Goal: Task Accomplishment & Management: Complete application form

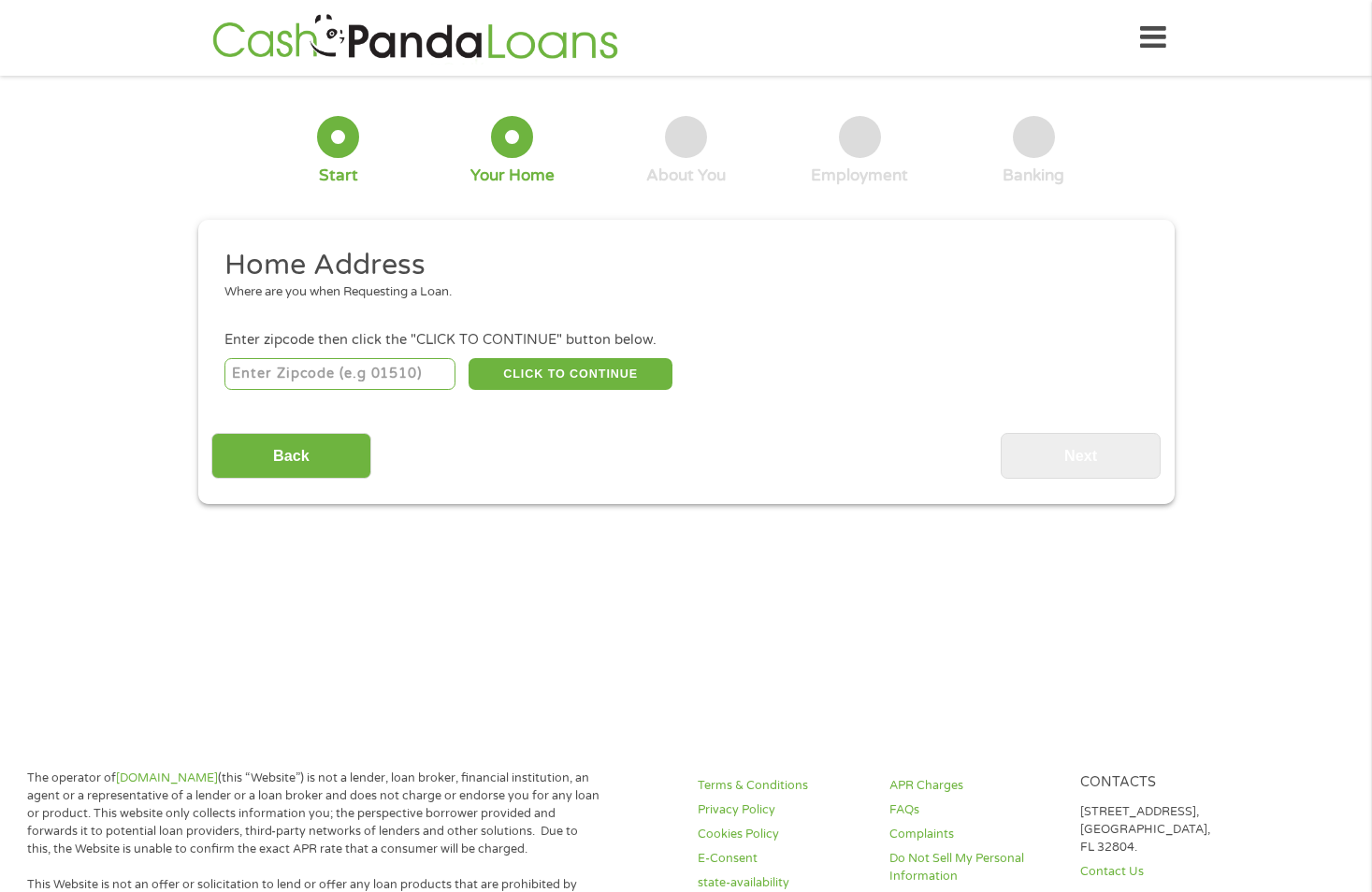
click at [348, 372] on input "number" at bounding box center [340, 373] width 231 height 31
type input "68845"
click at [561, 365] on button "CLICK TO CONTINUE" at bounding box center [570, 373] width 204 height 31
type input "68845"
type input "[PERSON_NAME]"
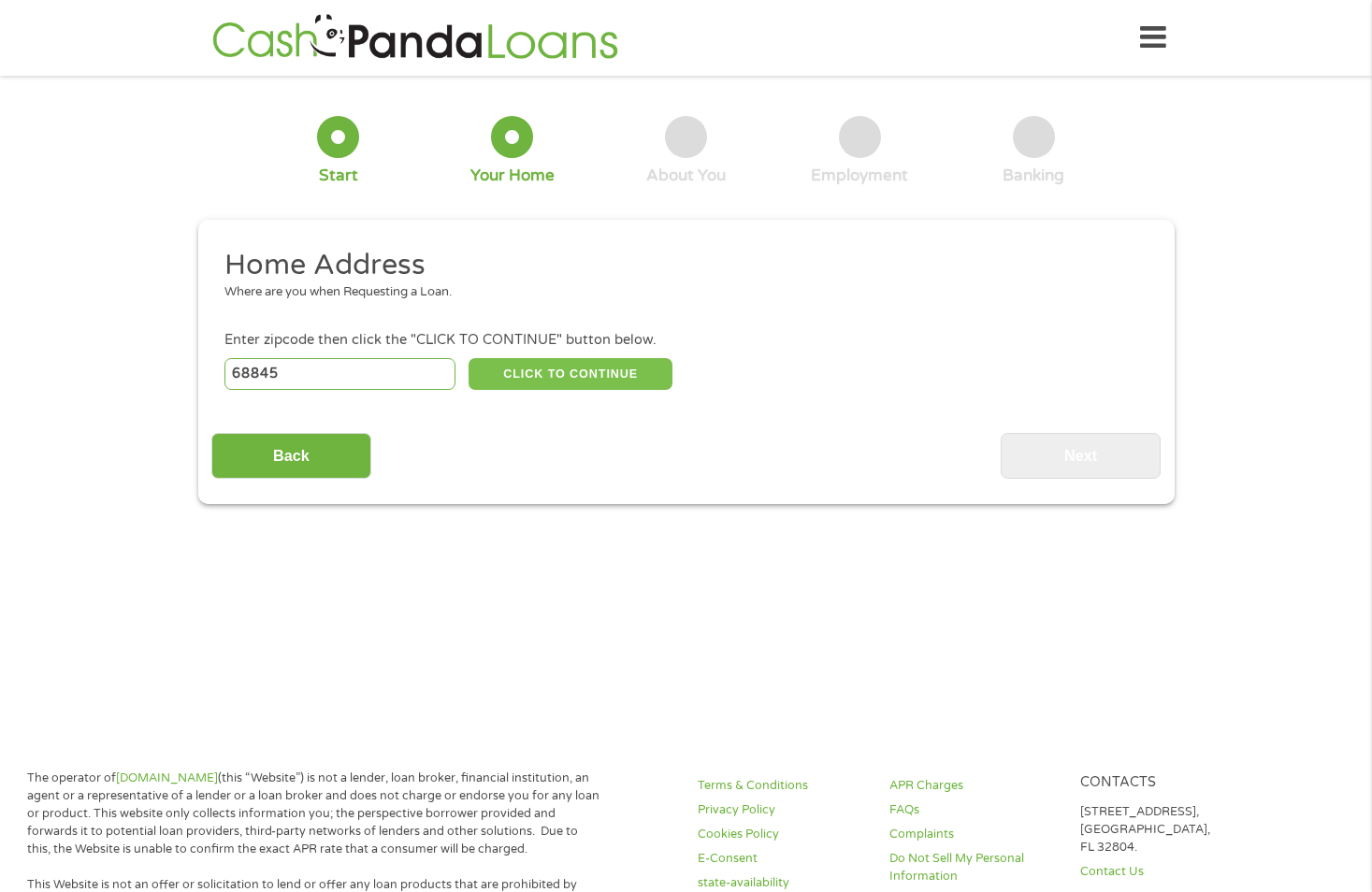
select select "[US_STATE]"
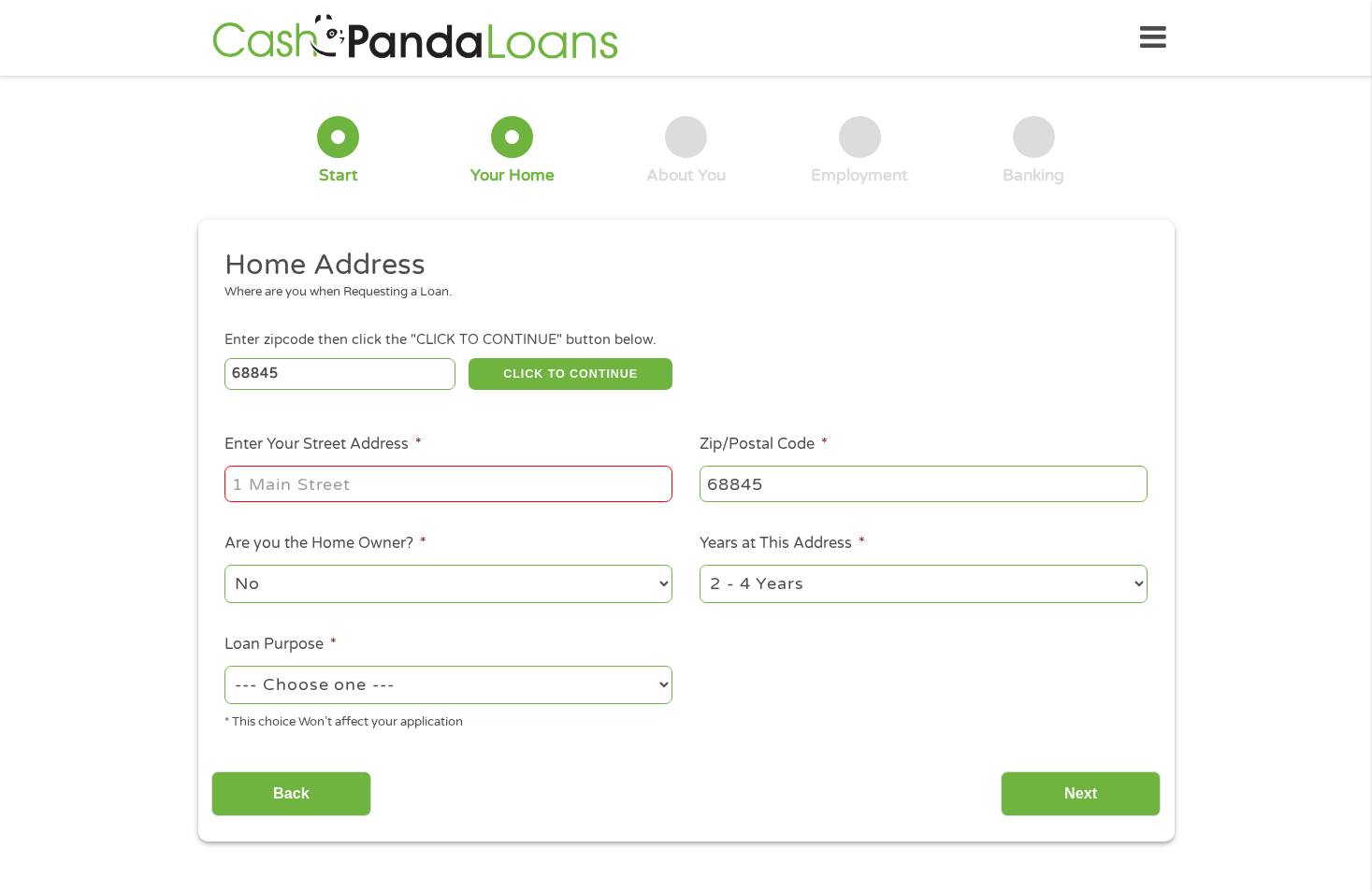
click at [438, 475] on input "Enter Your Street Address *" at bounding box center [448, 483] width 447 height 35
type input "[STREET_ADDRESS]"
click at [746, 472] on input "68845" at bounding box center [924, 483] width 447 height 35
select select "[US_STATE]"
click at [243, 579] on select "No Yes" at bounding box center [448, 584] width 447 height 38
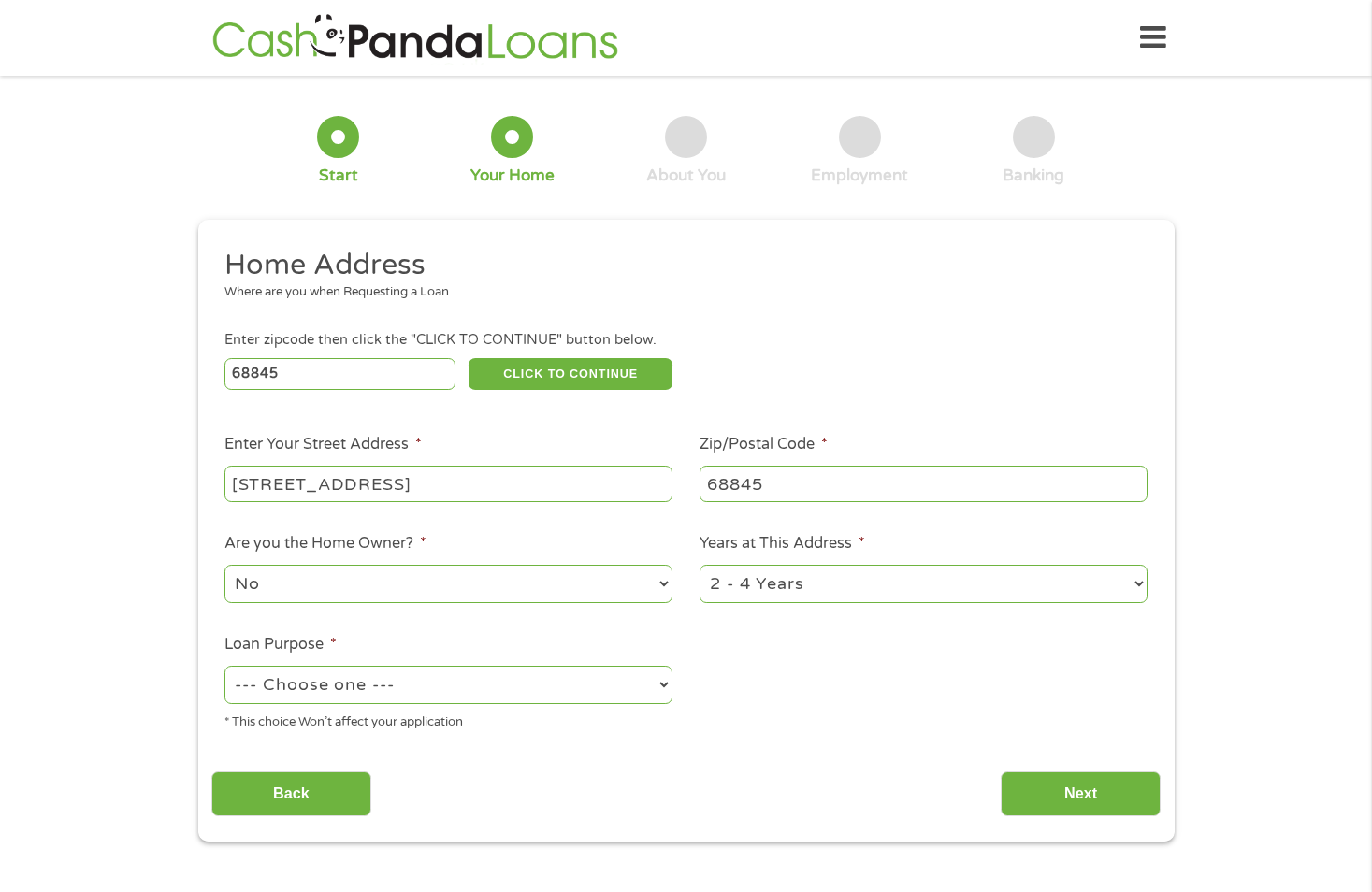
select select "yes"
click at [225, 565] on select "No Yes" at bounding box center [448, 584] width 447 height 38
click at [664, 681] on select "--- Choose one --- Pay Bills Debt Consolidation Home Improvement Major Purchase…" at bounding box center [448, 684] width 447 height 38
select select "homeimprovement"
click at [225, 665] on select "--- Choose one --- Pay Bills Debt Consolidation Home Improvement Major Purchase…" at bounding box center [448, 684] width 447 height 38
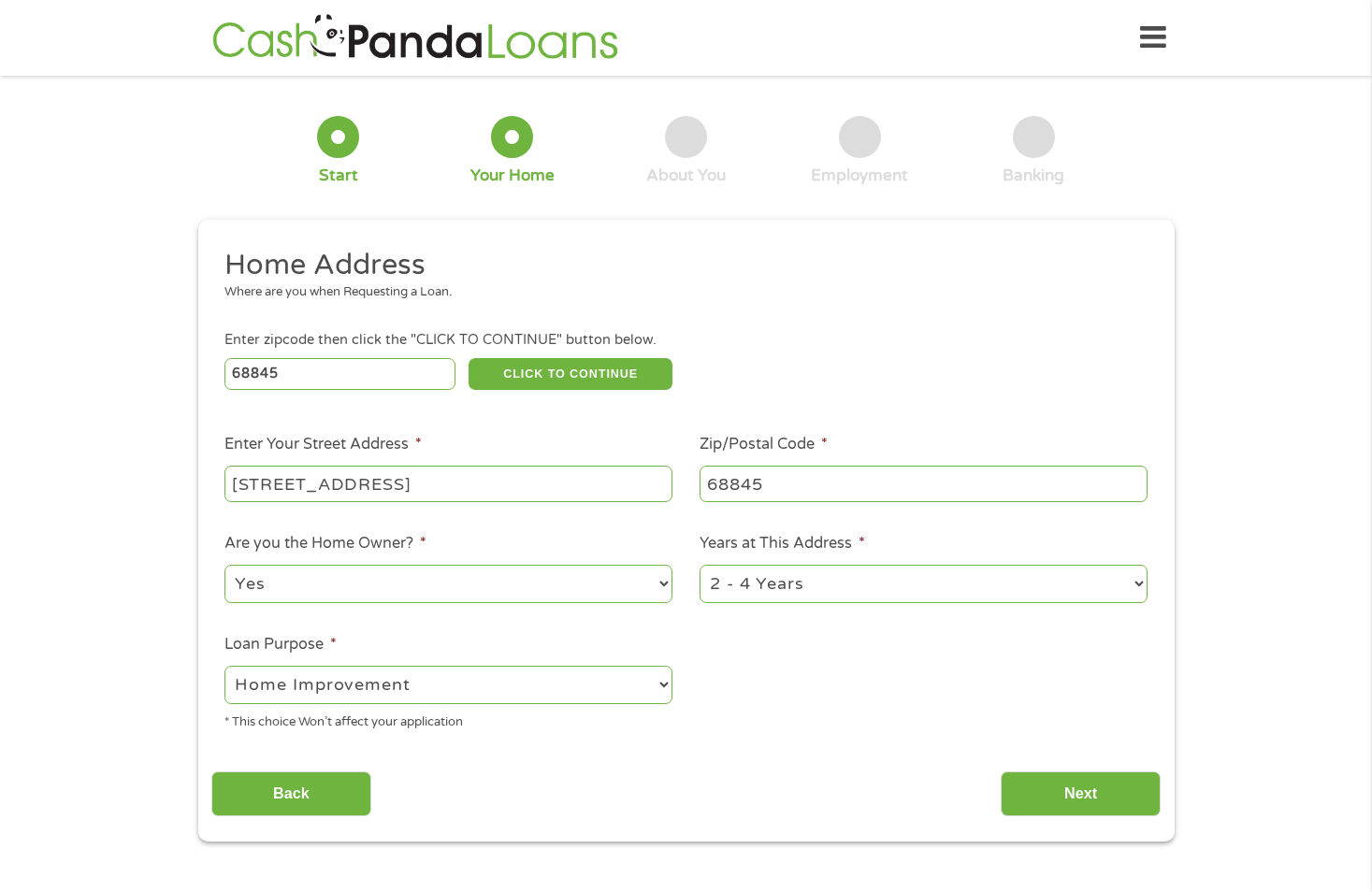
click at [1139, 582] on select "1 Year or less 1 - 2 Years 2 - 4 Years Over 4 Years" at bounding box center [924, 584] width 447 height 38
select select "60months"
click at [700, 565] on select "1 Year or less 1 - 2 Years 2 - 4 Years Over 4 Years" at bounding box center [924, 584] width 447 height 38
click at [1086, 783] on input "Next" at bounding box center [1081, 794] width 160 height 46
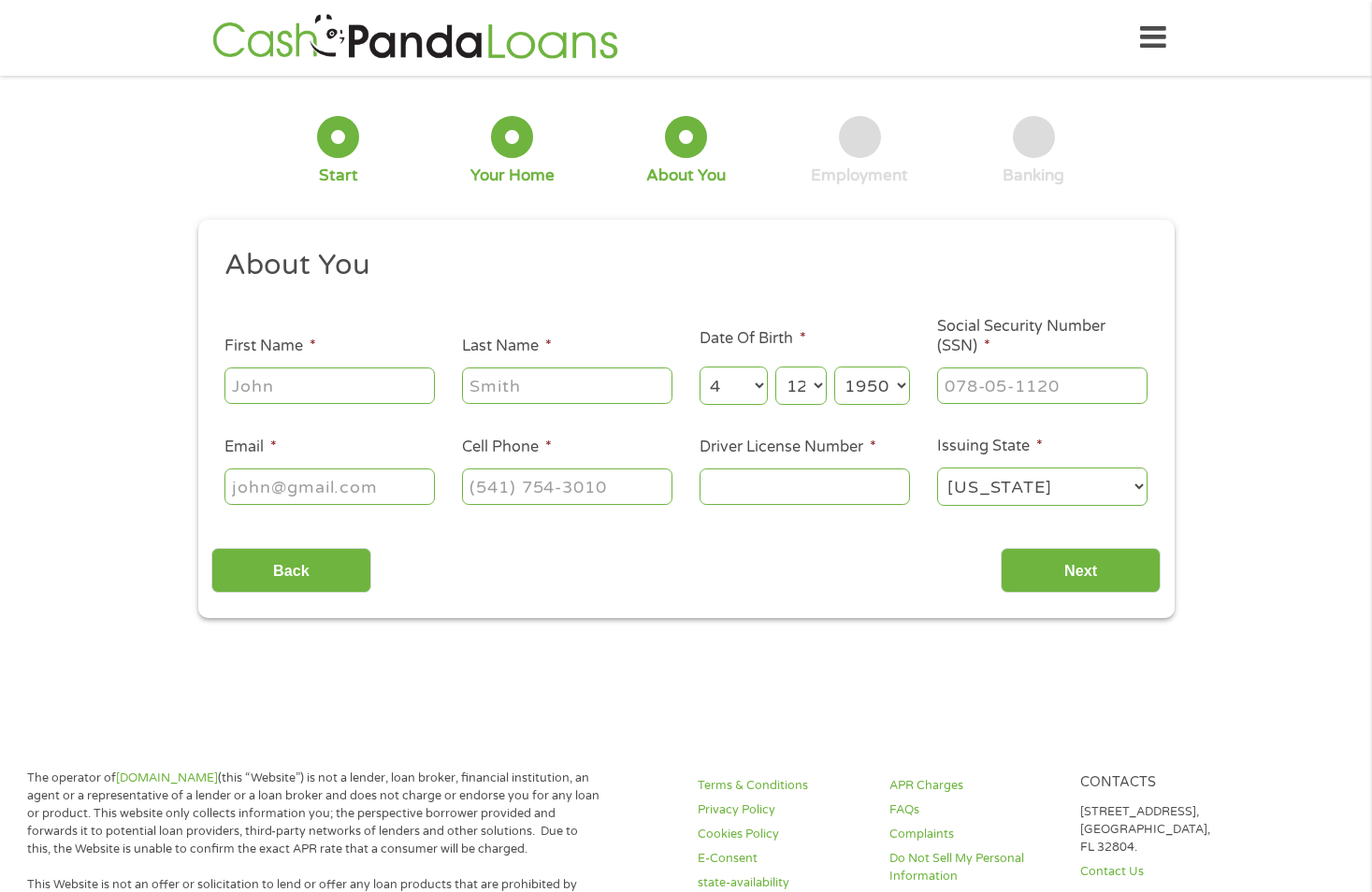
click at [332, 376] on input "First Name *" at bounding box center [329, 385] width 210 height 35
type input "[PERSON_NAME]"
type input "Blue"
type input "[EMAIL_ADDRESS][DOMAIN_NAME]"
type input "3082777577"
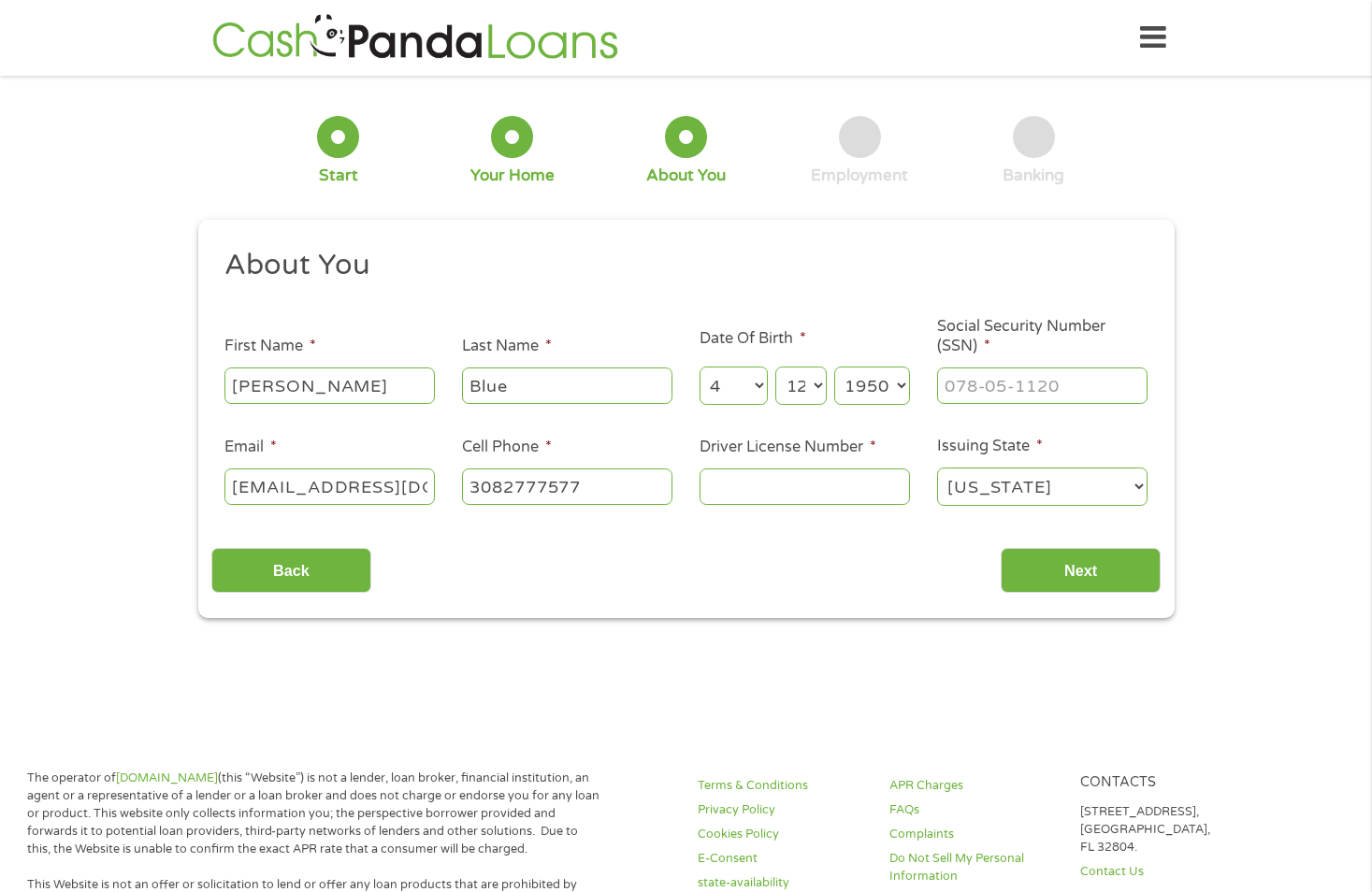
select select "[US_STATE]"
type input "[PHONE_NUMBER]"
click at [981, 388] on input "___-__-____" at bounding box center [1042, 385] width 210 height 35
type input "522-72-9389"
click at [758, 486] on input "Driver License Number *" at bounding box center [805, 486] width 210 height 35
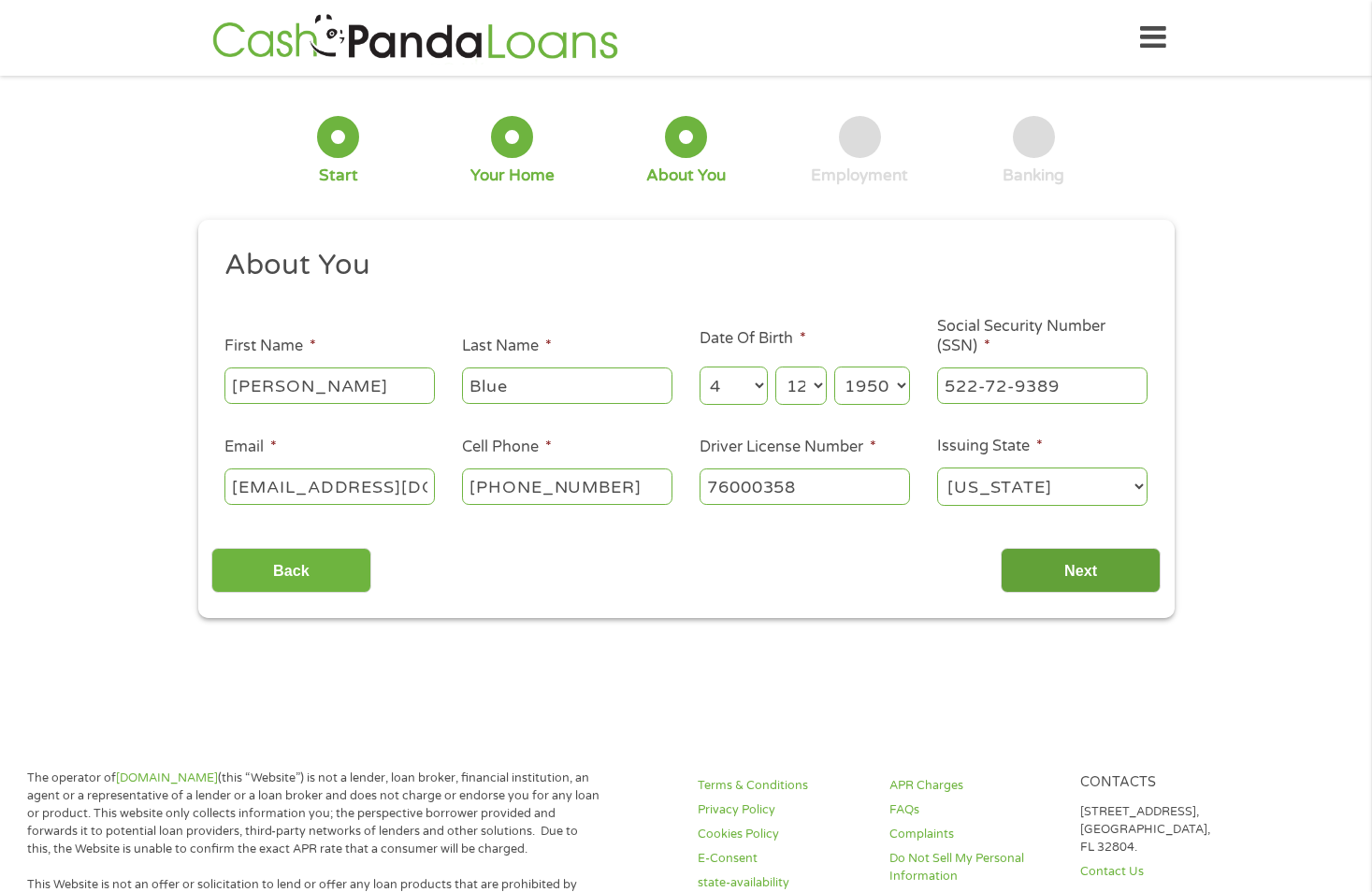
type input "76000358"
click at [1090, 570] on input "Next" at bounding box center [1081, 570] width 160 height 46
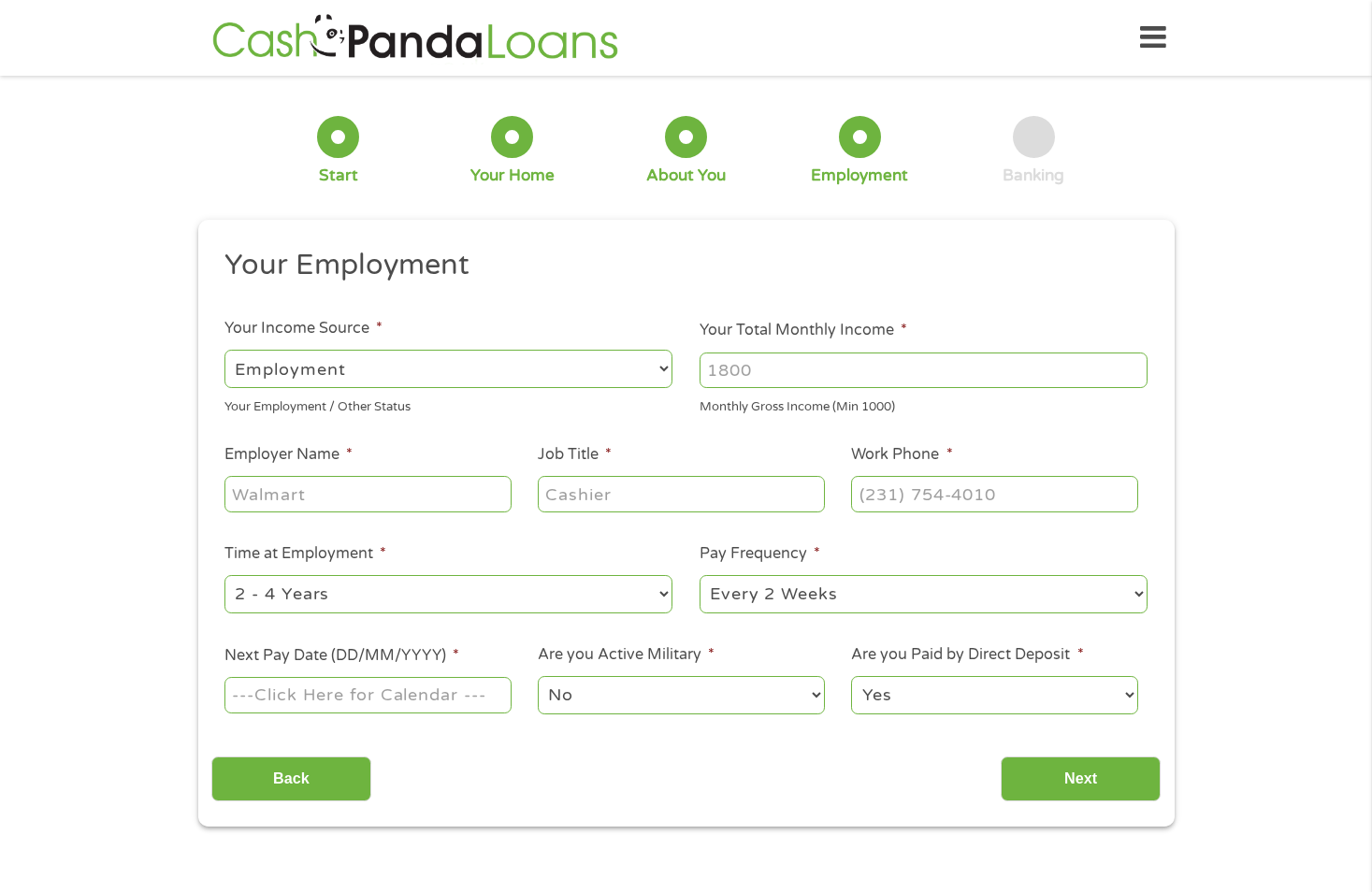
click at [663, 365] on select "--- Choose one --- Employment Self Employed Benefits" at bounding box center [448, 368] width 447 height 38
select select "benefits"
click at [225, 349] on select "--- Choose one --- Employment Self Employed Benefits" at bounding box center [448, 368] width 447 height 38
type input "Other"
type input "[PHONE_NUMBER]"
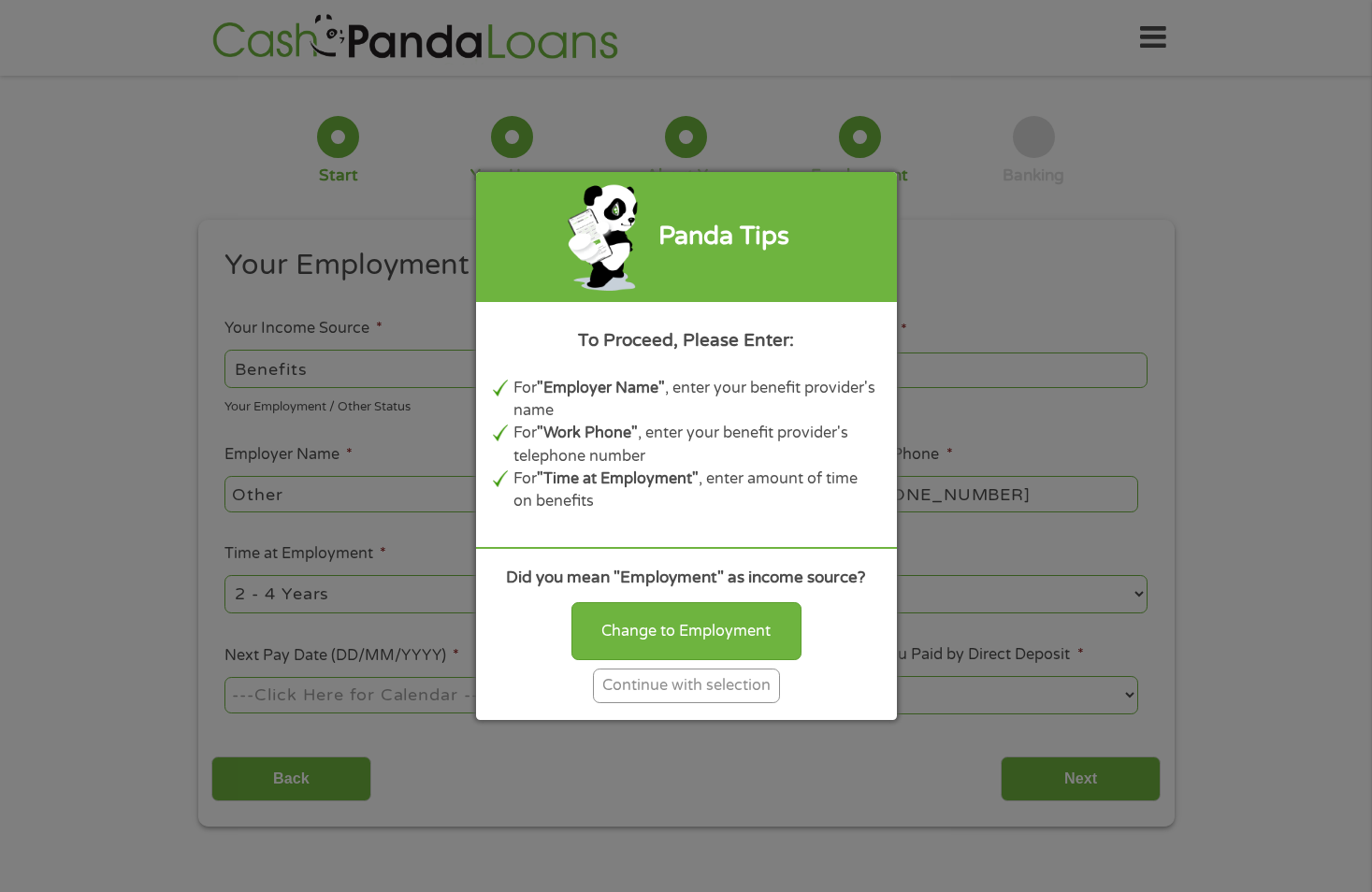
click at [679, 688] on div "Continue with selection" at bounding box center [686, 685] width 187 height 34
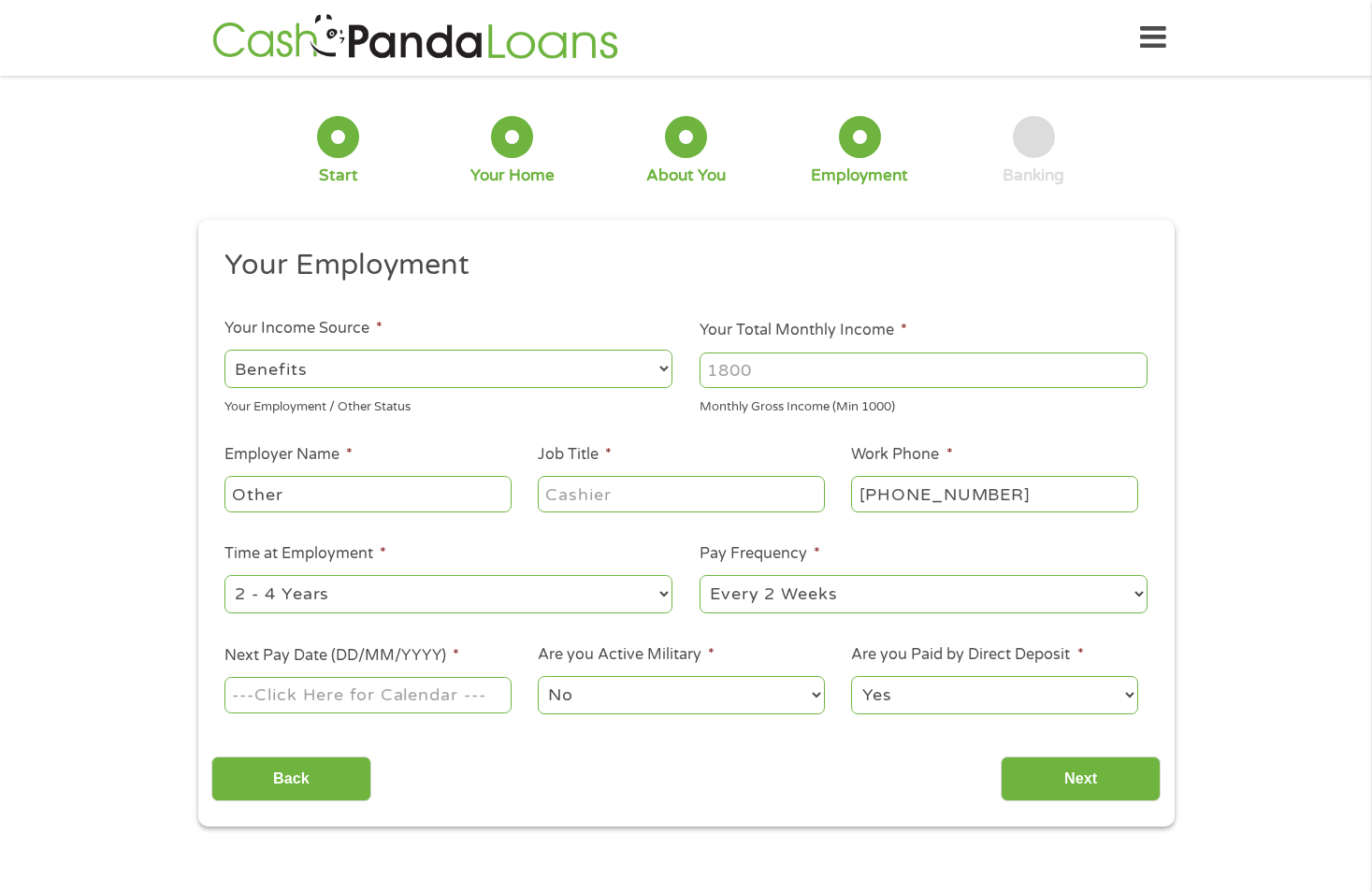
click at [394, 486] on input "Other" at bounding box center [368, 493] width 287 height 35
drag, startPoint x: 394, startPoint y: 486, endPoint x: 0, endPoint y: 500, distance: 394.2
click at [0, 499] on div "1 Start 2 Your Home 3 About You 4 Employment 5 Banking 6 This field is hidden w…" at bounding box center [686, 457] width 1372 height 738
type input "Government"
click at [601, 492] on input "Job Title *" at bounding box center [681, 493] width 287 height 35
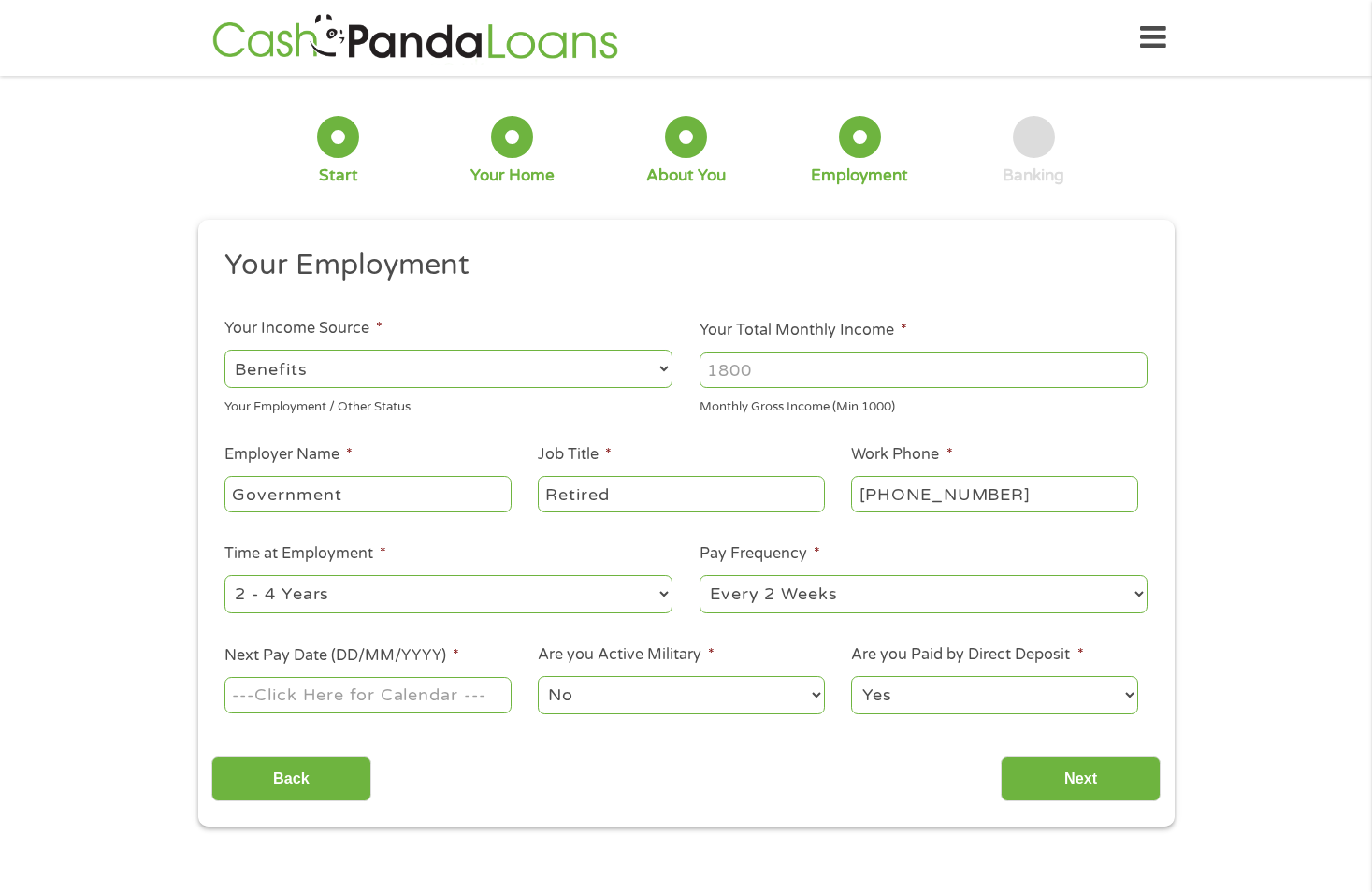
type input "Retired"
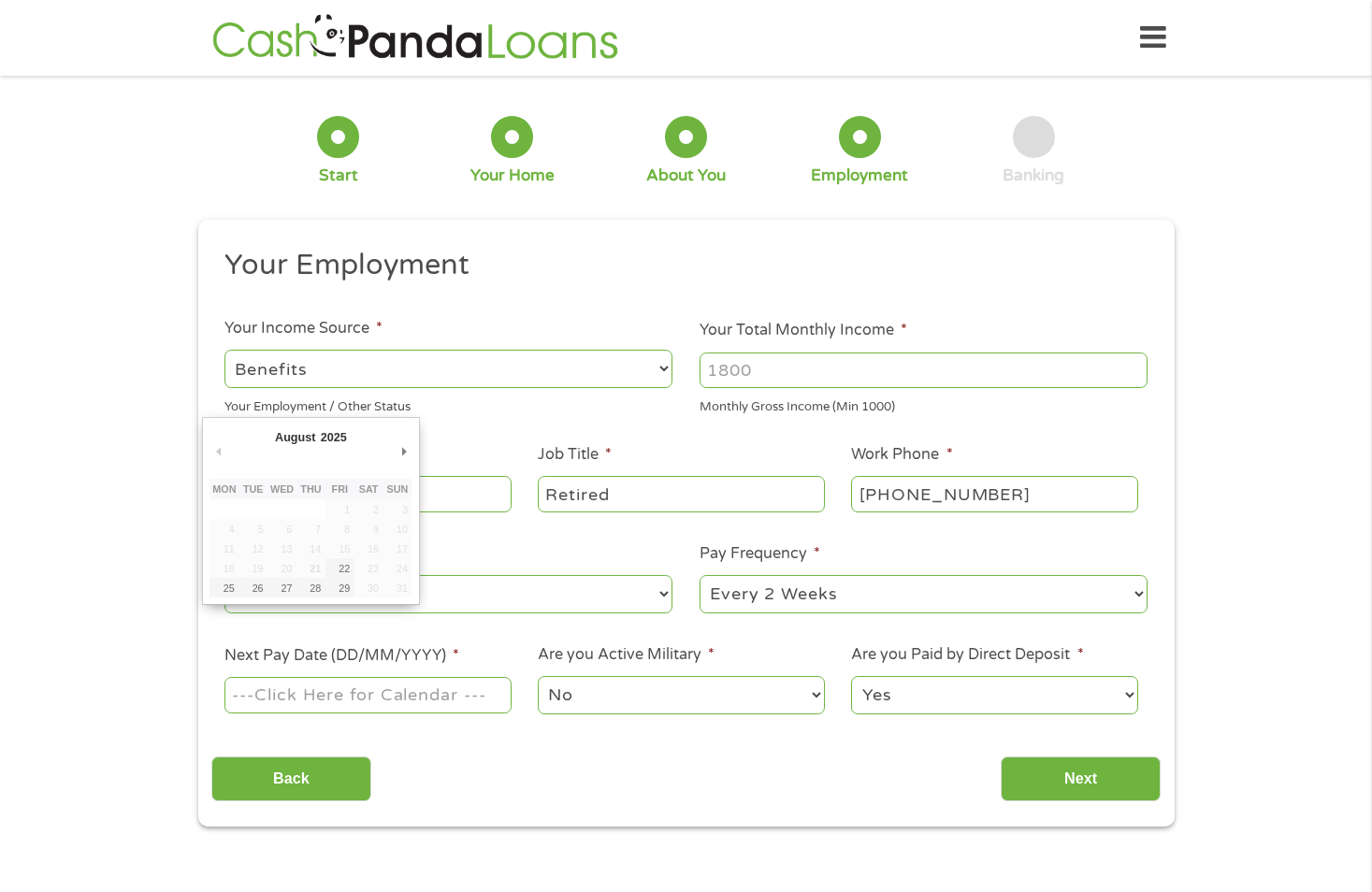
click at [427, 689] on input "Next Pay Date (DD/MM/YYYY) *" at bounding box center [368, 694] width 287 height 35
type input "[DATE]"
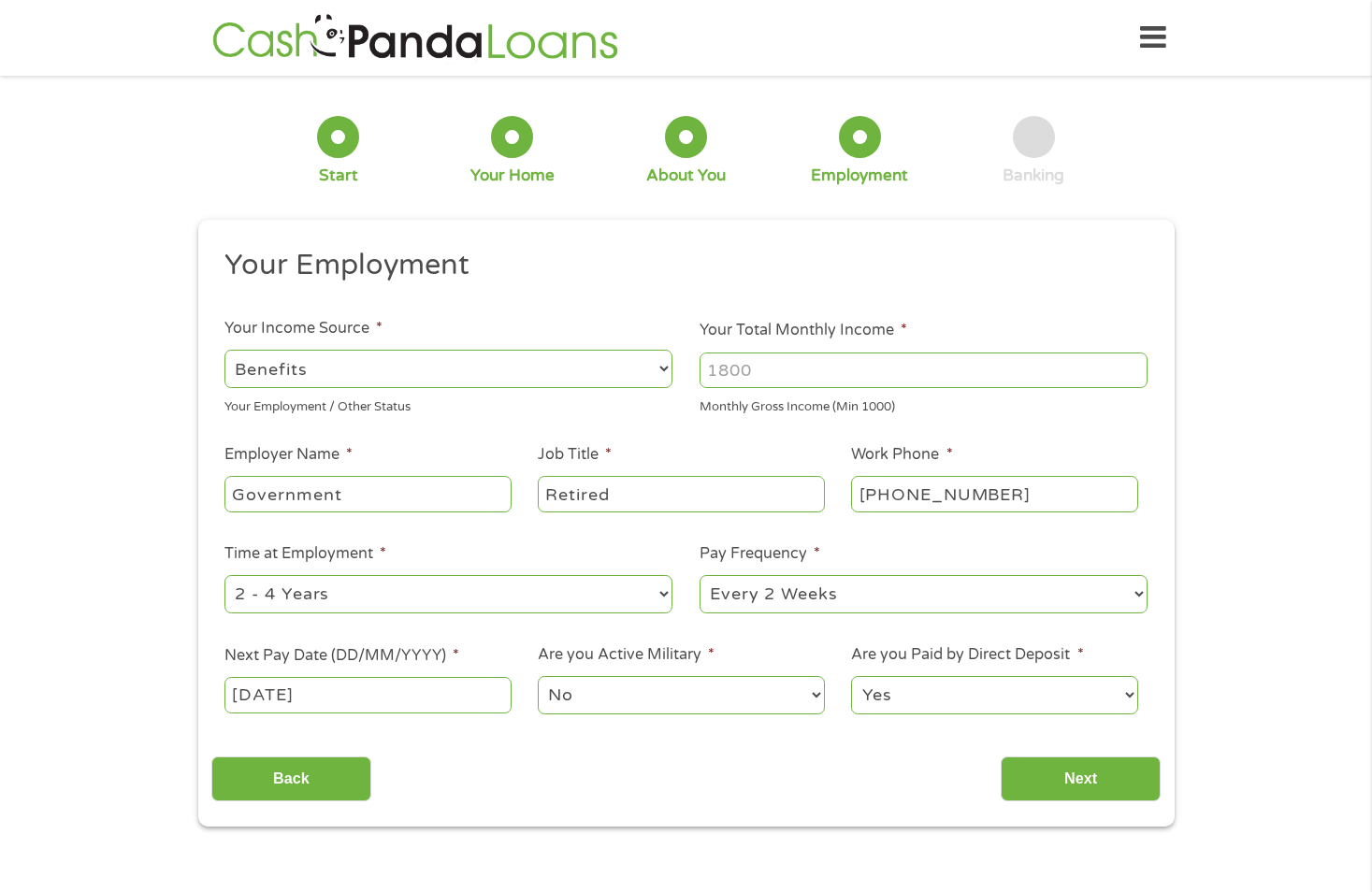
click at [824, 695] on select "No Yes" at bounding box center [681, 695] width 287 height 38
click at [538, 676] on select "No Yes" at bounding box center [681, 695] width 287 height 38
click at [1073, 777] on input "Next" at bounding box center [1081, 779] width 160 height 46
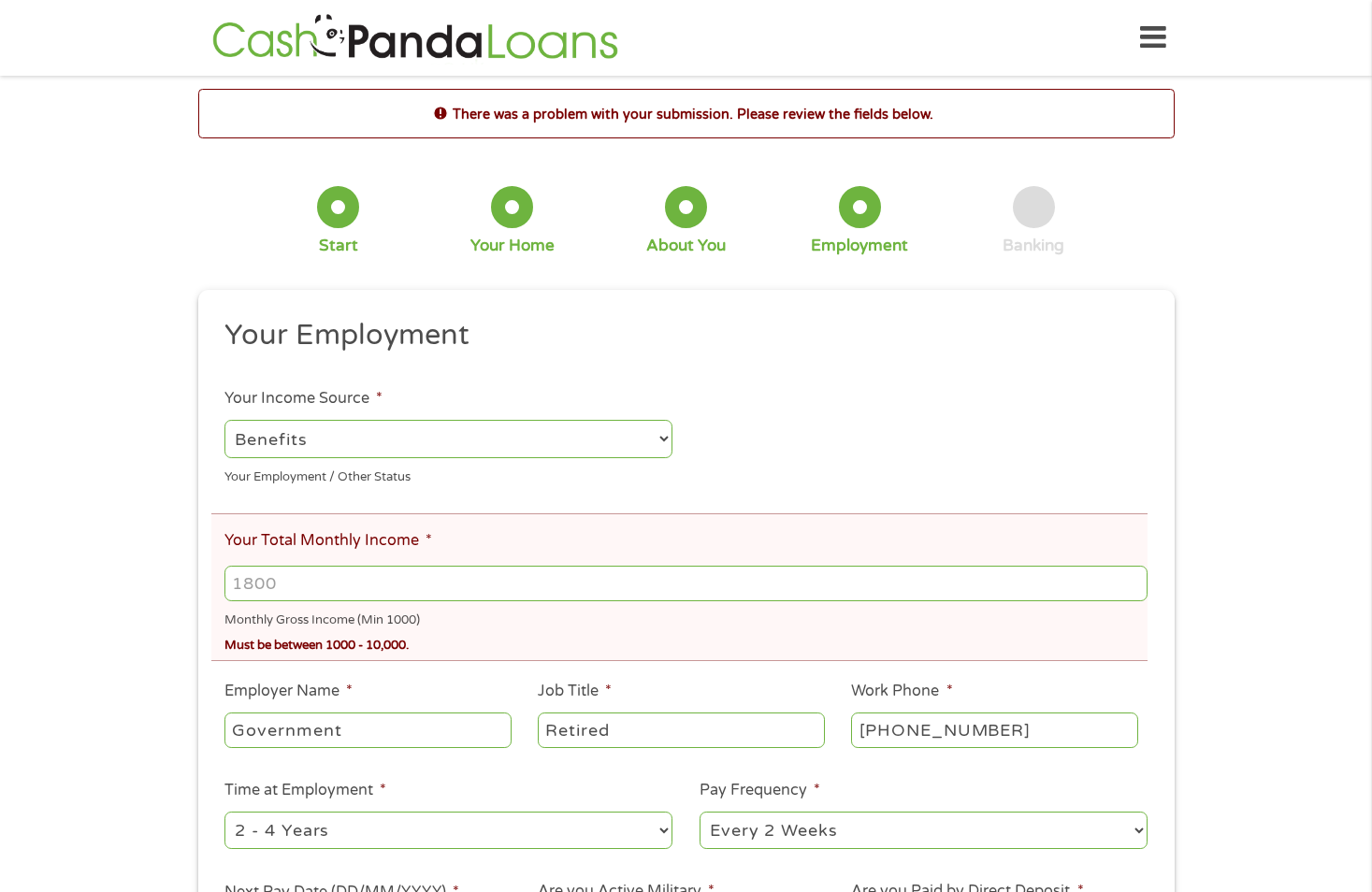
click at [662, 437] on select "--- Choose one --- Employment Self Employed Benefits" at bounding box center [448, 439] width 447 height 38
click at [225, 420] on select "--- Choose one --- Employment Self Employed Benefits" at bounding box center [448, 439] width 447 height 38
click at [518, 586] on input "Your Total Monthly Income *" at bounding box center [686, 583] width 922 height 35
type input "6500"
click at [396, 724] on input "Government" at bounding box center [368, 729] width 287 height 35
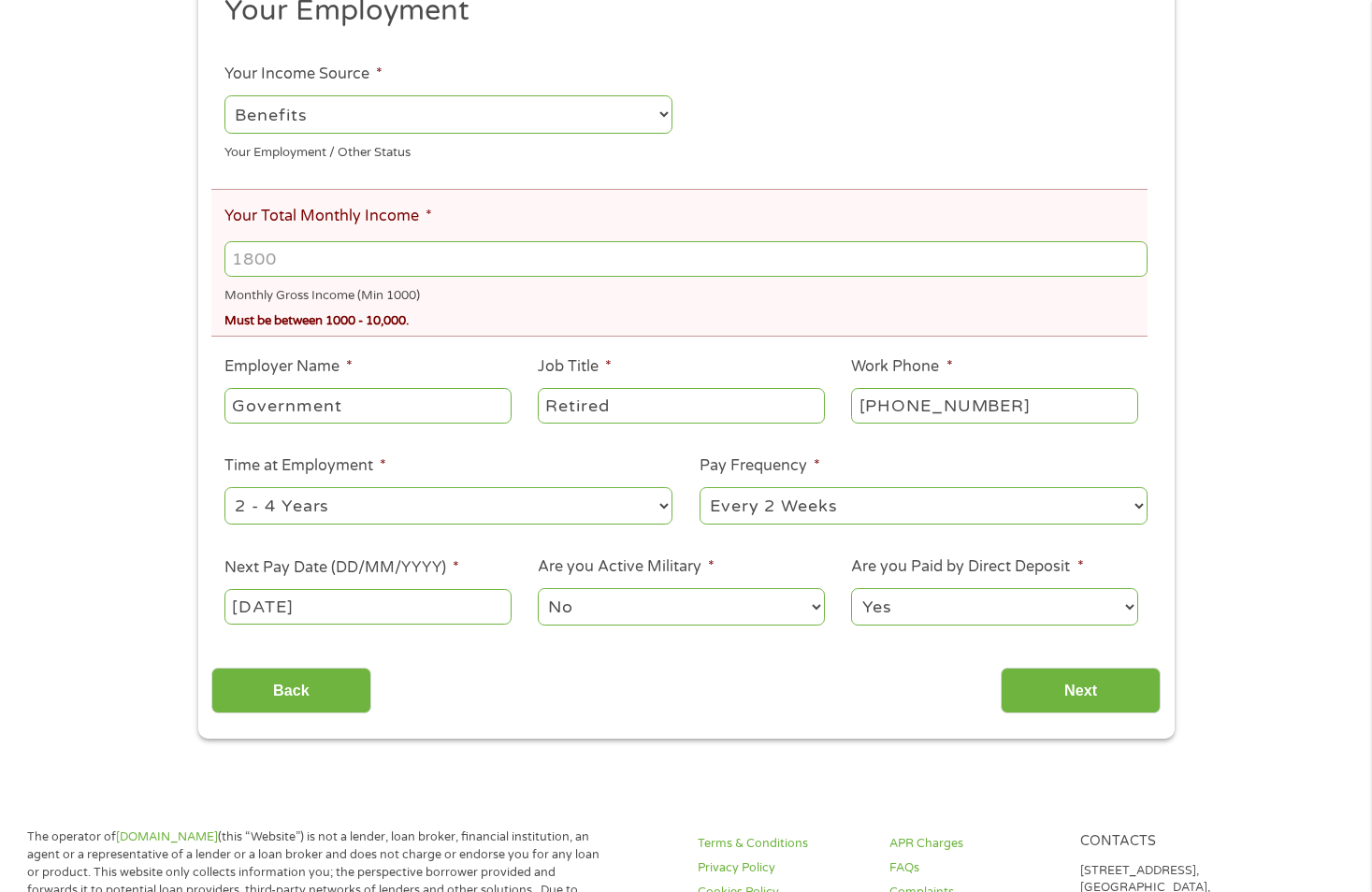
scroll to position [374, 0]
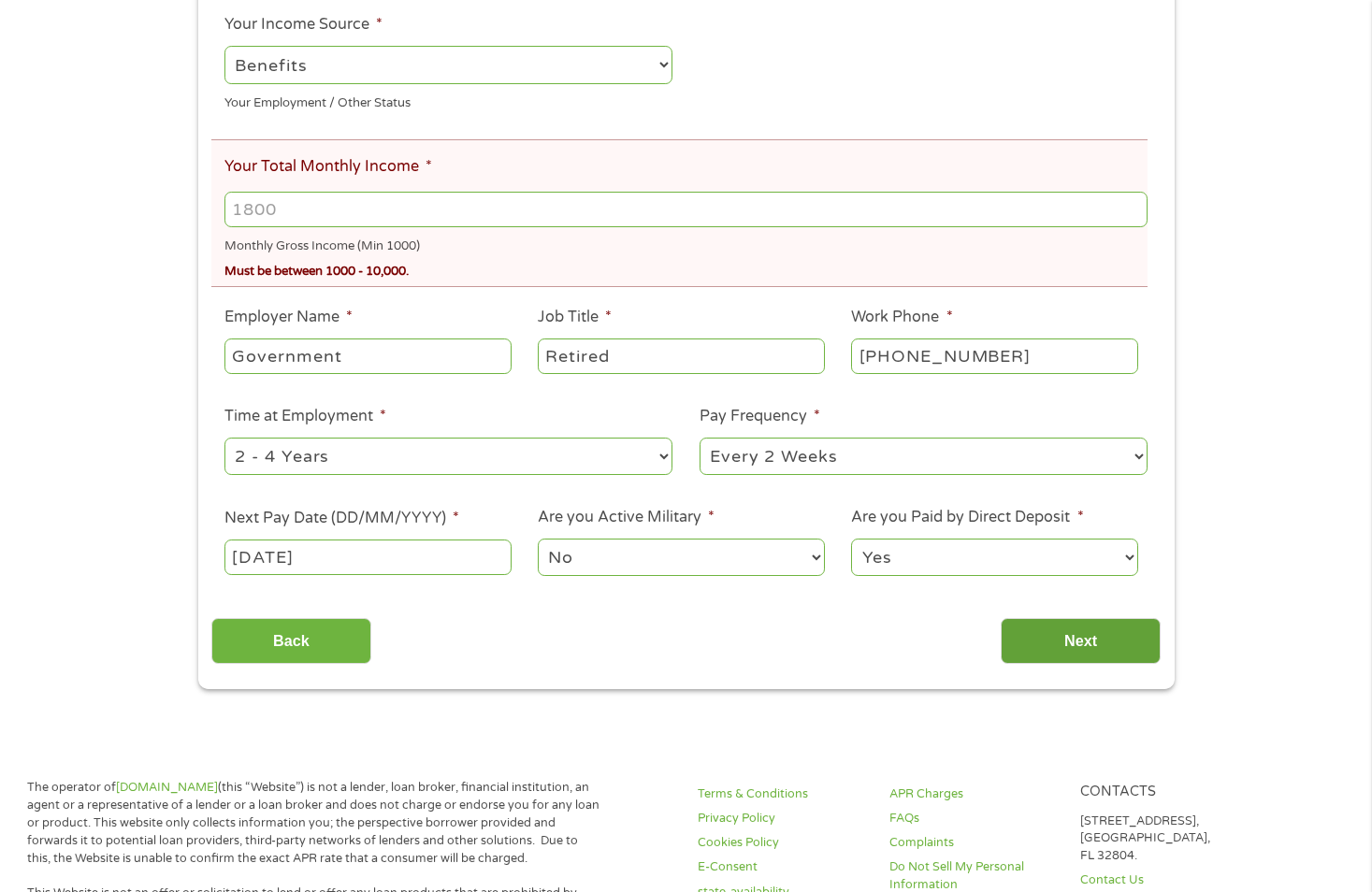
click at [1069, 635] on input "Next" at bounding box center [1081, 641] width 160 height 46
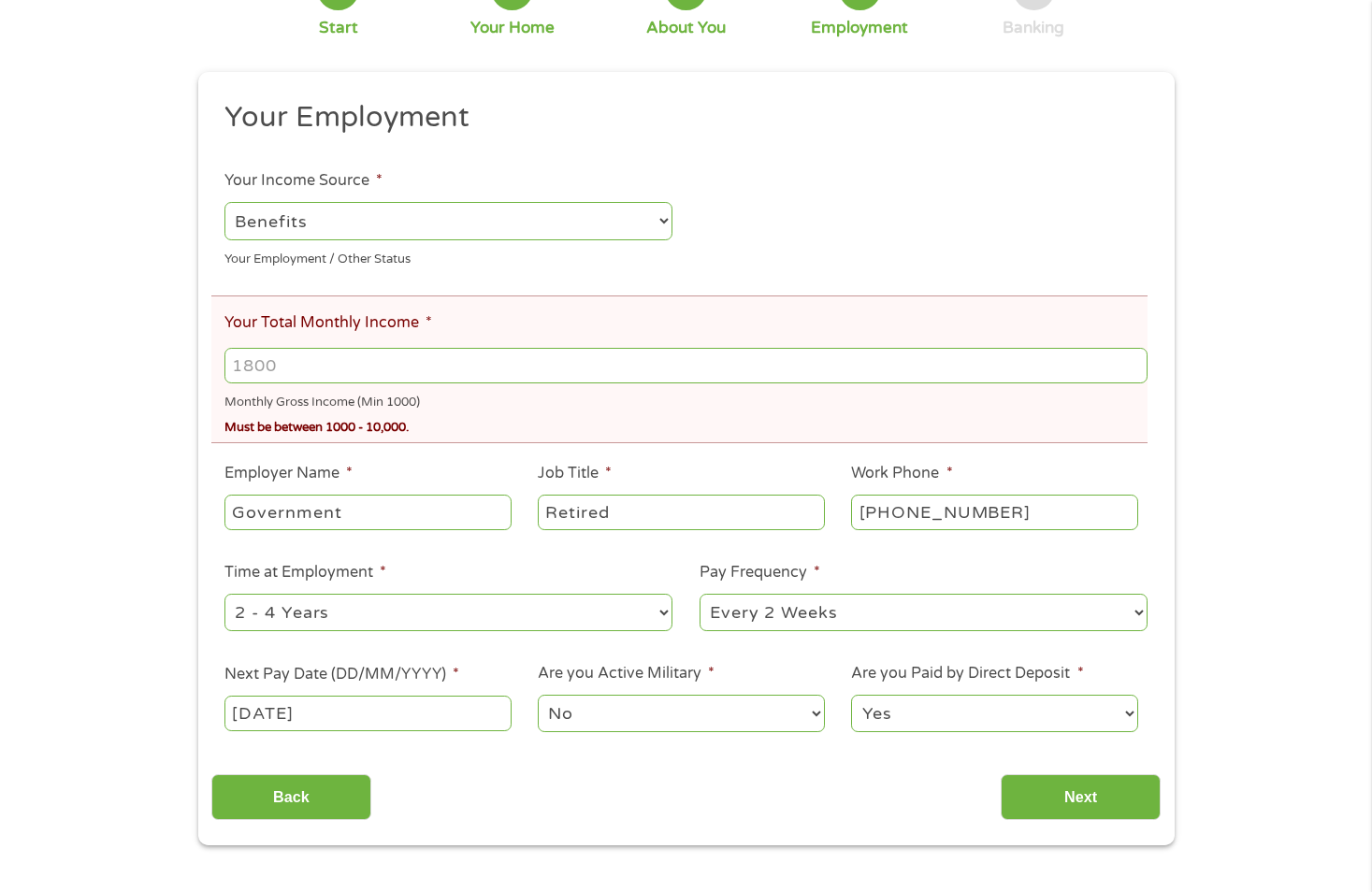
scroll to position [0, 0]
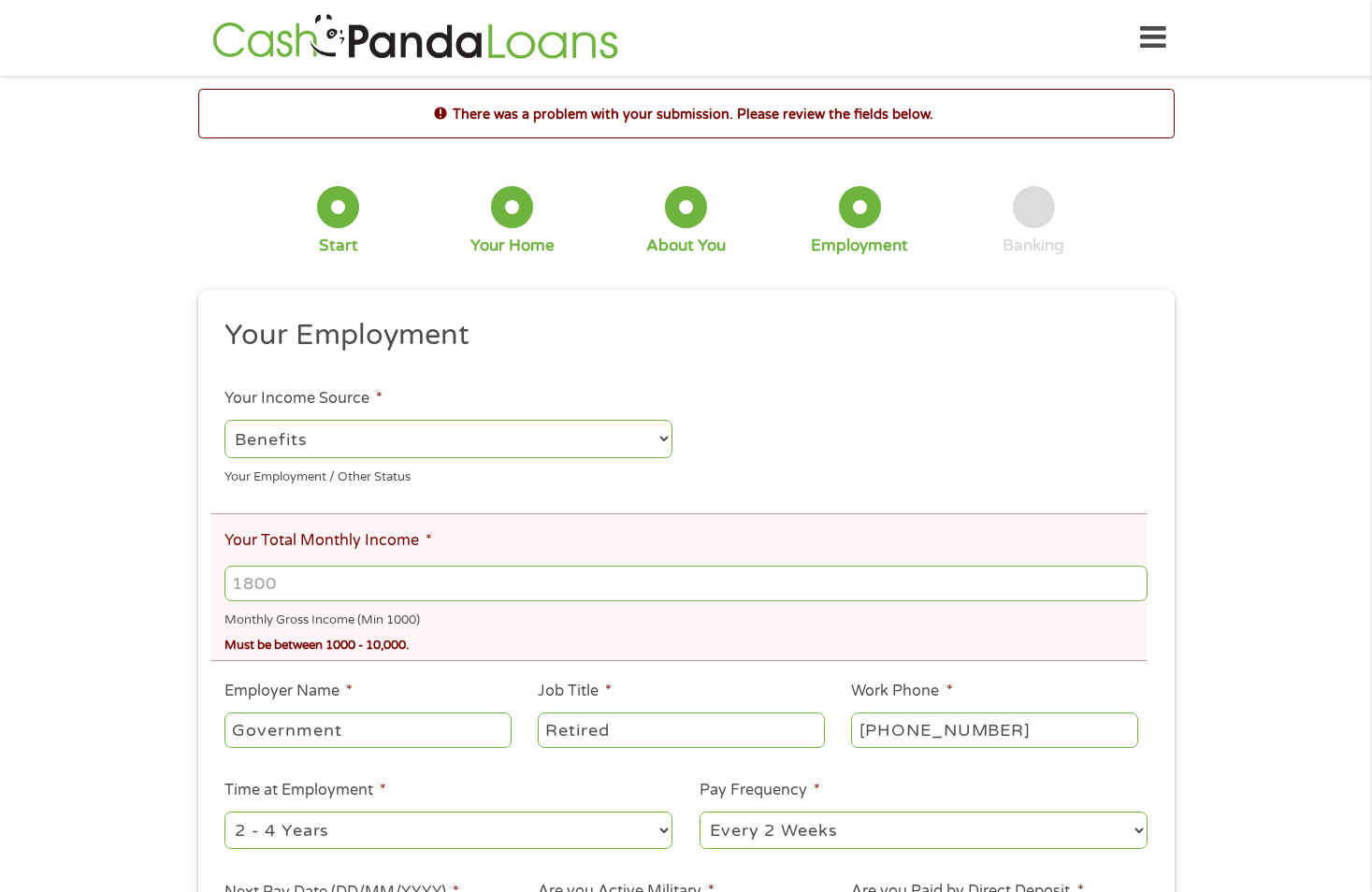
click at [349, 565] on input "Your Total Monthly Income *" at bounding box center [686, 583] width 922 height 35
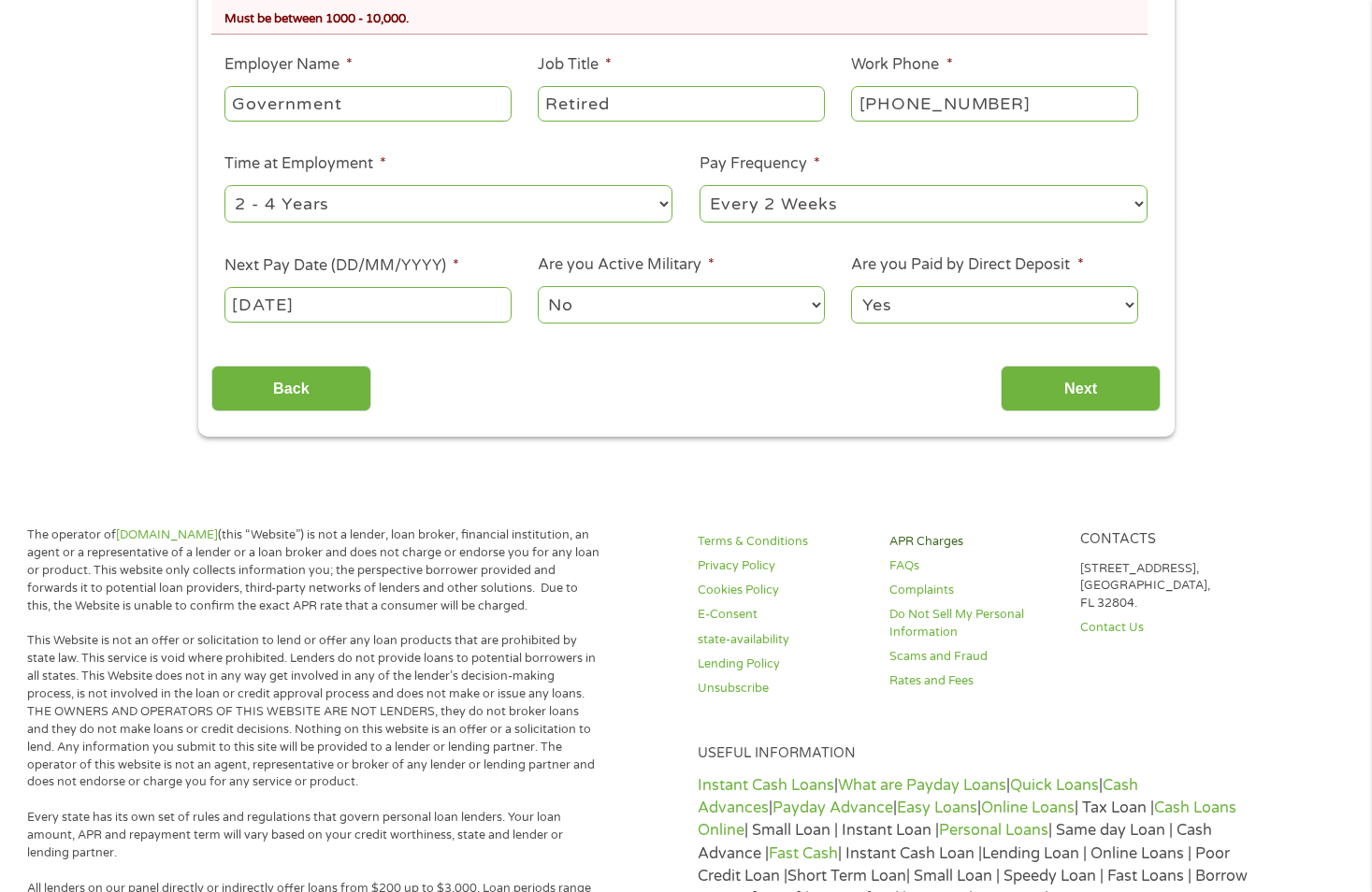
scroll to position [654, 0]
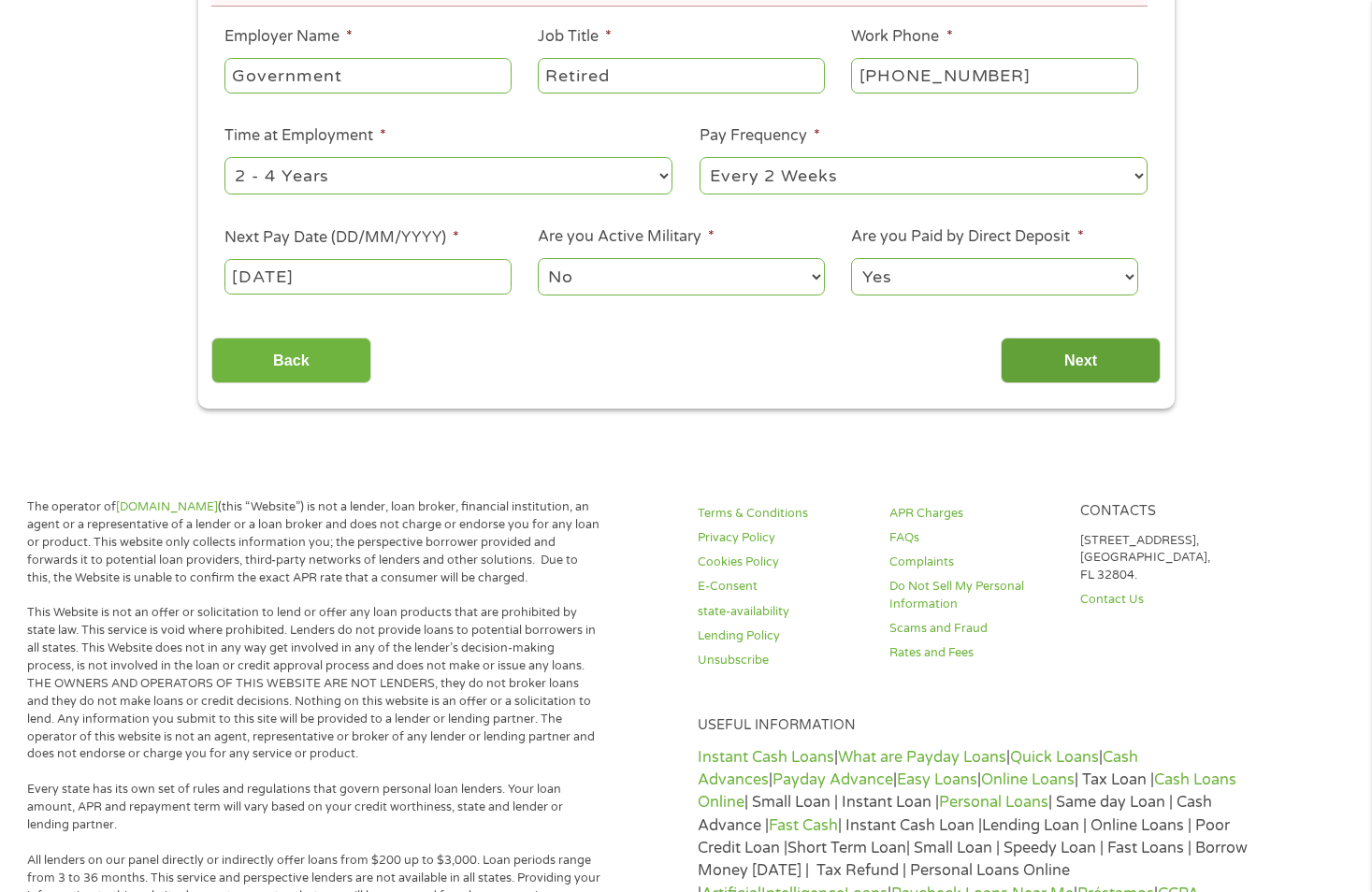
type input "6500"
click at [1059, 360] on input "Next" at bounding box center [1081, 361] width 160 height 46
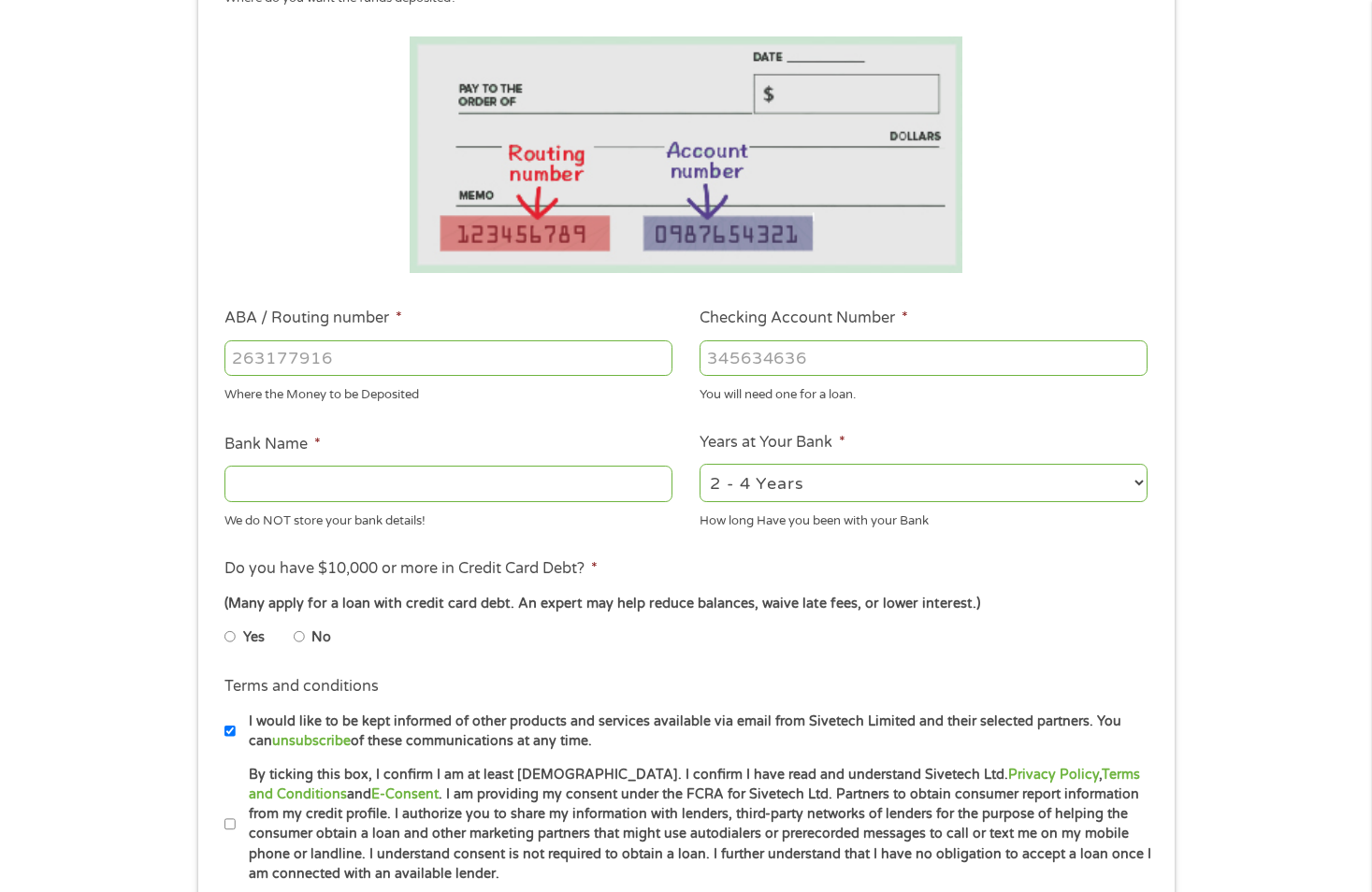
scroll to position [0, 0]
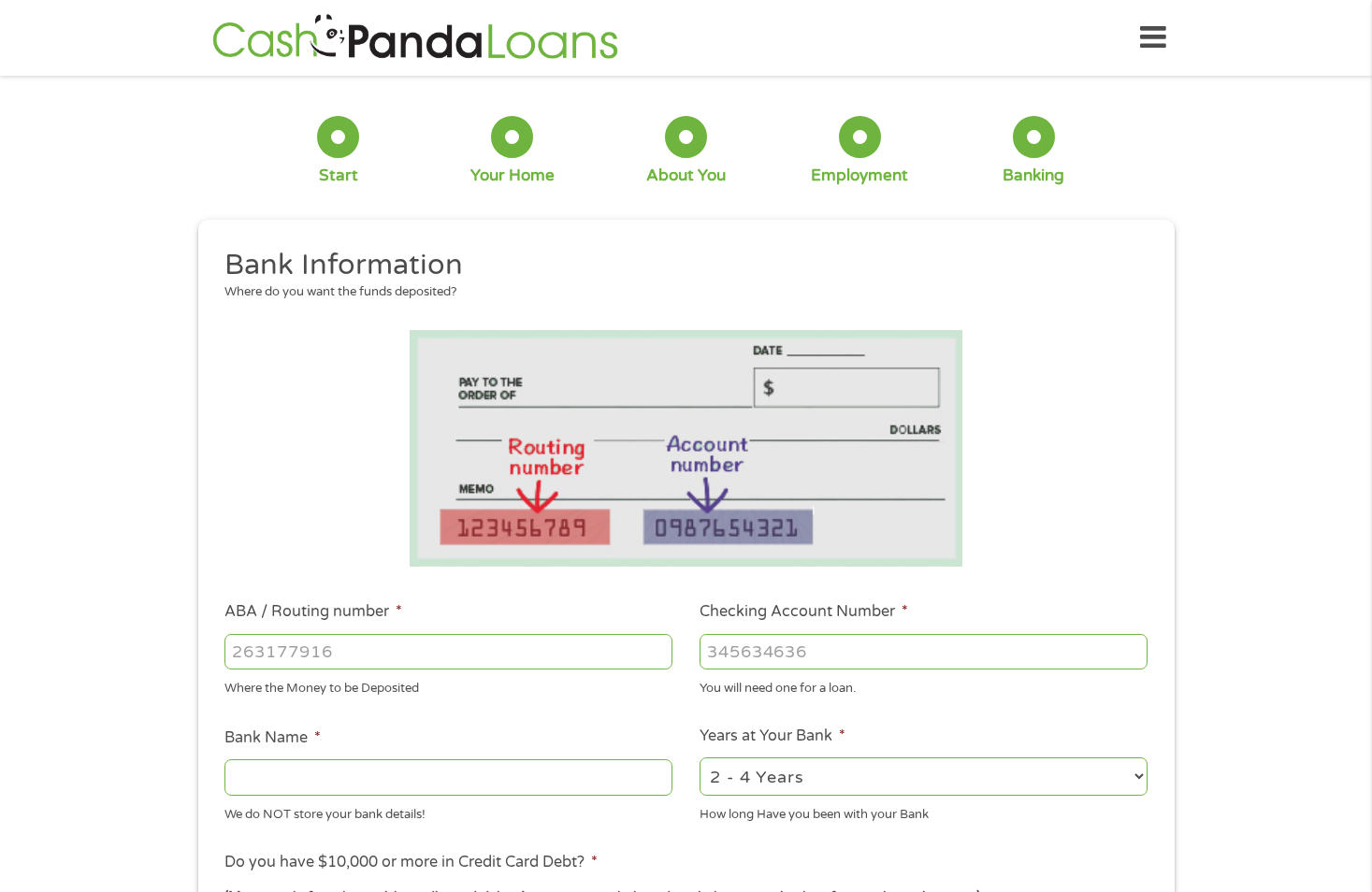
click at [369, 656] on input "ABA / Routing number *" at bounding box center [448, 651] width 447 height 35
type input "304982400"
type input "TRIUS FEDERAL CREDIT UNION"
type input "304982400"
click at [810, 654] on input "Checking Account Number *" at bounding box center [924, 651] width 447 height 35
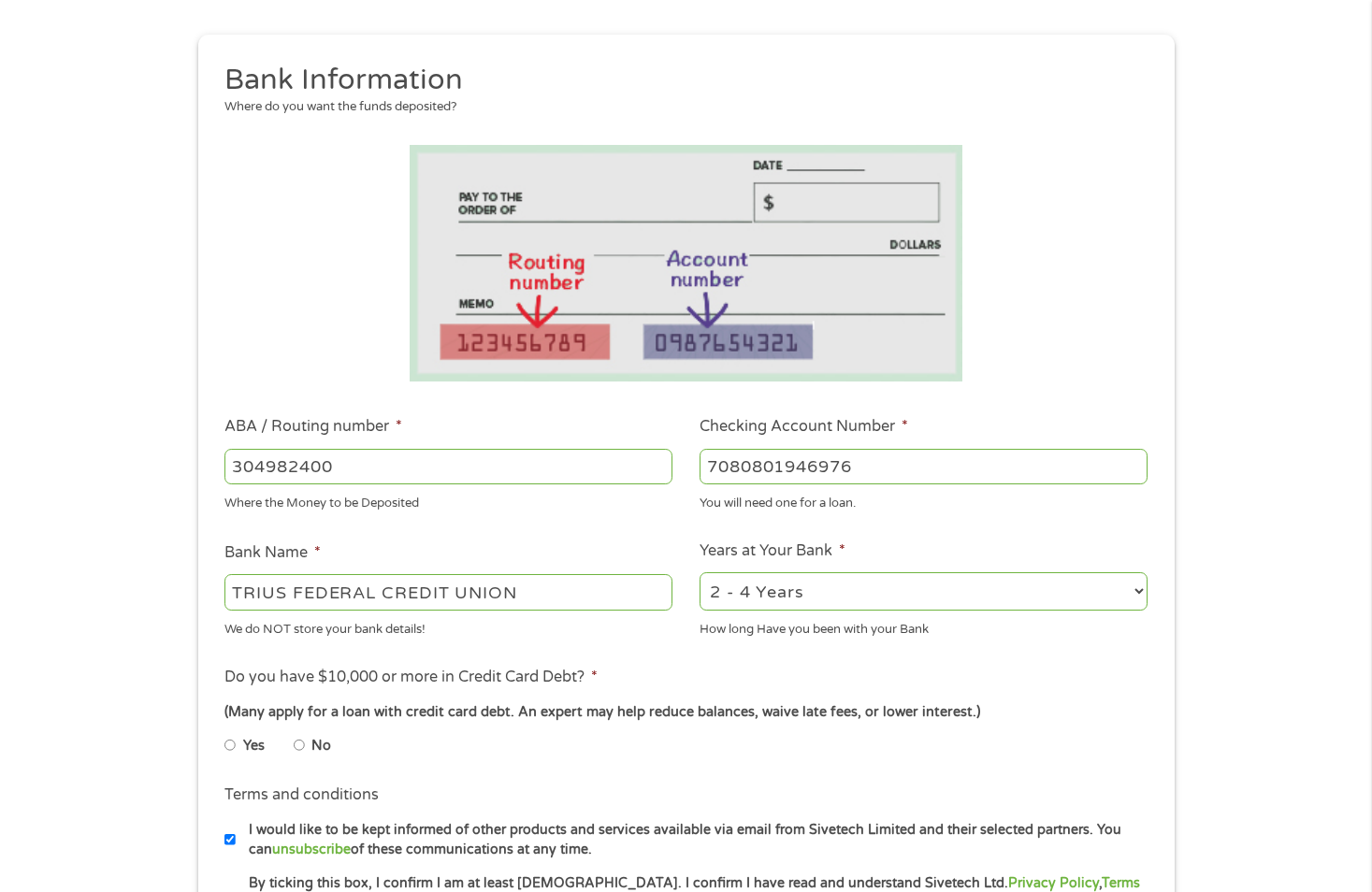
scroll to position [187, 0]
type input "7080801946976"
click at [1143, 586] on select "2 - 4 Years 6 - 12 Months 1 - 2 Years Over 4 Years" at bounding box center [924, 589] width 447 height 38
select select "60months"
click at [700, 570] on select "2 - 4 Years 6 - 12 Months 1 - 2 Years Over 4 Years" at bounding box center [924, 589] width 447 height 38
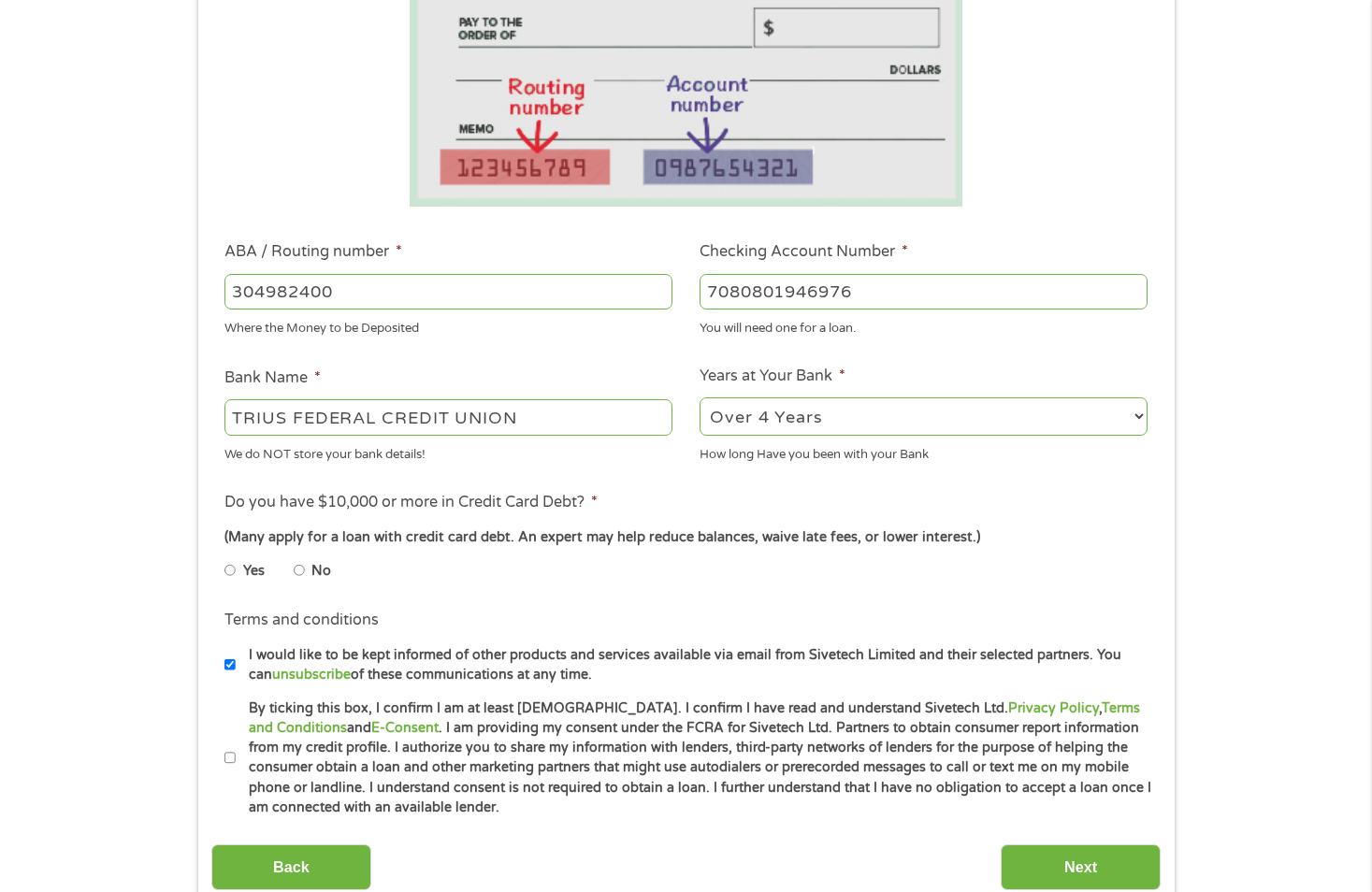
scroll to position [374, 0]
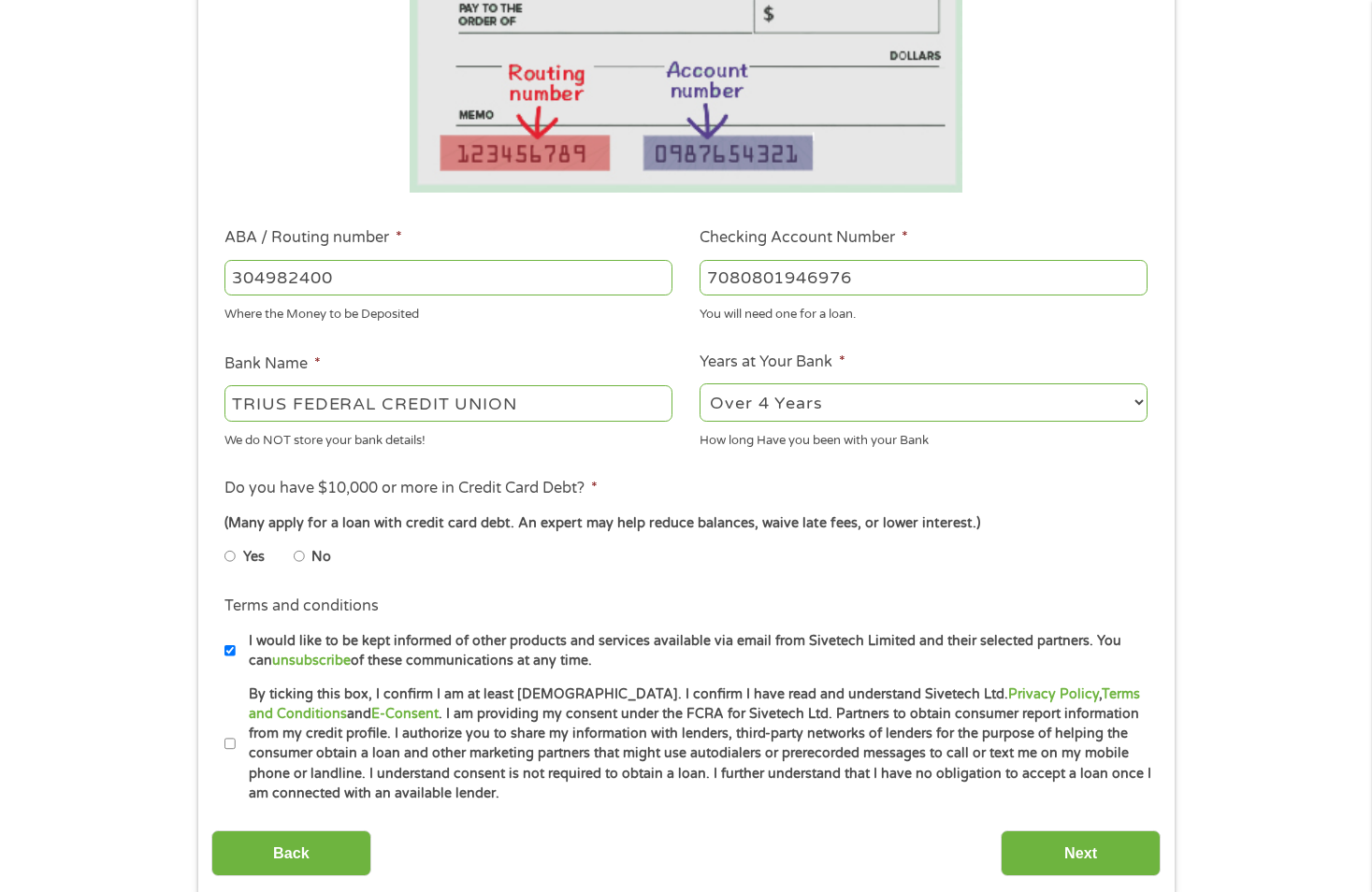
click at [293, 550] on input "No" at bounding box center [299, 556] width 11 height 30
radio input "true"
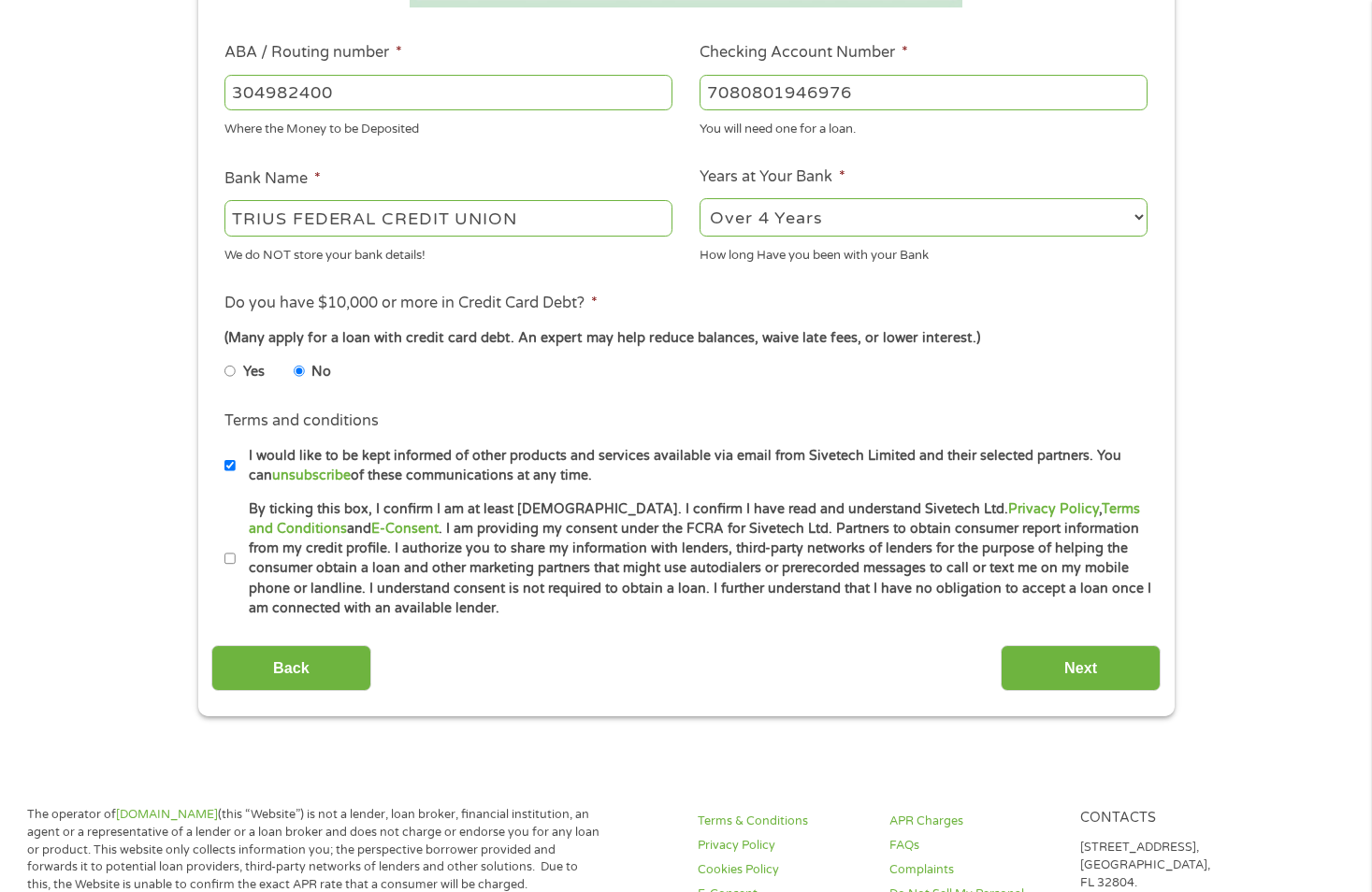
scroll to position [561, 0]
click at [233, 554] on input "By ticking this box, I confirm I am at least [DEMOGRAPHIC_DATA]. I confirm I ha…" at bounding box center [230, 557] width 11 height 30
checkbox input "true"
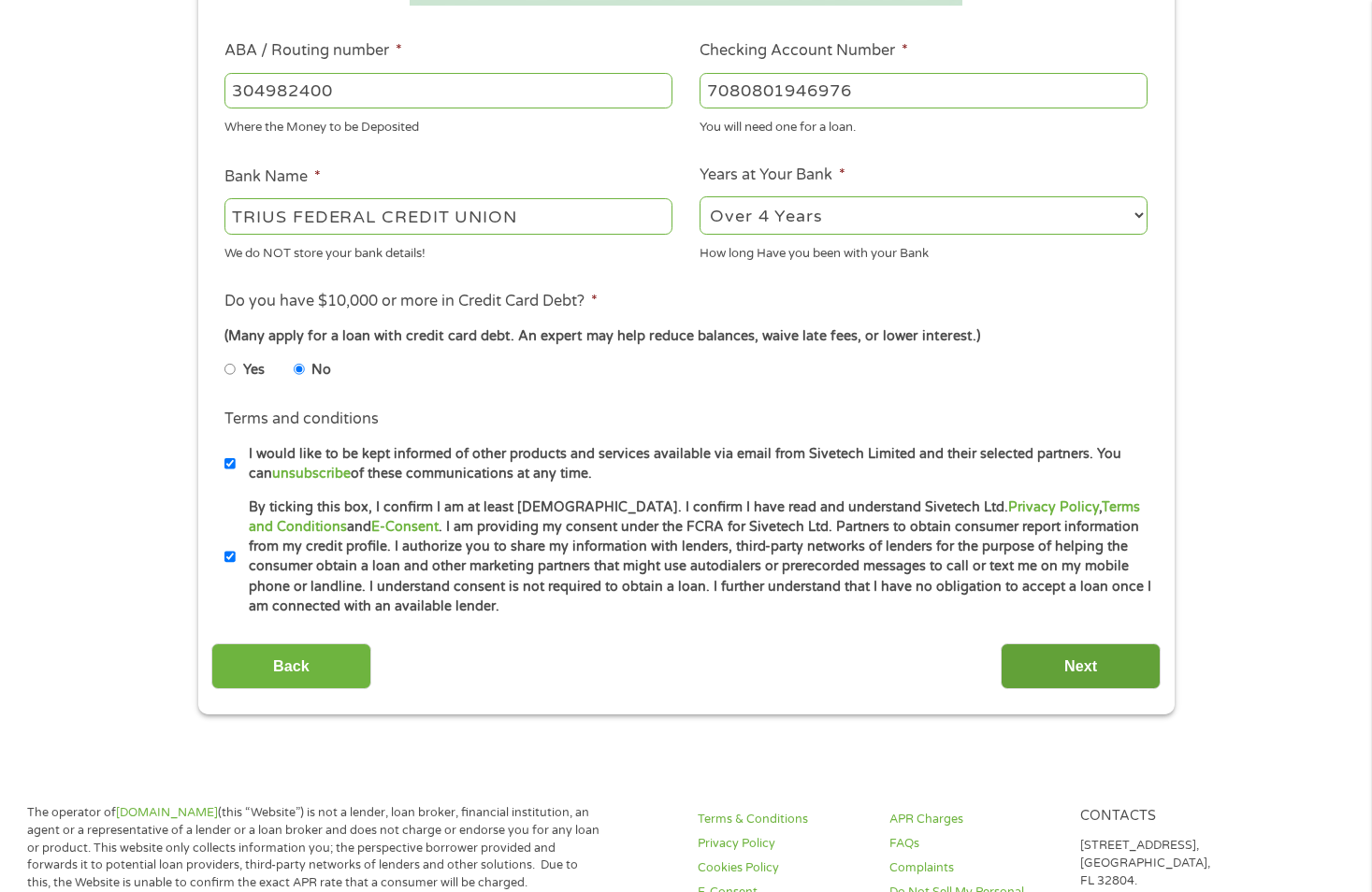
click at [1091, 661] on input "Next" at bounding box center [1081, 666] width 160 height 46
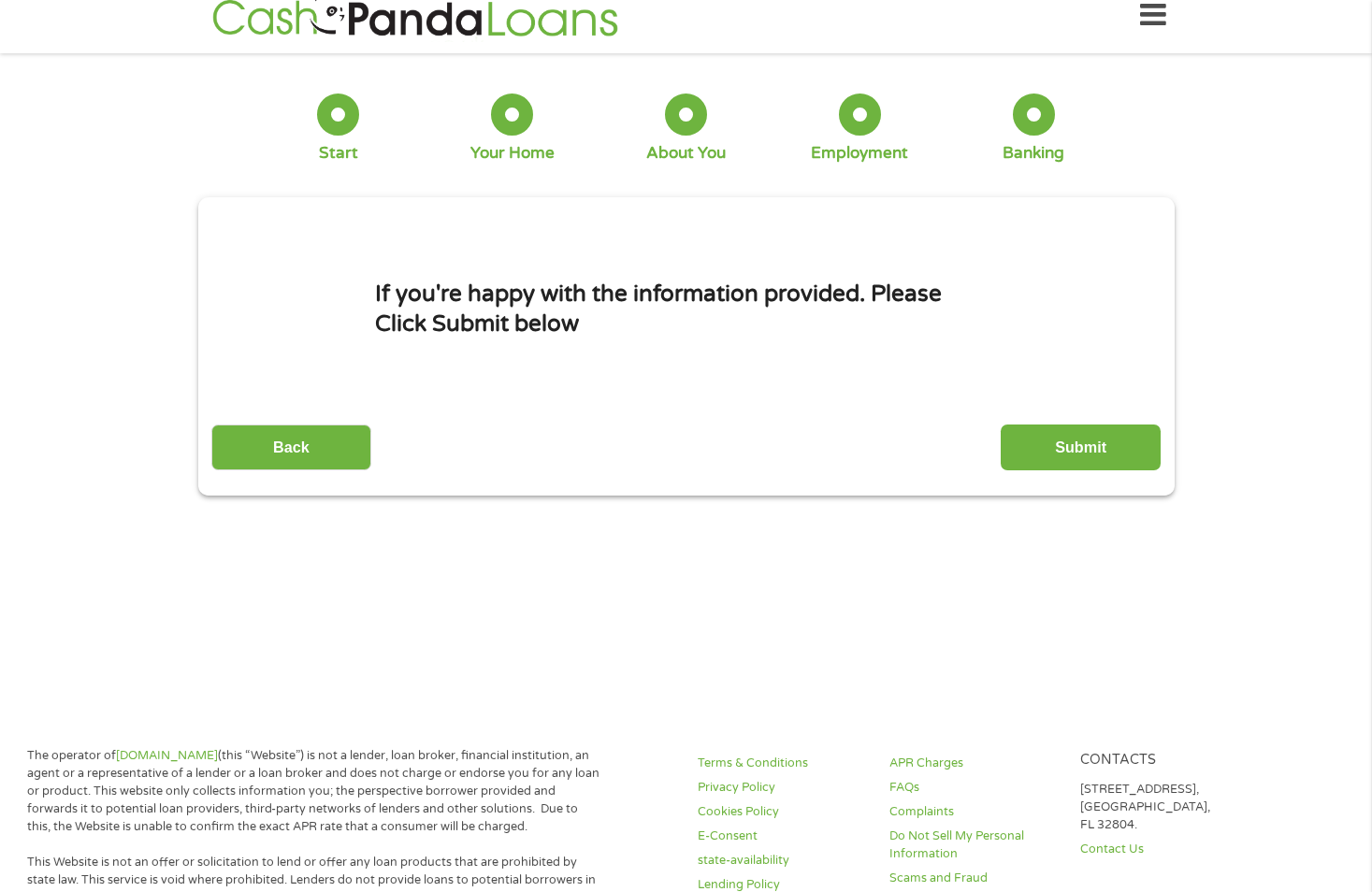
scroll to position [0, 0]
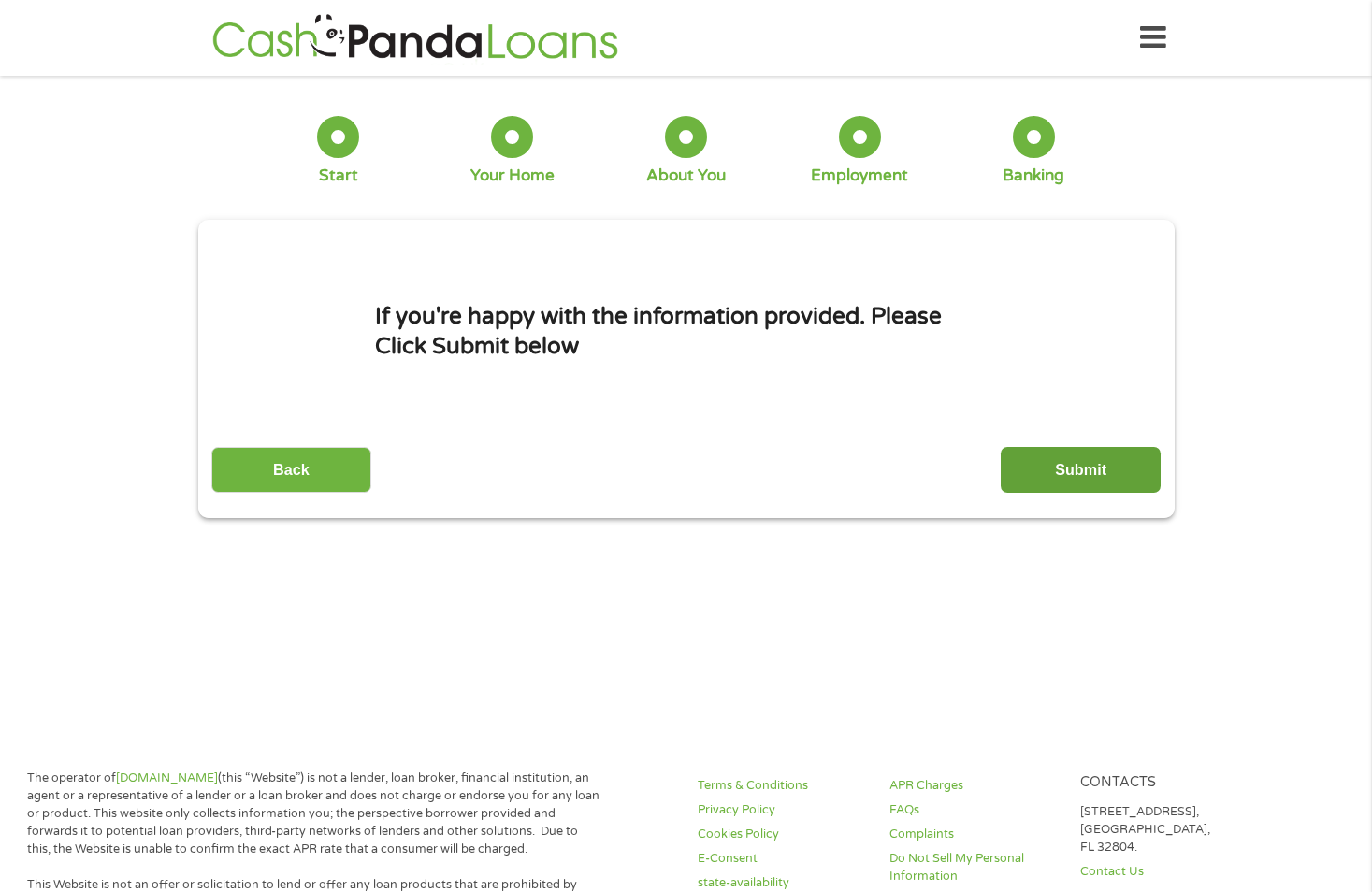
click at [1085, 469] on input "Submit" at bounding box center [1081, 469] width 160 height 46
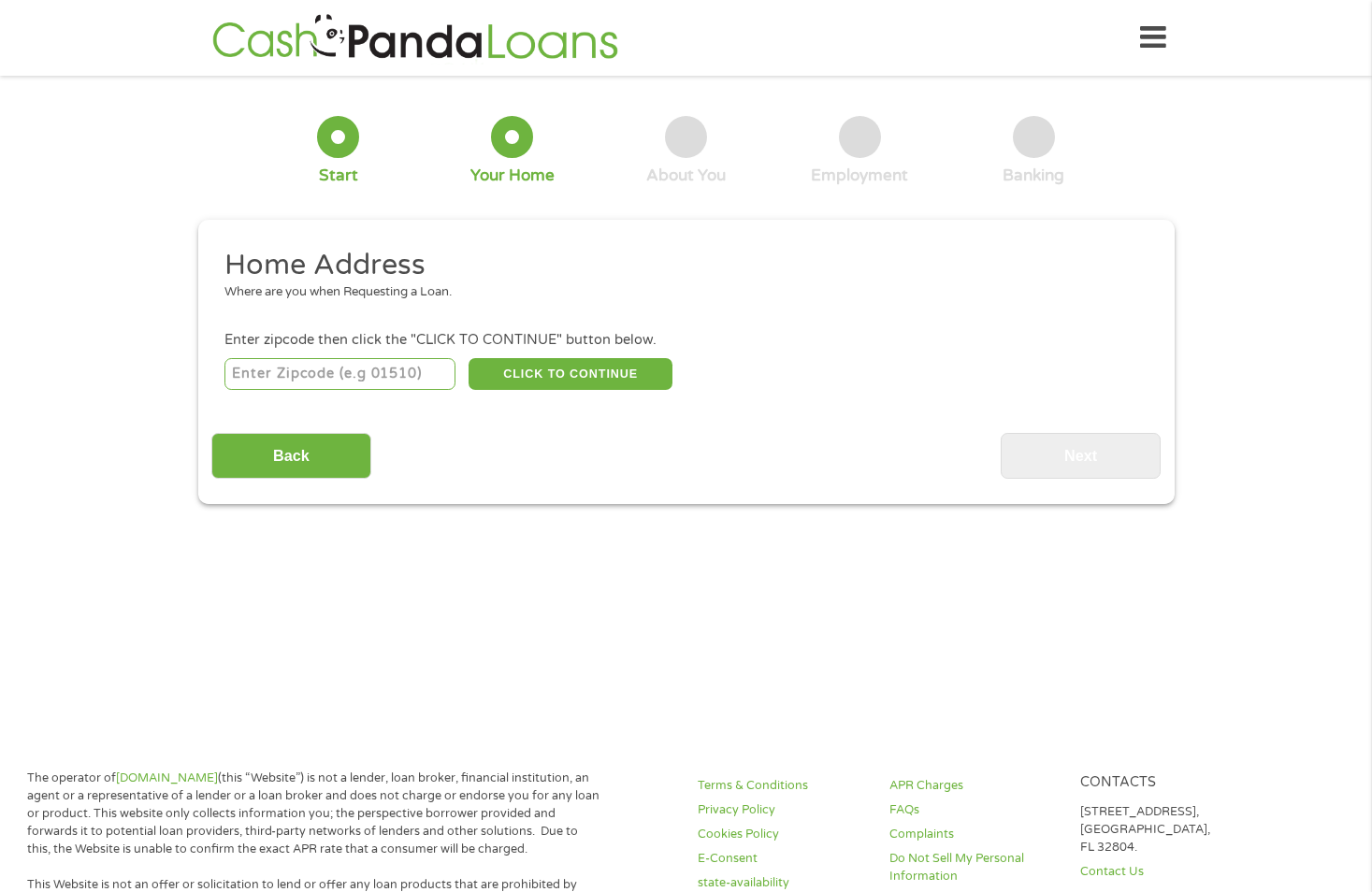
click at [387, 378] on input "number" at bounding box center [340, 373] width 231 height 31
type input "68845"
click at [567, 361] on button "CLICK TO CONTINUE" at bounding box center [570, 373] width 204 height 31
type input "68845"
type input "[PERSON_NAME]"
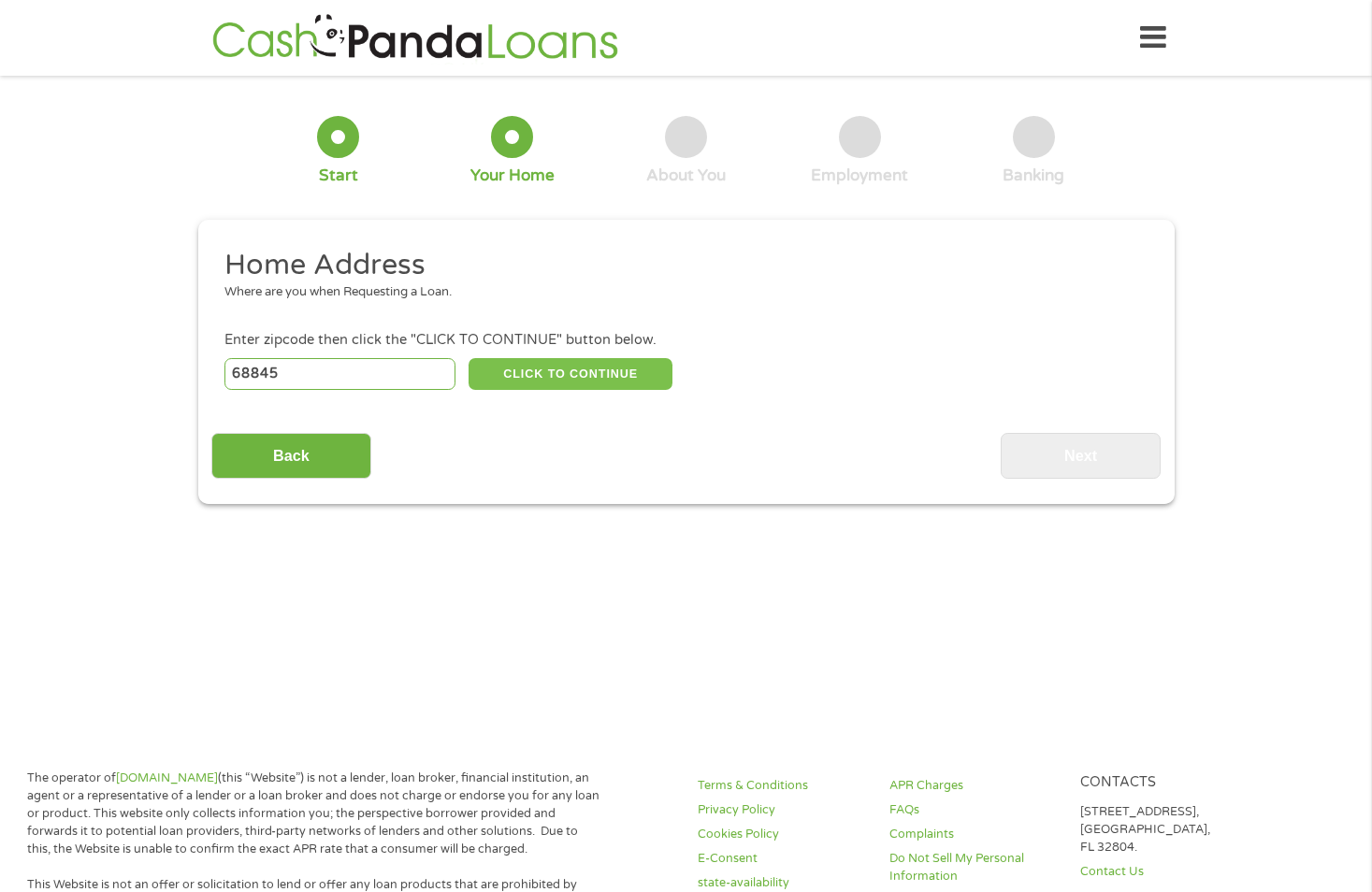
select select "[US_STATE]"
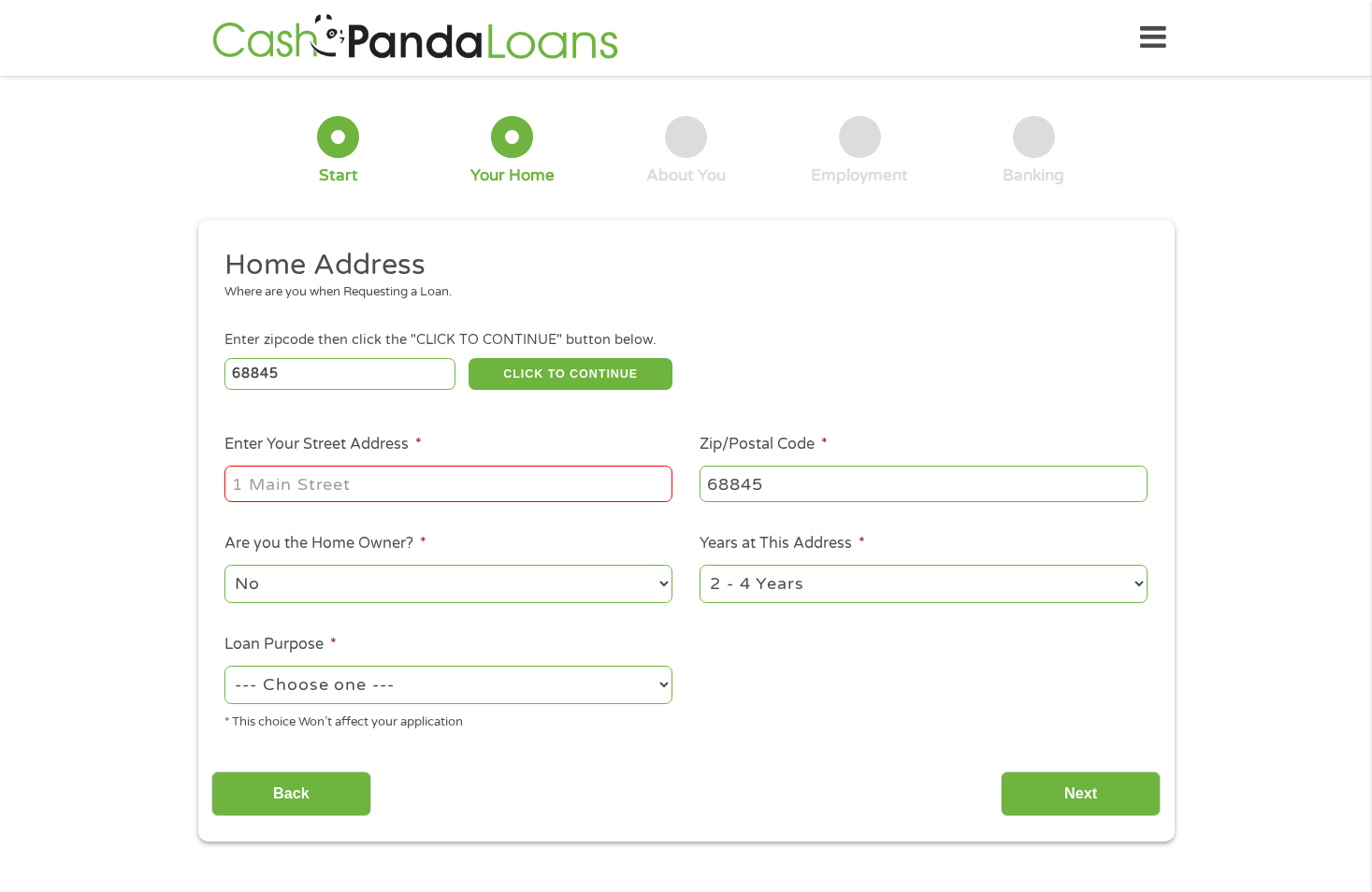
click at [450, 478] on input "Enter Your Street Address *" at bounding box center [448, 483] width 447 height 35
type input "[STREET_ADDRESS]"
click at [663, 582] on select "No Yes" at bounding box center [448, 584] width 447 height 38
select select "yes"
click at [225, 565] on select "No Yes" at bounding box center [448, 584] width 447 height 38
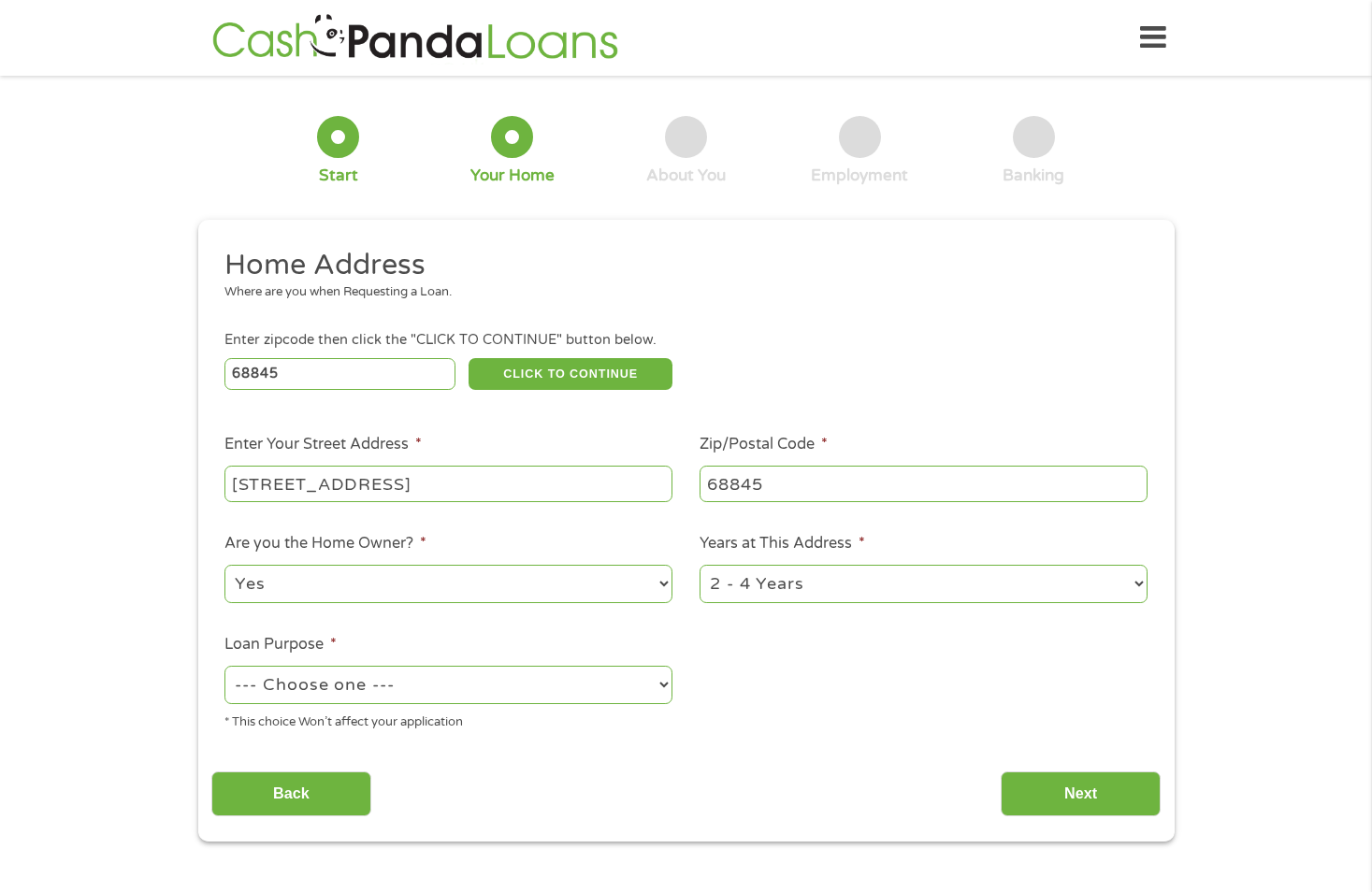
click at [1136, 583] on select "1 Year or less 1 - 2 Years 2 - 4 Years Over 4 Years" at bounding box center [924, 584] width 447 height 38
select select "60months"
click at [700, 565] on select "1 Year or less 1 - 2 Years 2 - 4 Years Over 4 Years" at bounding box center [924, 584] width 447 height 38
click at [665, 678] on select "--- Choose one --- Pay Bills Debt Consolidation Home Improvement Major Purchase…" at bounding box center [448, 684] width 447 height 38
select select "homeimprovement"
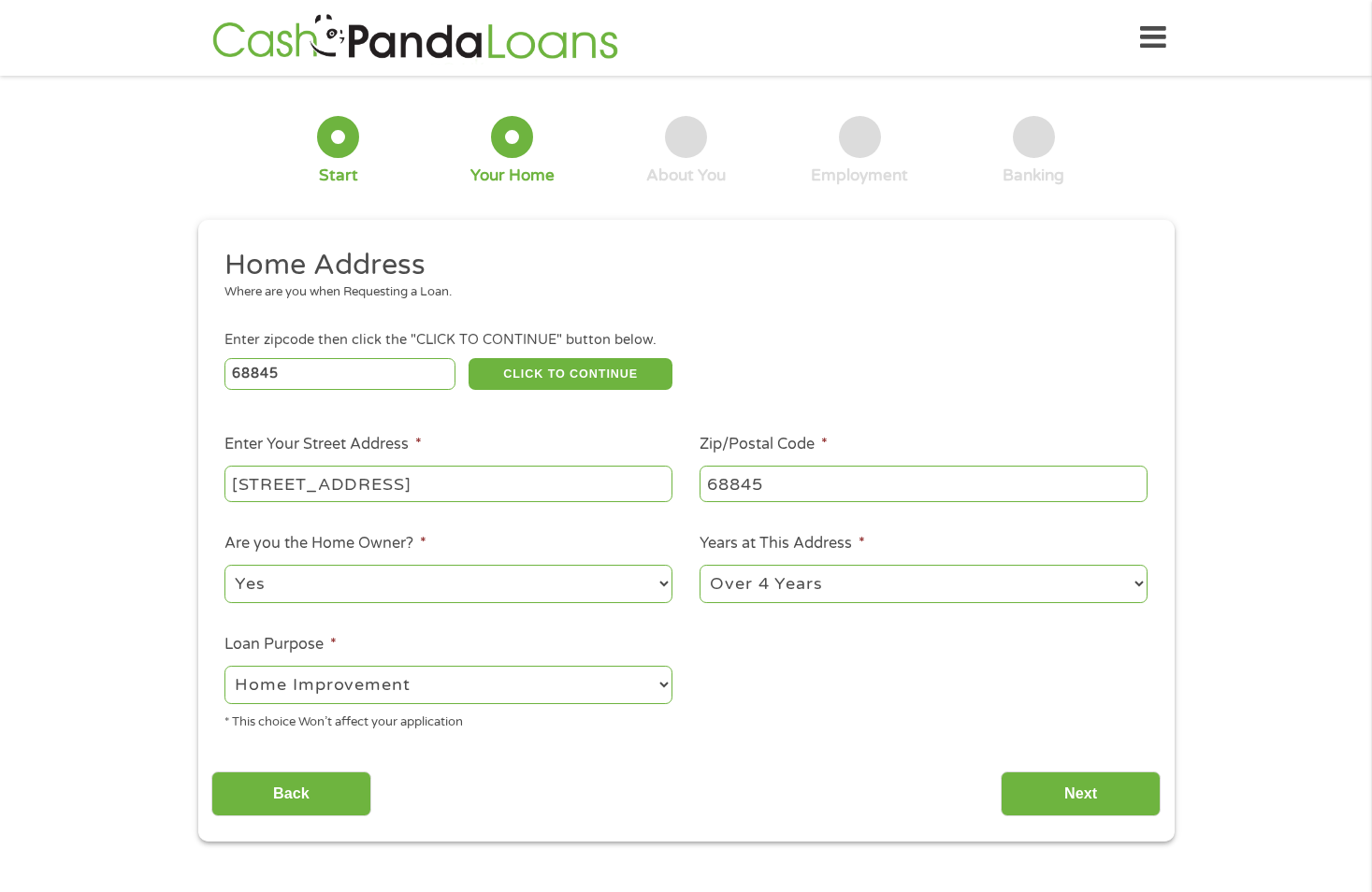
click at [225, 665] on select "--- Choose one --- Pay Bills Debt Consolidation Home Improvement Major Purchase…" at bounding box center [448, 684] width 447 height 38
click at [1088, 798] on input "Next" at bounding box center [1081, 794] width 160 height 46
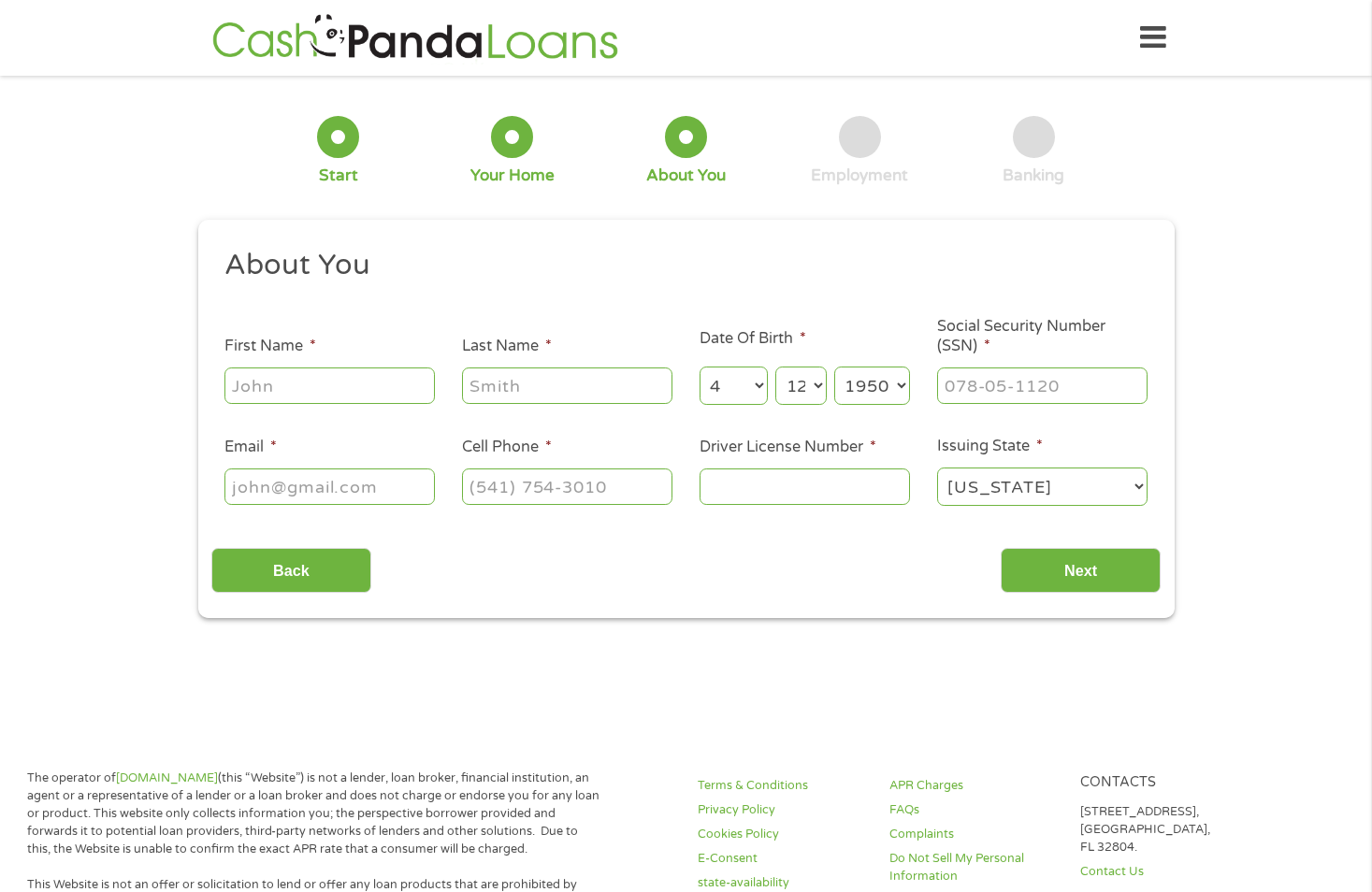
scroll to position [8, 8]
click at [267, 370] on input "First Name *" at bounding box center [329, 385] width 210 height 35
type input "[PERSON_NAME]"
type input "Blue"
type input "[EMAIL_ADDRESS][DOMAIN_NAME]"
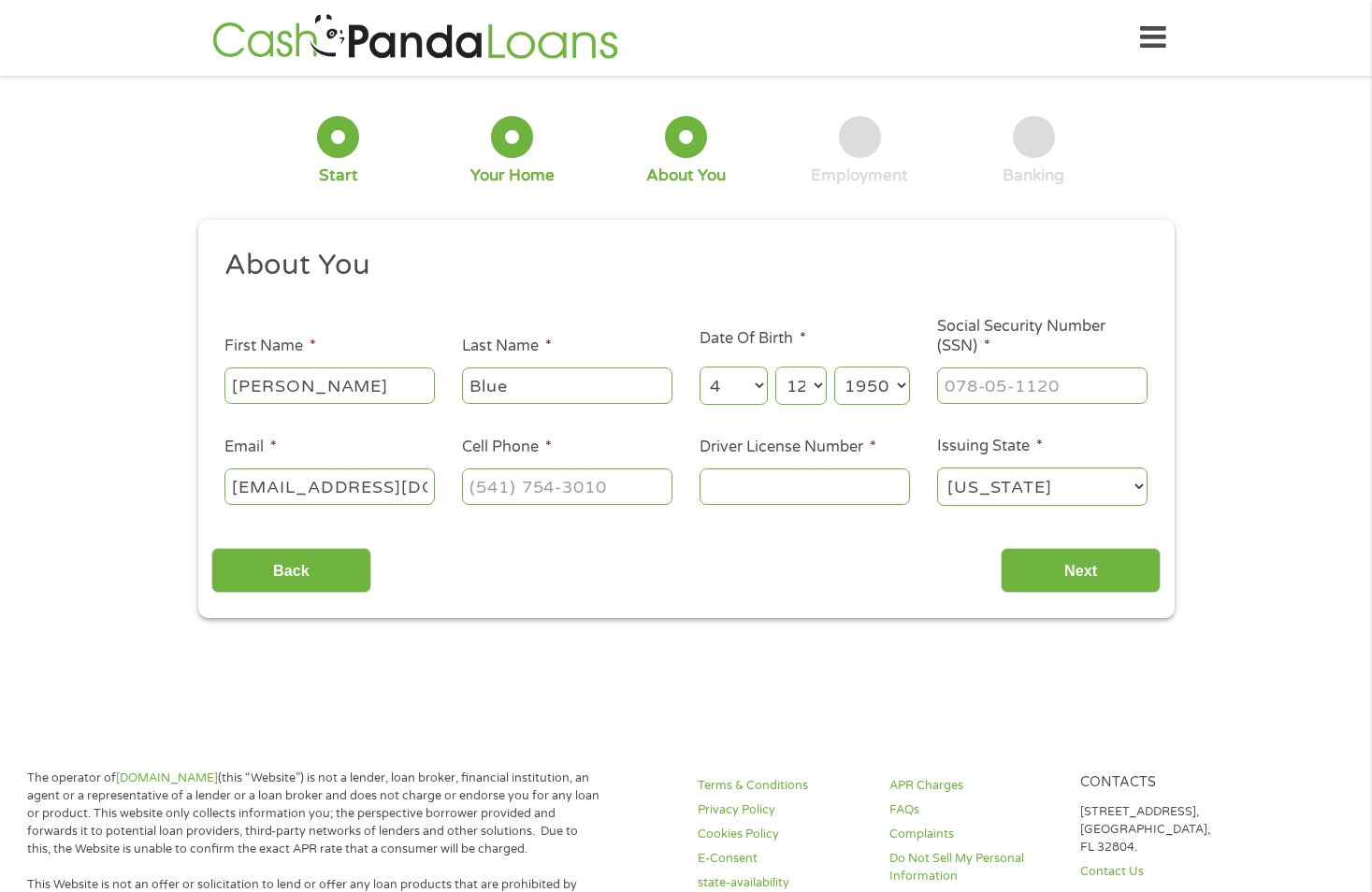
type input "3082777577"
select select "[US_STATE]"
type input "[PHONE_NUMBER]"
click at [979, 379] on input "___-__-____" at bounding box center [1042, 385] width 210 height 35
type input "522-72-9389"
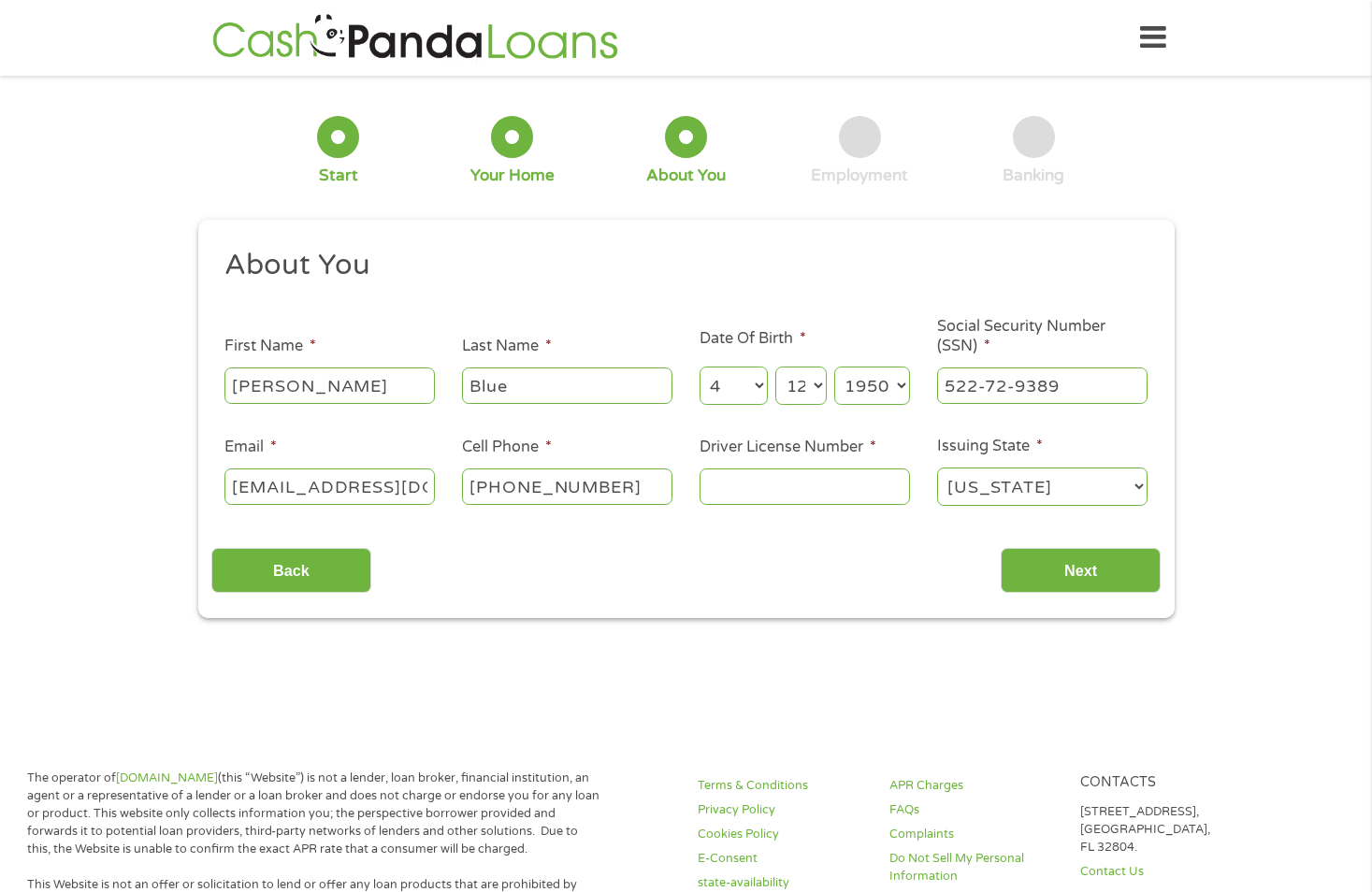
click at [789, 486] on input "Driver License Number *" at bounding box center [805, 486] width 210 height 35
type input "76000358"
click at [1083, 577] on input "Next" at bounding box center [1081, 570] width 160 height 46
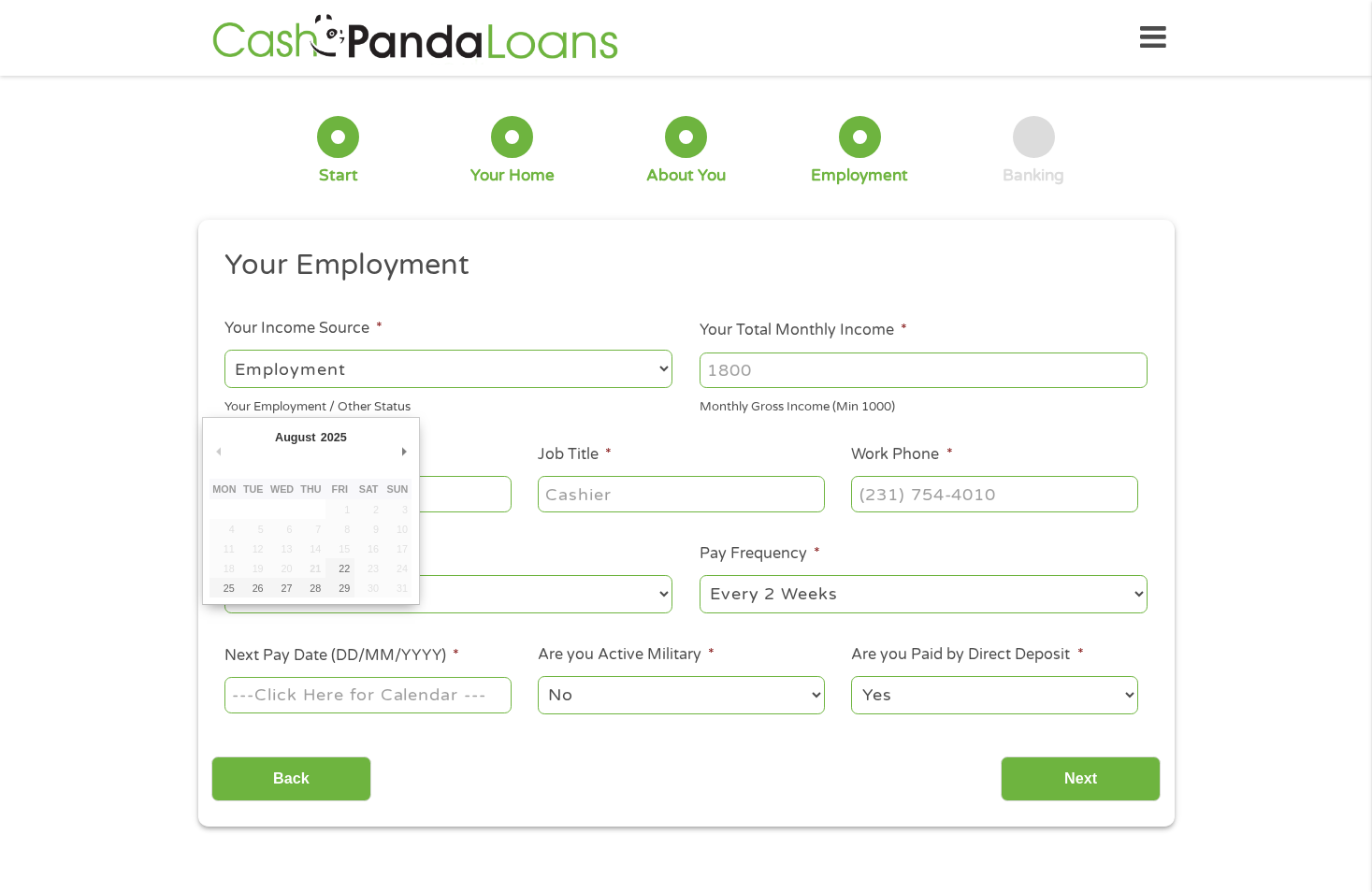
click at [361, 686] on input "Next Pay Date (DD/MM/YYYY) *" at bounding box center [368, 694] width 287 height 35
type input "[DATE]"
drag, startPoint x: 364, startPoint y: 690, endPoint x: 169, endPoint y: 708, distance: 195.8
click at [169, 708] on div "1 Start 2 Your Home 3 About You 4 Employment 5 Banking 6 This field is hidden w…" at bounding box center [686, 457] width 1372 height 738
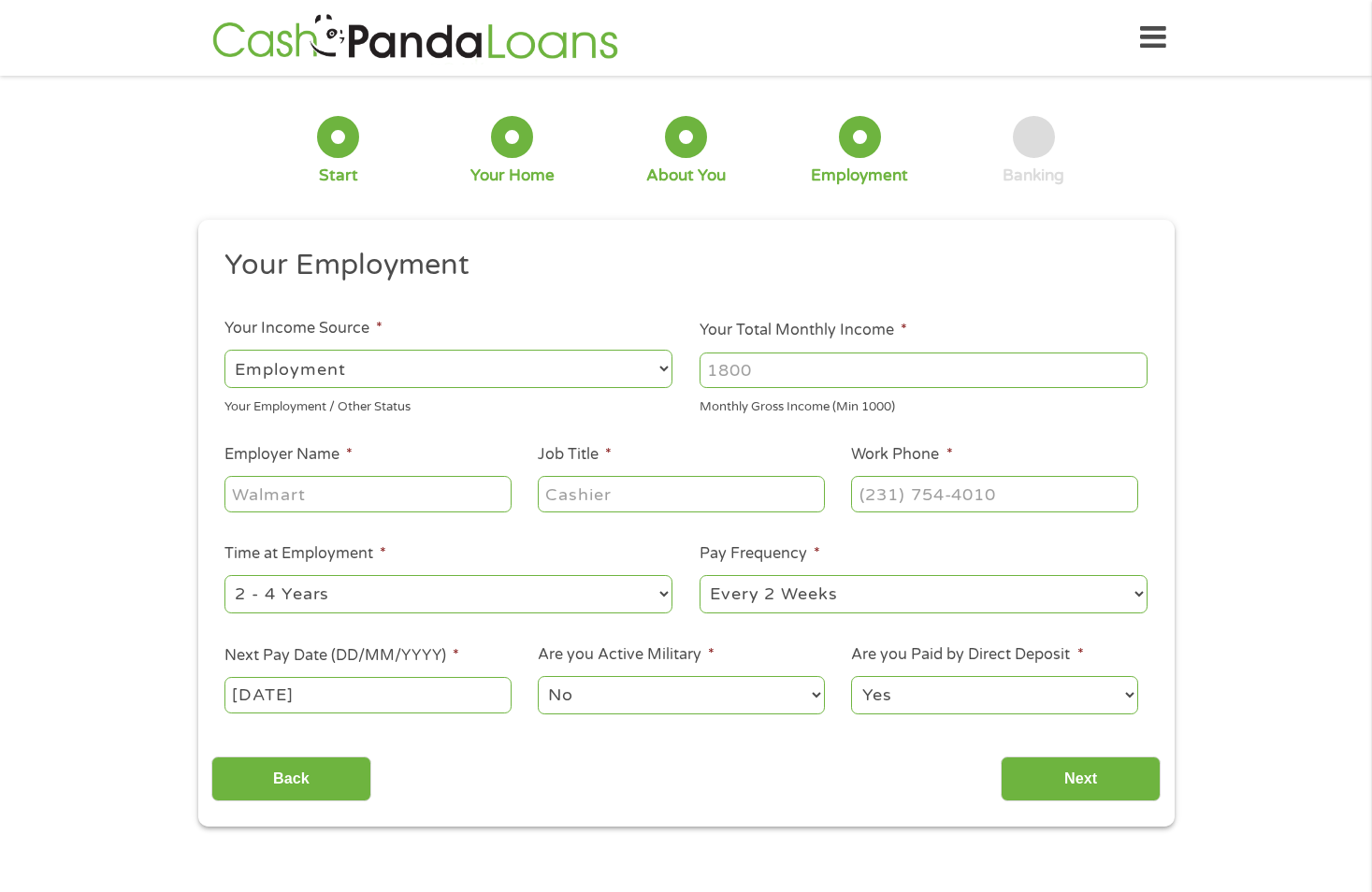
drag, startPoint x: 169, startPoint y: 708, endPoint x: 349, endPoint y: 695, distance: 180.5
click at [349, 695] on input "[DATE]" at bounding box center [368, 694] width 287 height 35
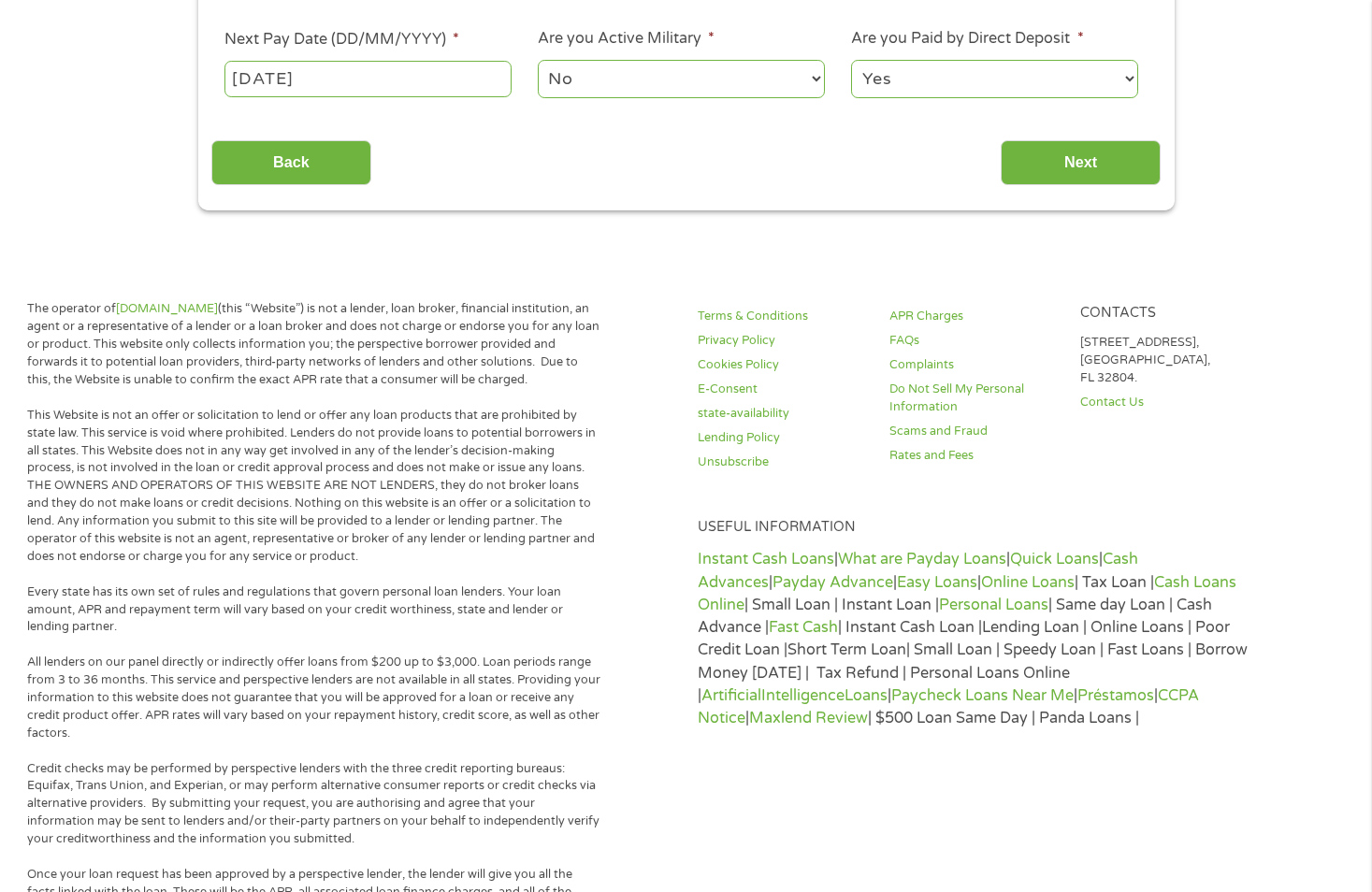
scroll to position [0, 0]
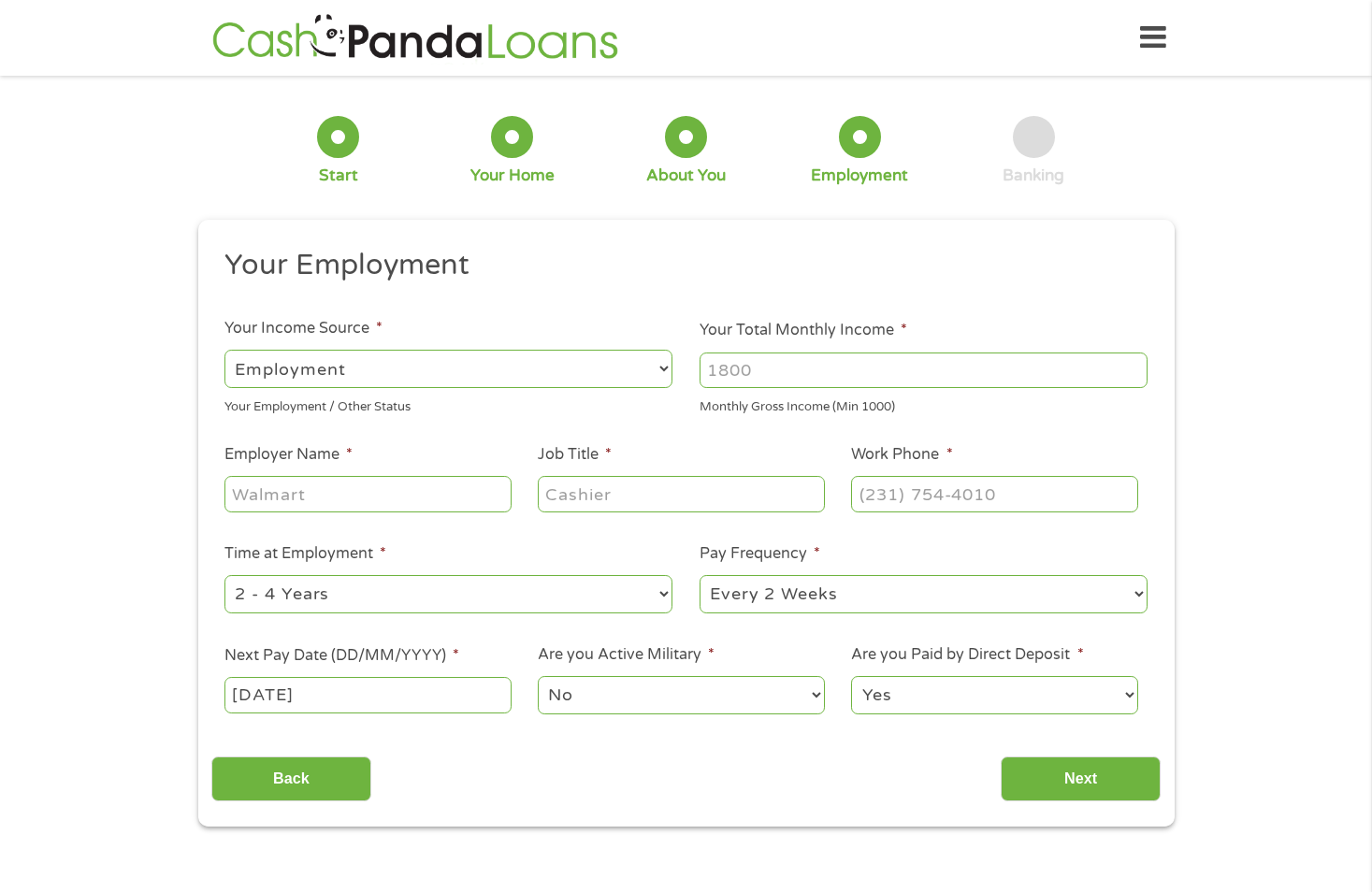
click at [665, 363] on select "--- Choose one --- Employment Self Employed Benefits" at bounding box center [448, 368] width 447 height 38
select select "benefits"
click at [225, 349] on select "--- Choose one --- Employment Self Employed Benefits" at bounding box center [448, 368] width 447 height 38
type input "Other"
type input "[PHONE_NUMBER]"
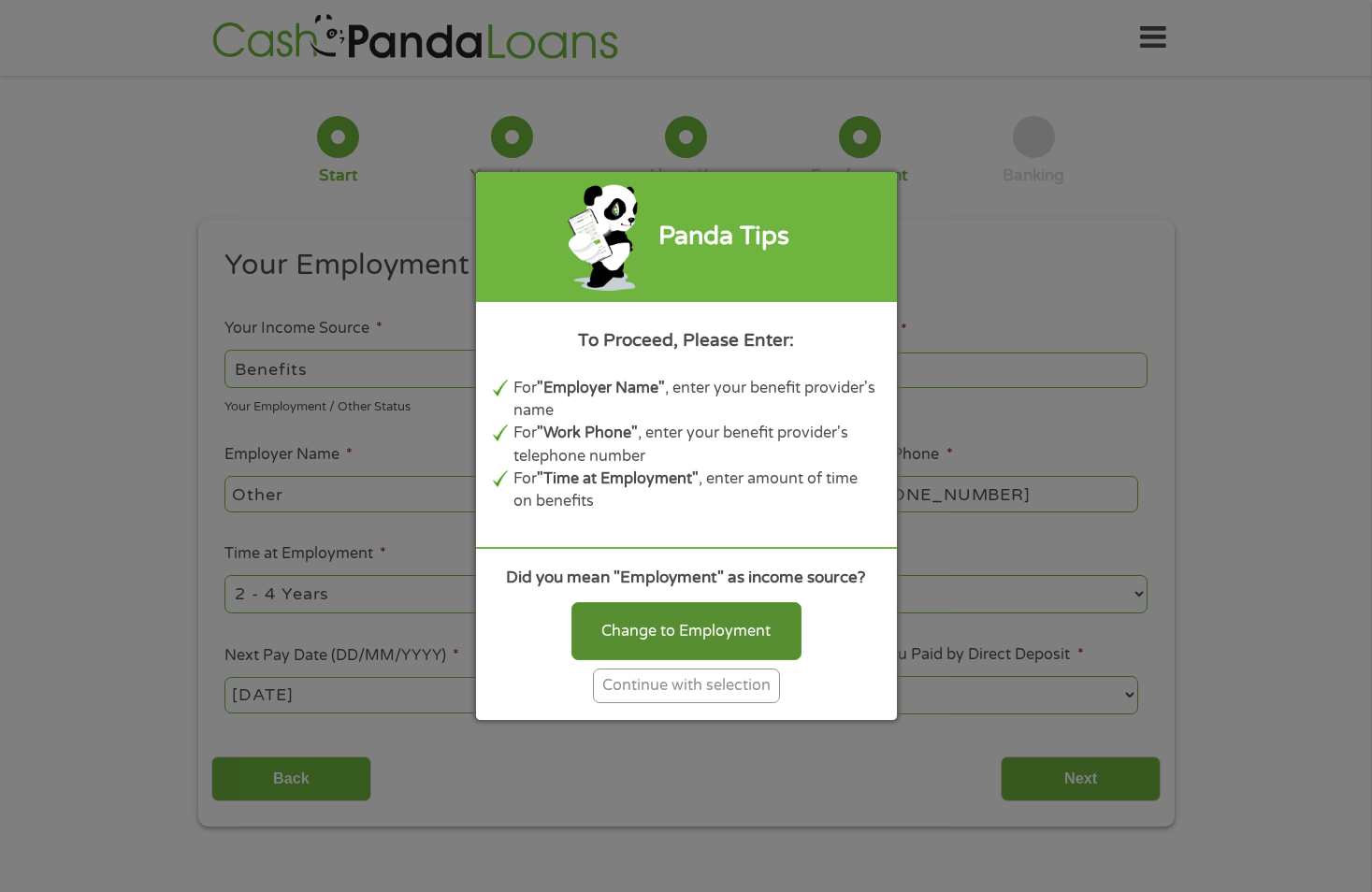
click at [650, 625] on div "Change to Employment" at bounding box center [686, 630] width 230 height 58
select select "fullTime"
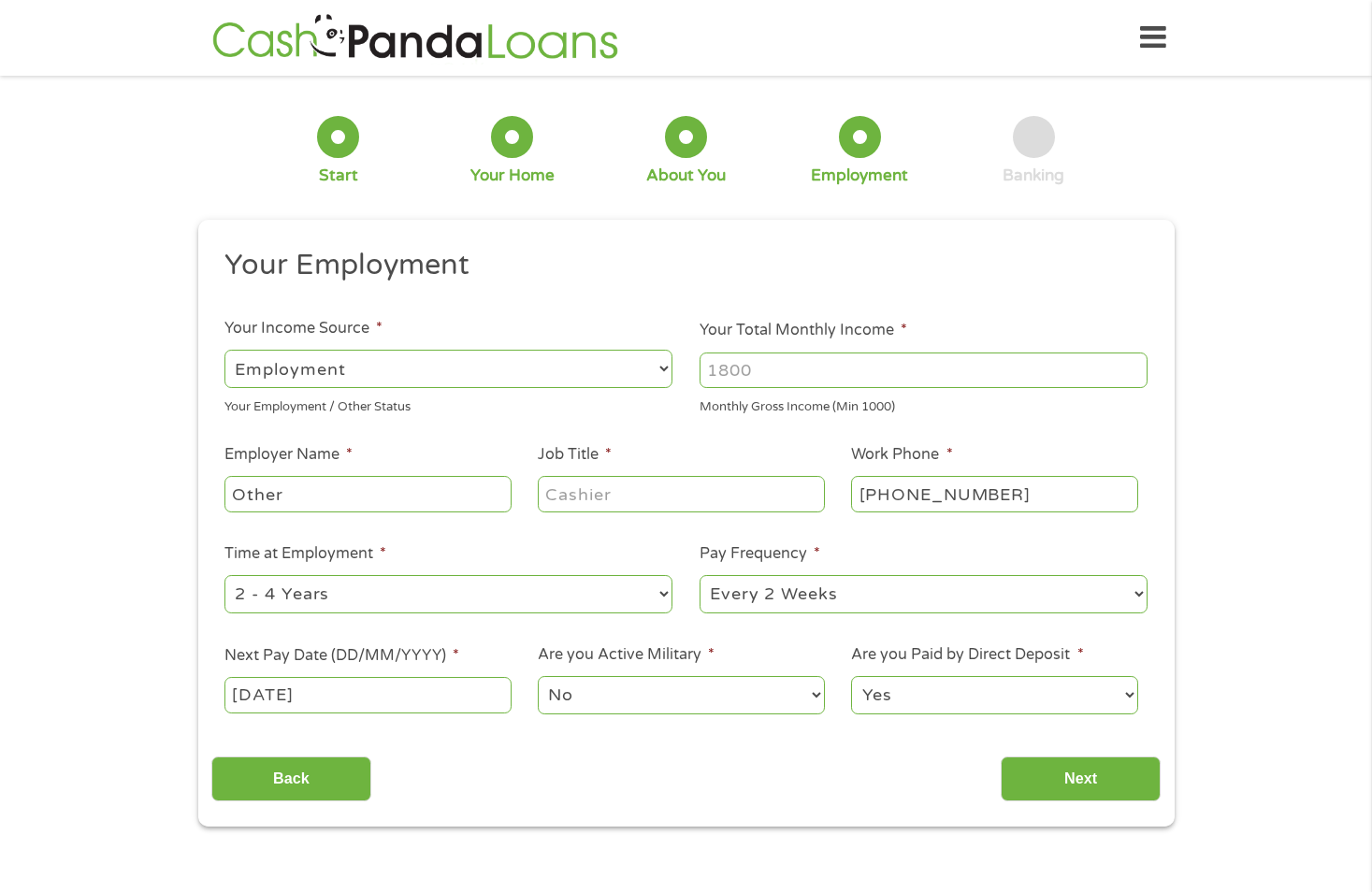
click at [868, 371] on input "Your Total Monthly Income *" at bounding box center [924, 369] width 447 height 35
type input "6500"
click at [481, 490] on input "Other" at bounding box center [368, 493] width 287 height 35
click at [639, 485] on input "Job Title *" at bounding box center [681, 493] width 287 height 35
type input "Manager"
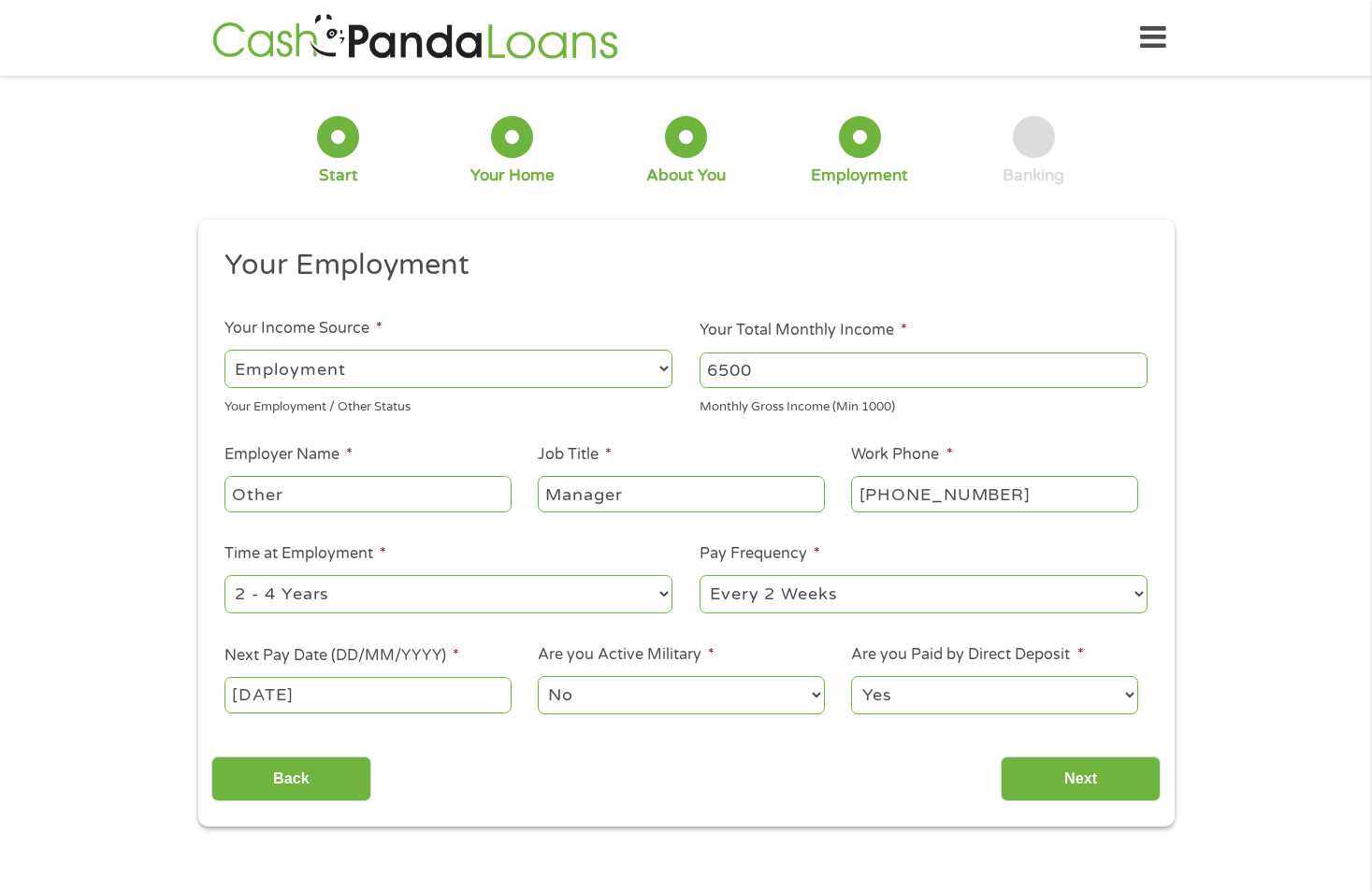
click at [660, 592] on select "--- Choose one --- 1 Year or less 1 - 2 Years 2 - 4 Years Over 4 Years" at bounding box center [448, 594] width 447 height 38
select select "60months"
click at [225, 575] on select "--- Choose one --- 1 Year or less 1 - 2 Years 2 - 4 Years Over 4 Years" at bounding box center [448, 594] width 447 height 38
click at [388, 692] on input "[DATE]" at bounding box center [368, 694] width 287 height 35
click at [346, 647] on label "Next Pay Date (DD/MM/YYYY) *" at bounding box center [342, 656] width 234 height 20
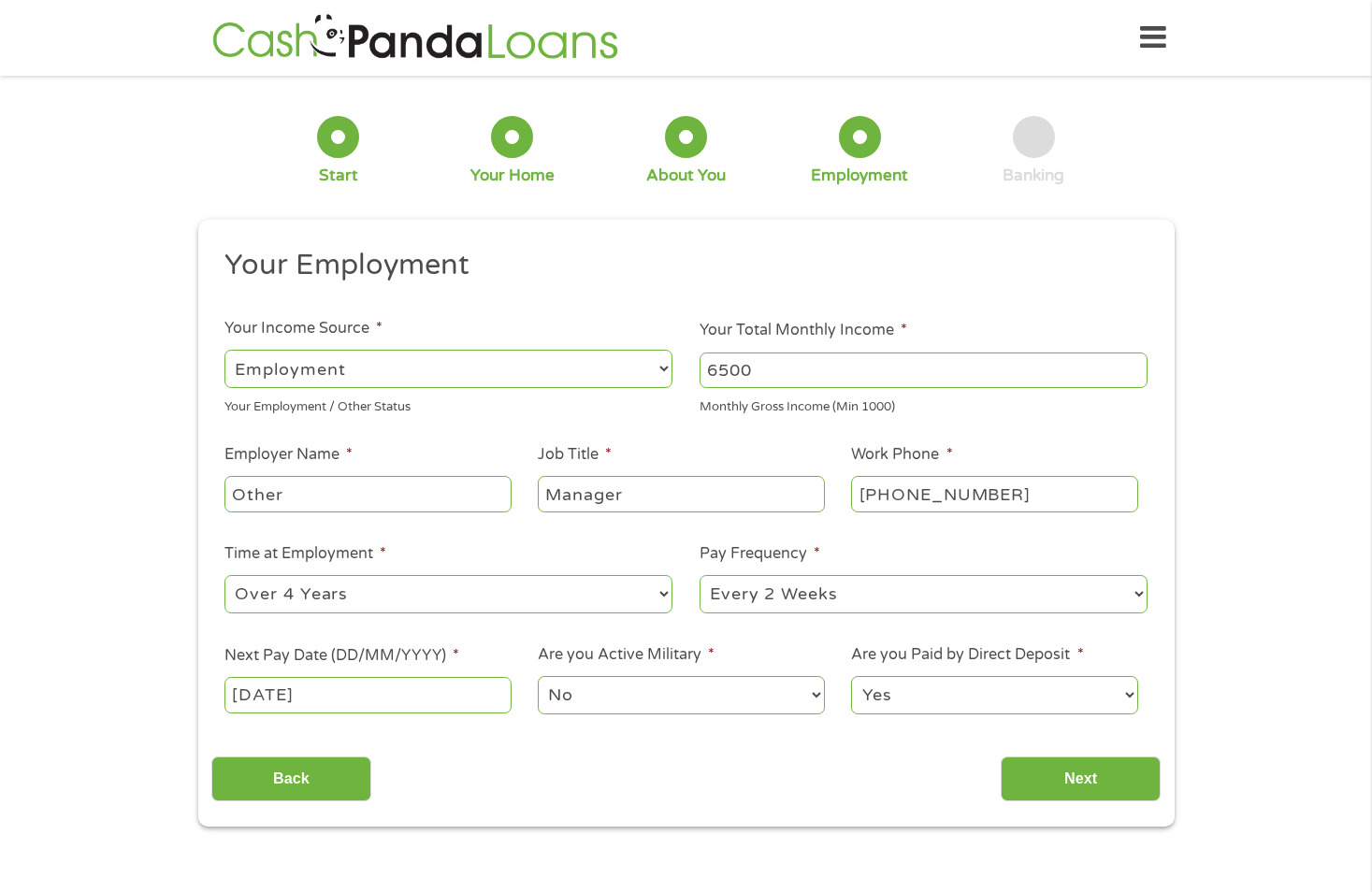
click at [346, 677] on input "[DATE]" at bounding box center [368, 694] width 287 height 35
click at [146, 496] on div "1 Start 2 Your Home 3 About You 4 Employment 5 Banking 6 This field is hidden w…" at bounding box center [686, 457] width 1372 height 738
click at [1078, 780] on input "Next" at bounding box center [1081, 779] width 160 height 46
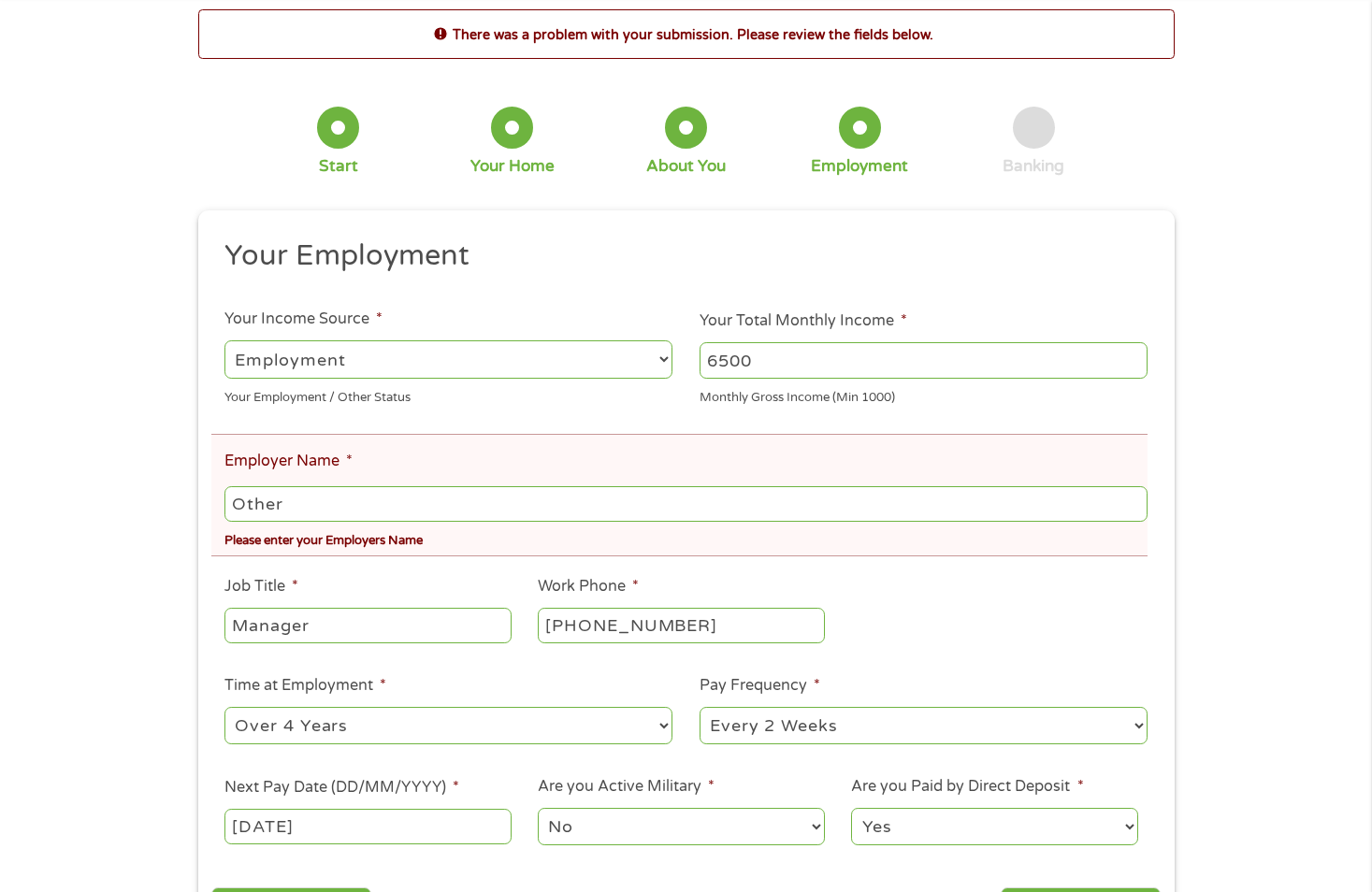
scroll to position [187, 0]
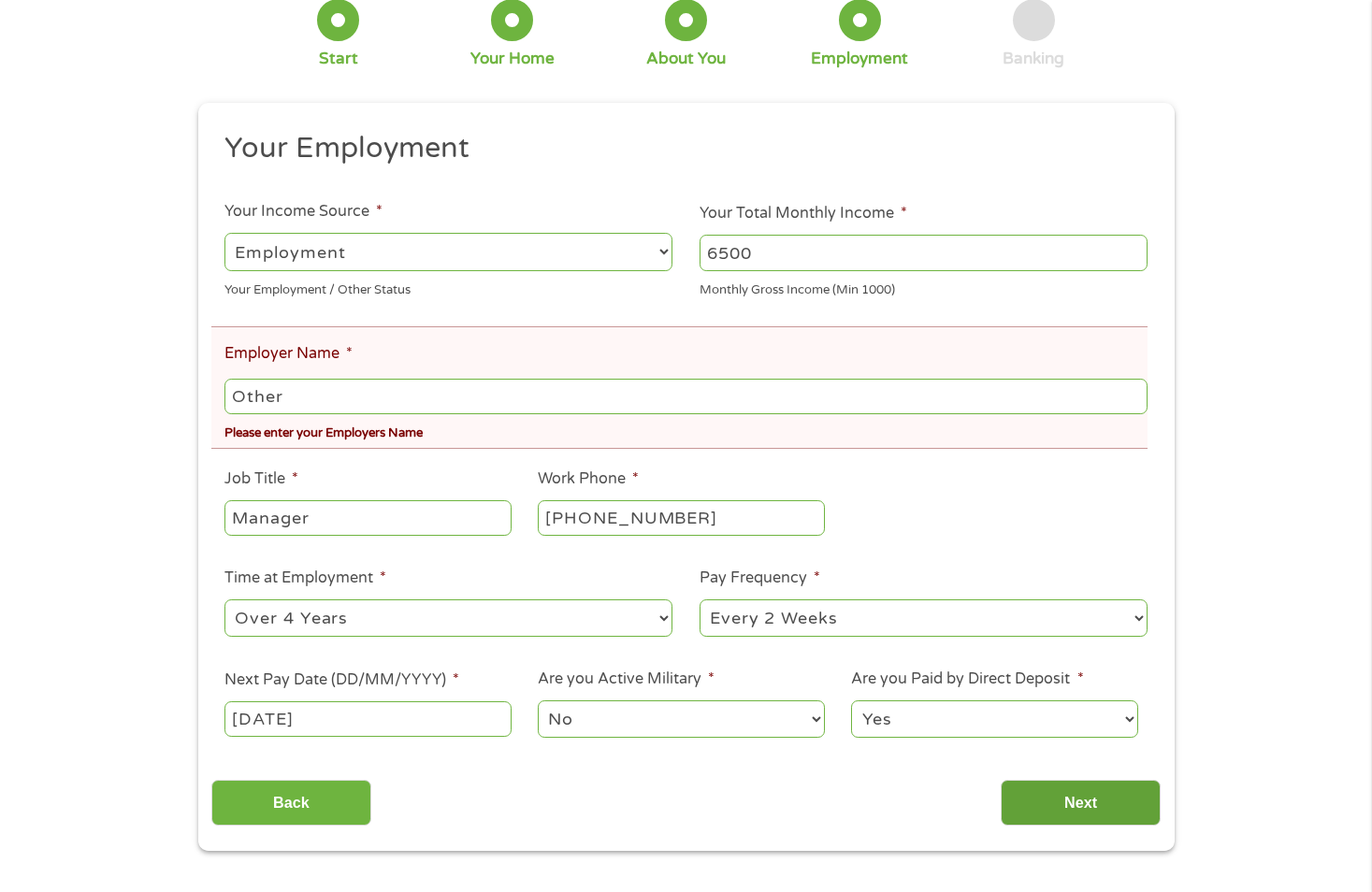
click at [1072, 803] on input "Next" at bounding box center [1081, 803] width 160 height 46
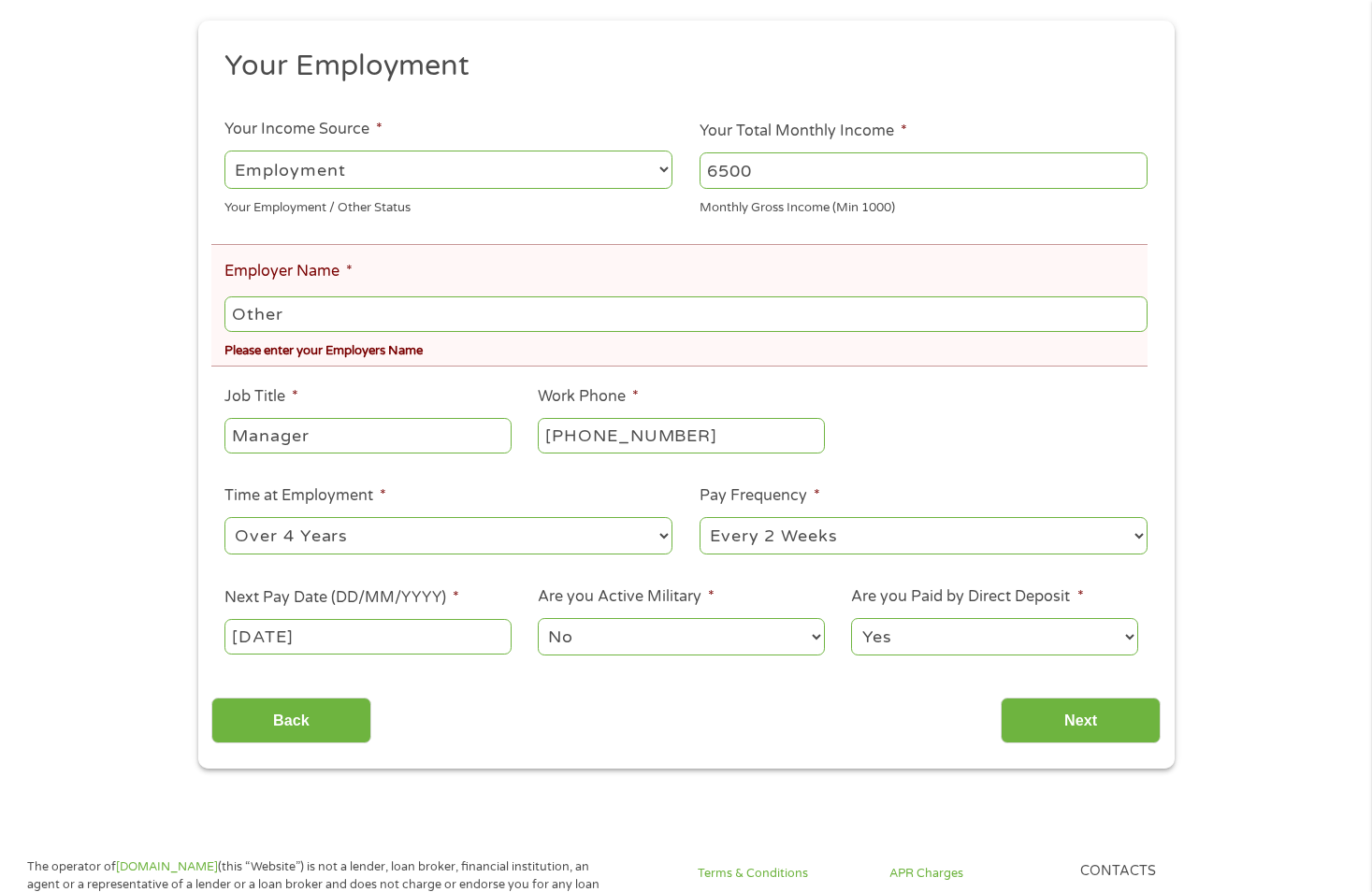
scroll to position [281, 0]
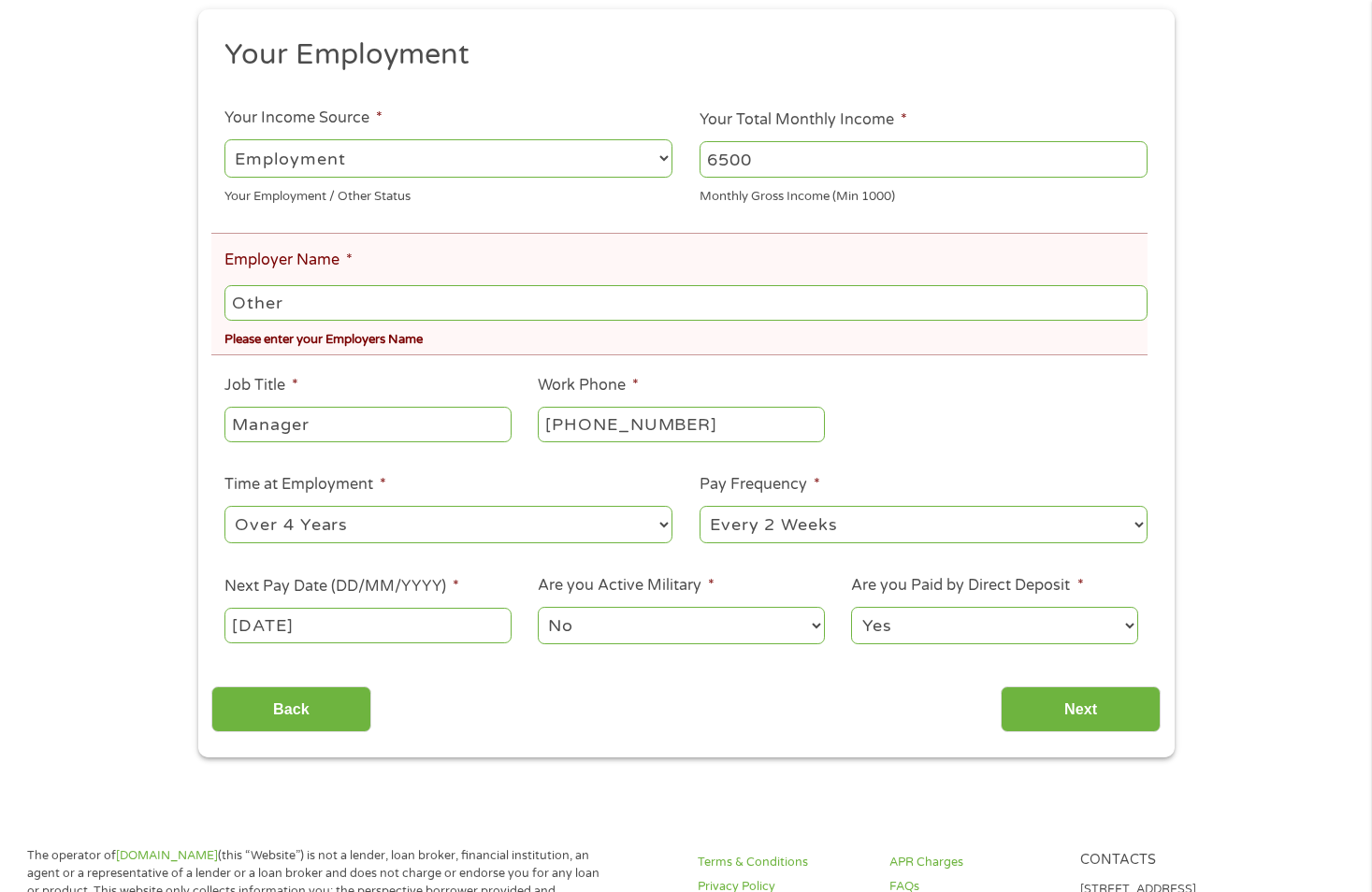
click at [268, 304] on input "Other" at bounding box center [686, 303] width 922 height 35
drag, startPoint x: 290, startPoint y: 307, endPoint x: 136, endPoint y: 301, distance: 154.1
click at [136, 301] on div "There was a problem with your submission. Please review the fields below. 1 Sta…" at bounding box center [686, 283] width 1372 height 948
type input "Jack Carson"
click at [1111, 704] on input "Next" at bounding box center [1081, 709] width 160 height 46
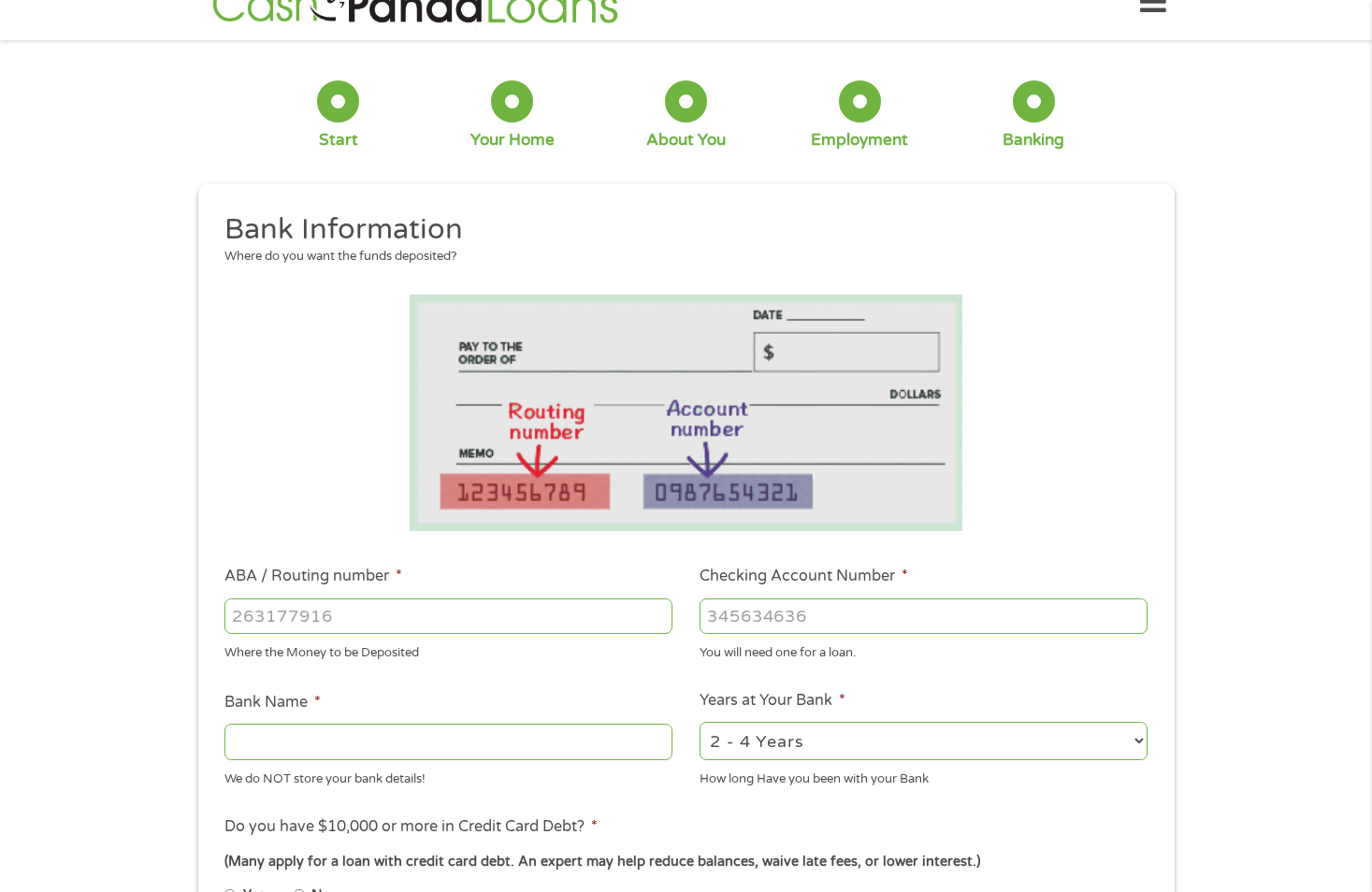
scroll to position [0, 0]
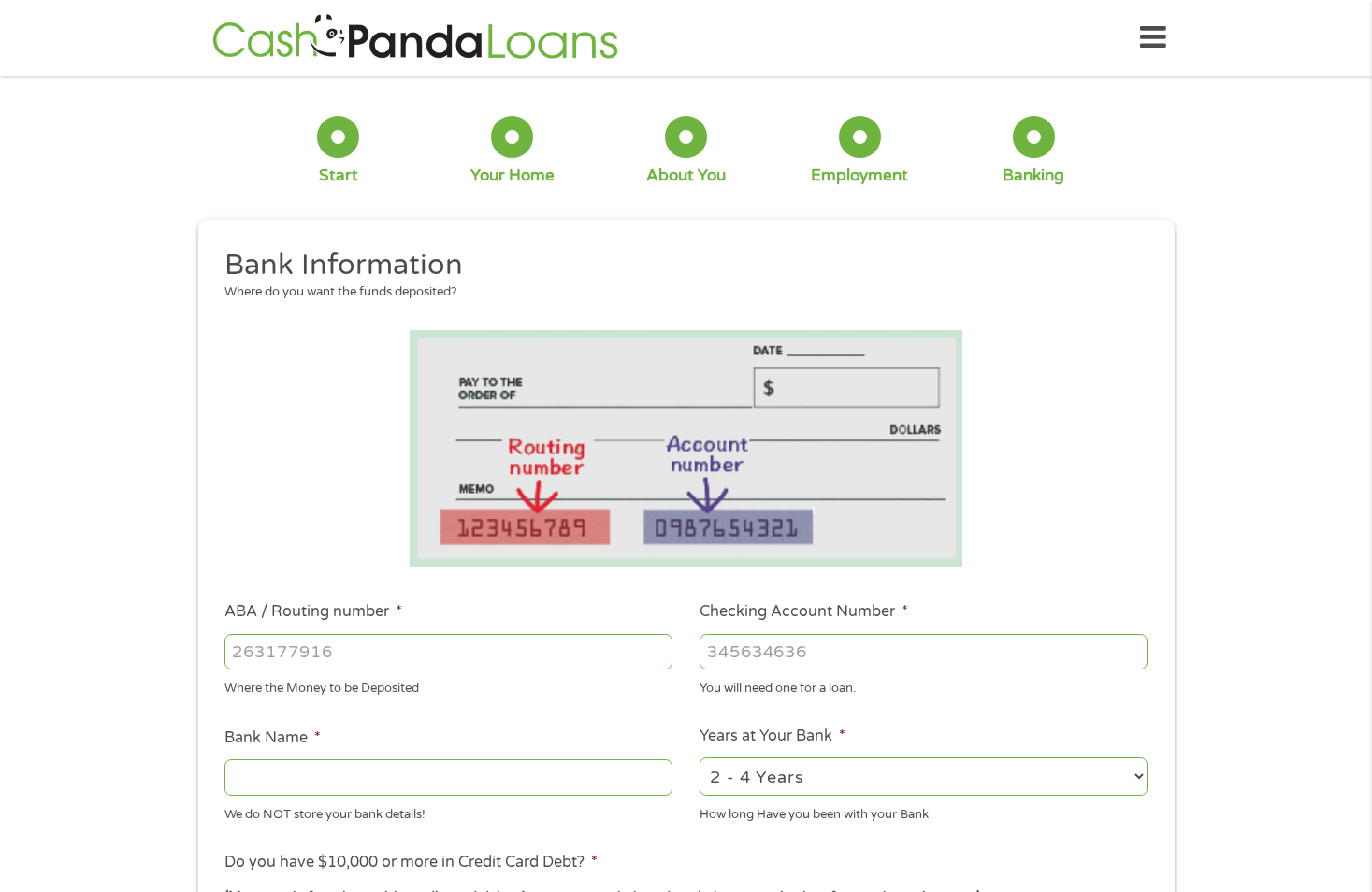
click at [521, 657] on input "ABA / Routing number *" at bounding box center [448, 651] width 447 height 35
type input "304982400"
type input "TRIUS FEDERAL CREDIT UNION"
type input "304982400"
click at [828, 645] on input "Checking Account Number *" at bounding box center [924, 651] width 447 height 35
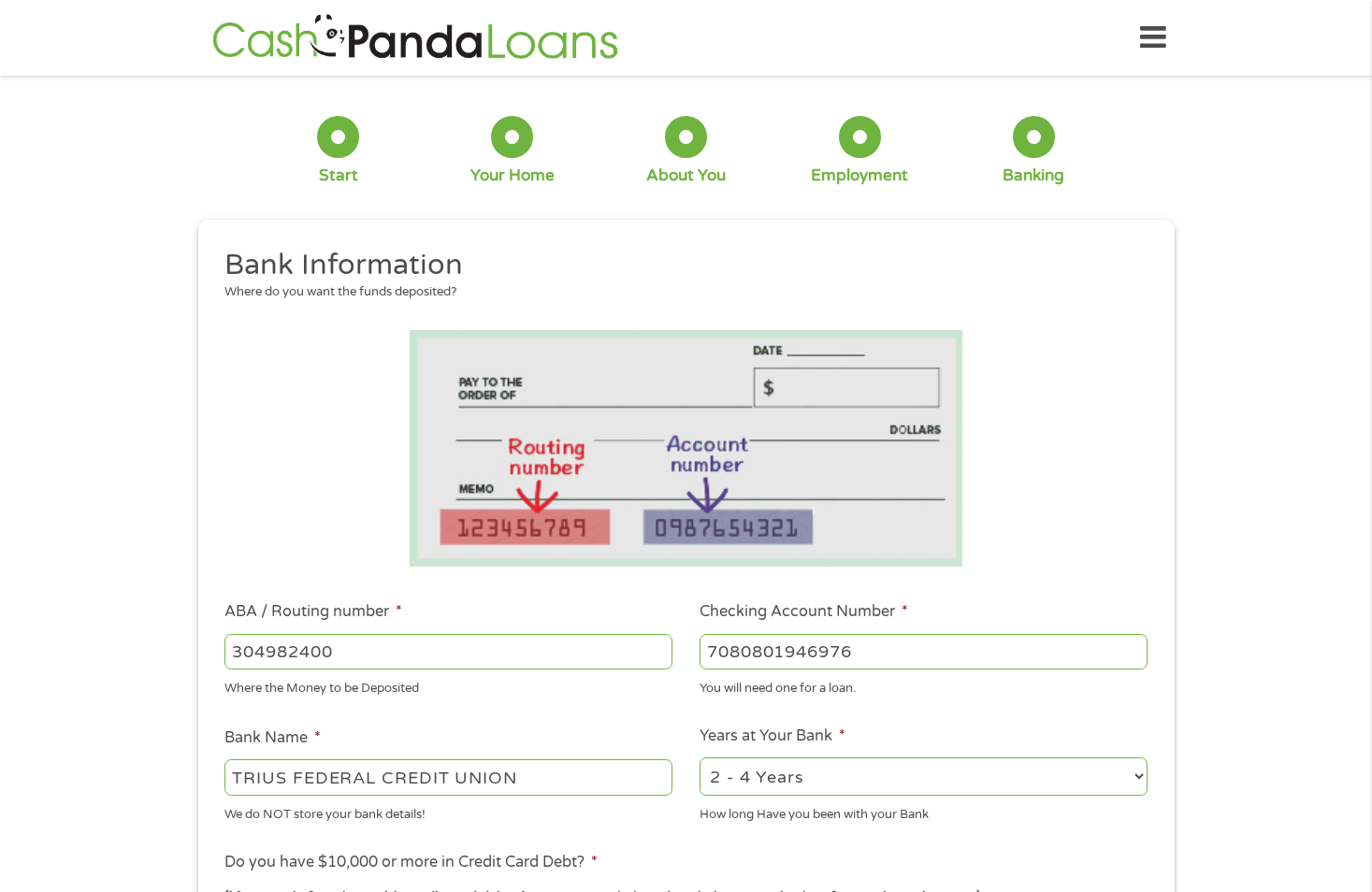
type input "7080801946976"
click at [1139, 773] on select "2 - 4 Years 6 - 12 Months 1 - 2 Years Over 4 Years" at bounding box center [924, 776] width 447 height 38
select select "60months"
click at [700, 757] on select "2 - 4 Years 6 - 12 Months 1 - 2 Years Over 4 Years" at bounding box center [924, 776] width 447 height 38
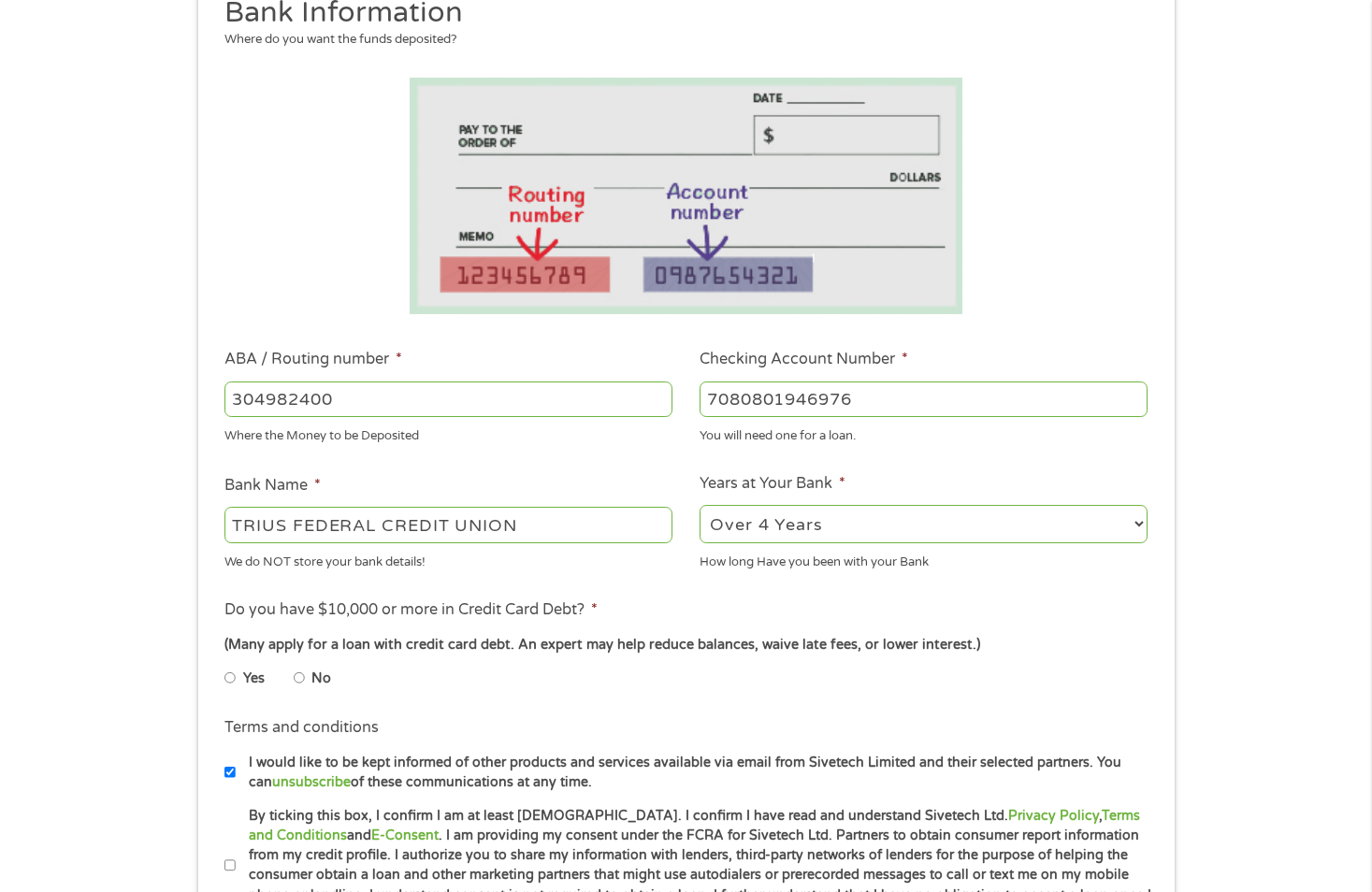
scroll to position [281, 0]
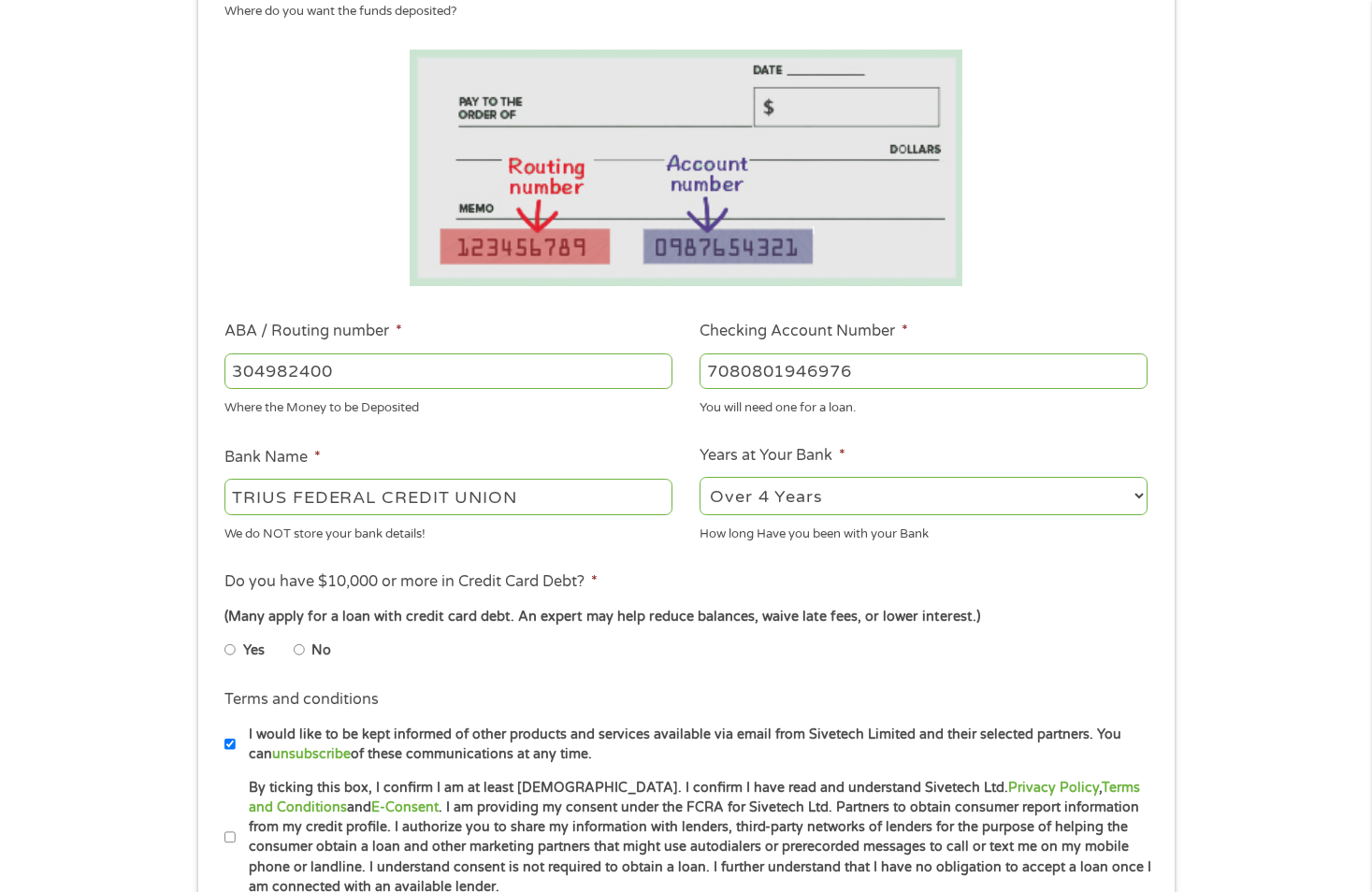
click at [300, 646] on input "No" at bounding box center [299, 649] width 11 height 30
radio input "true"
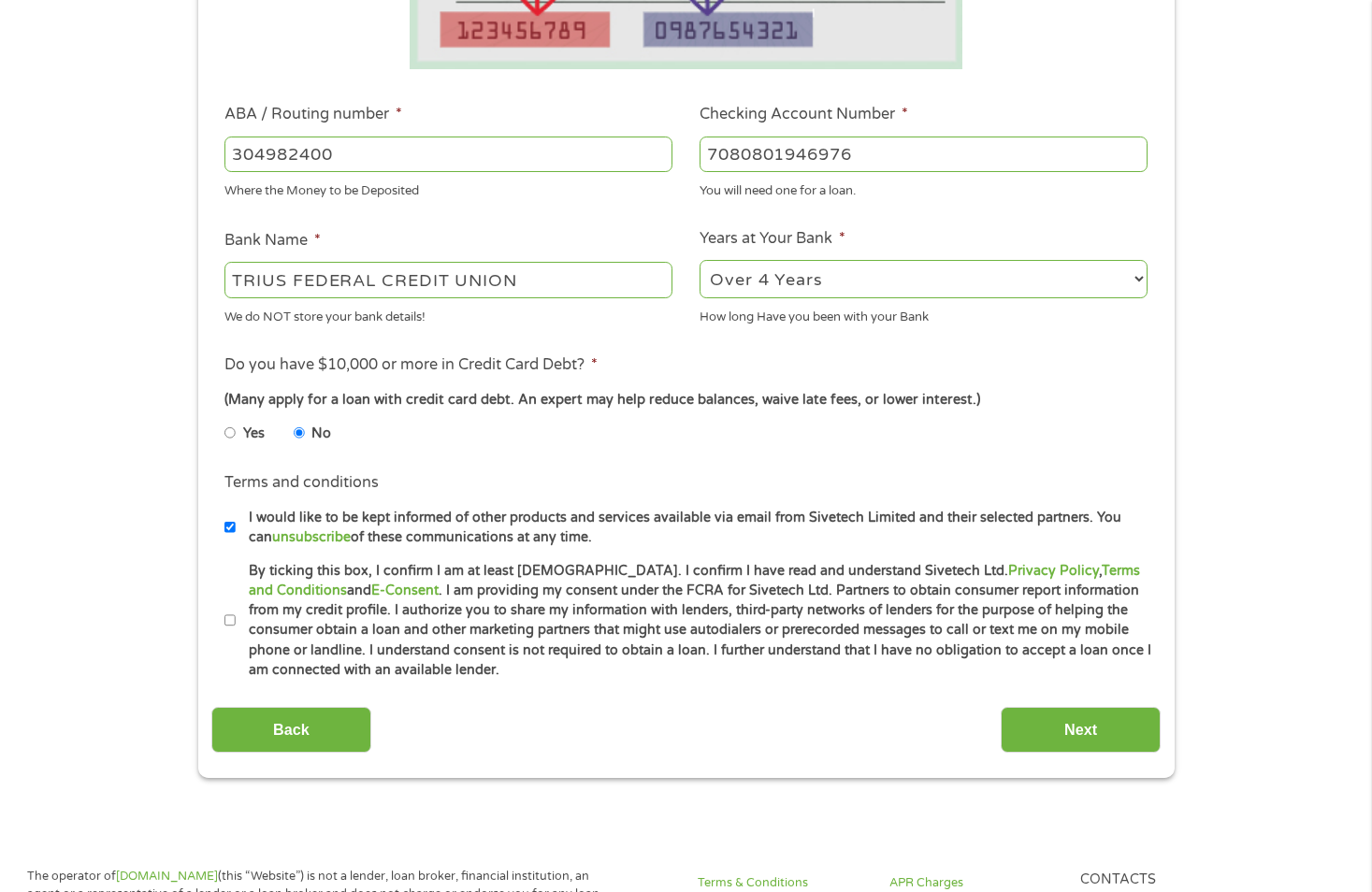
scroll to position [561, 0]
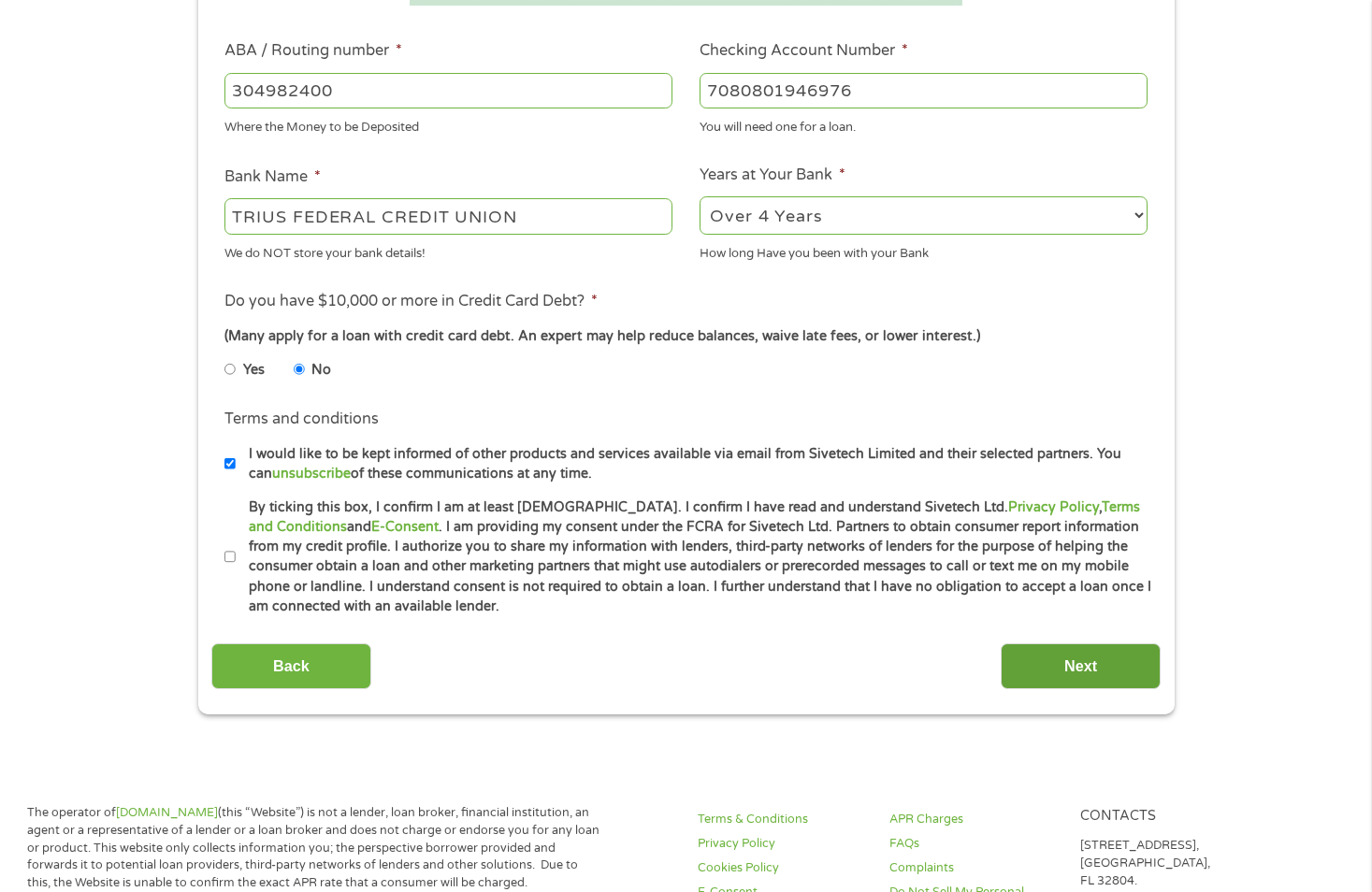
click at [1084, 666] on input "Next" at bounding box center [1081, 666] width 160 height 46
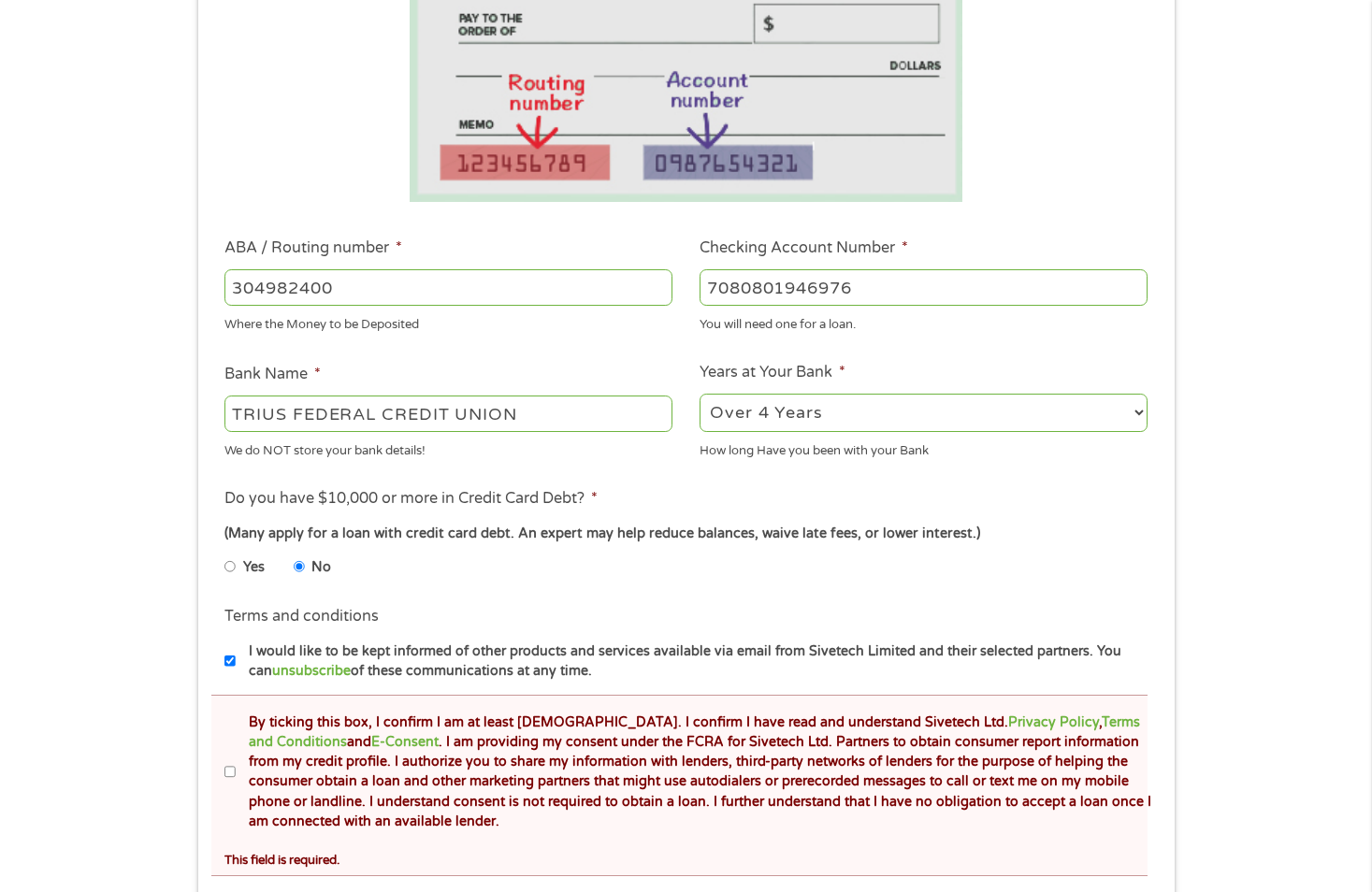
scroll to position [467, 0]
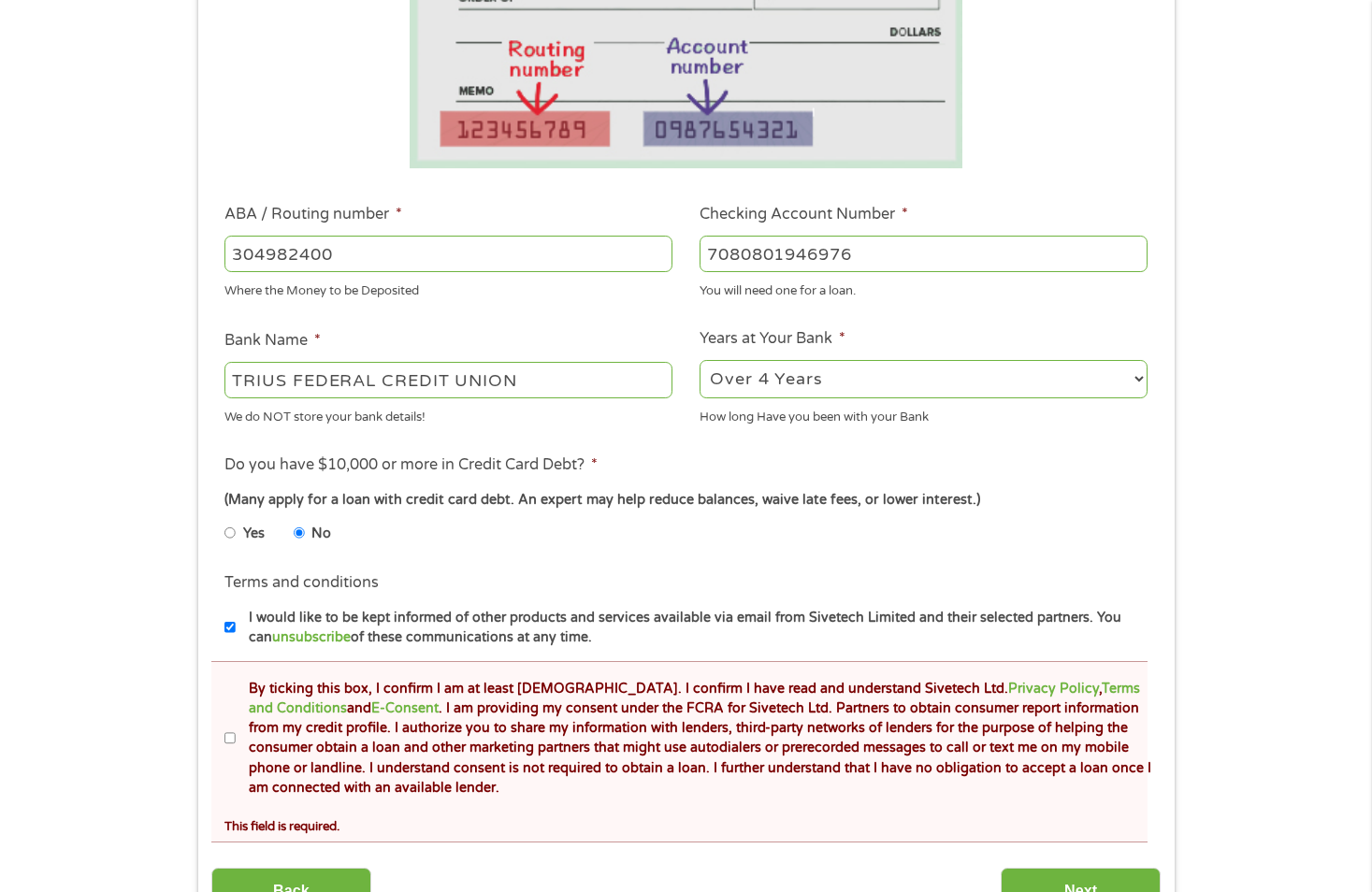
click at [228, 736] on input "By ticking this box, I confirm I am at least [DEMOGRAPHIC_DATA]. I confirm I ha…" at bounding box center [230, 738] width 11 height 30
checkbox input "true"
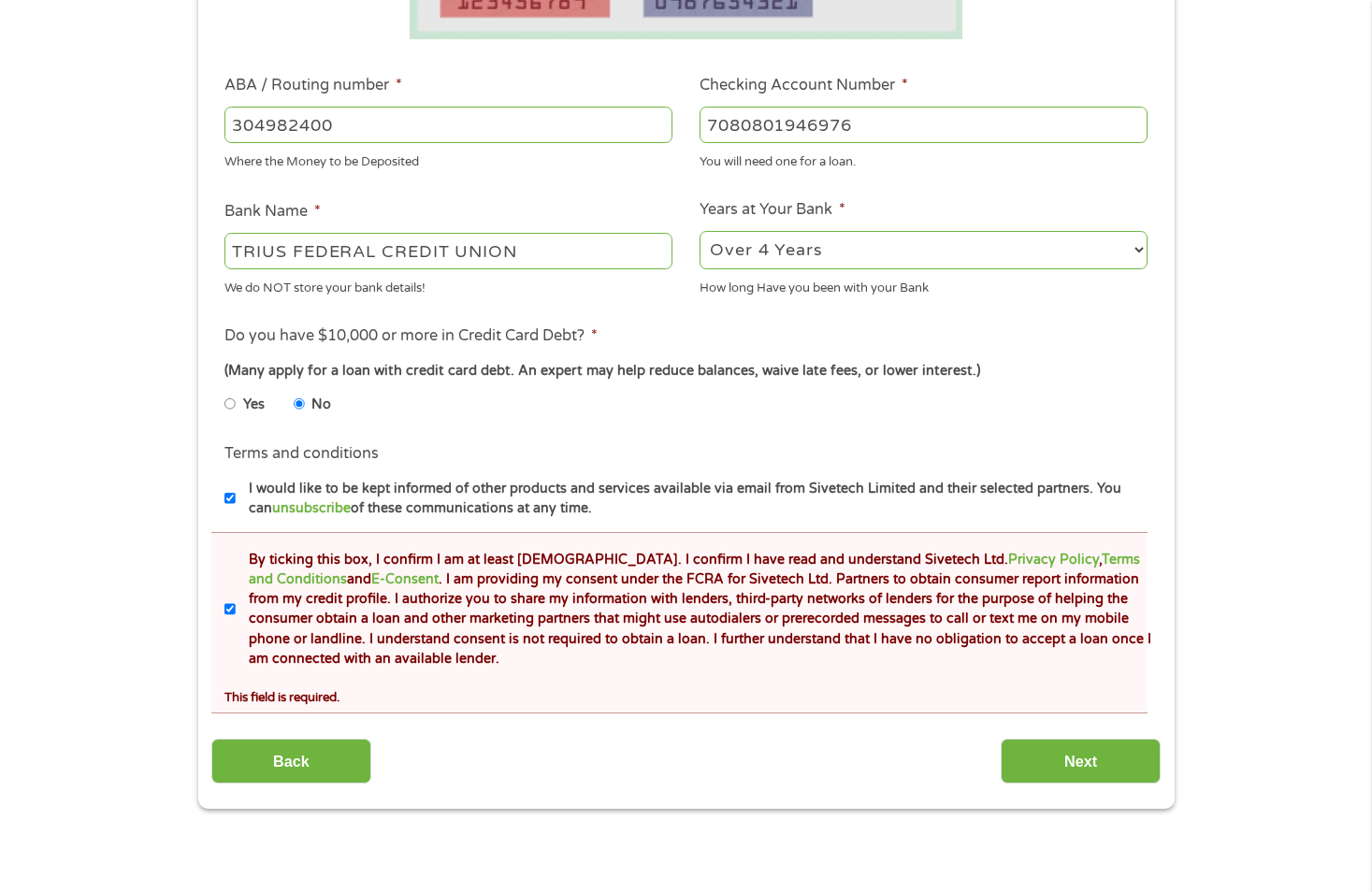
scroll to position [654, 0]
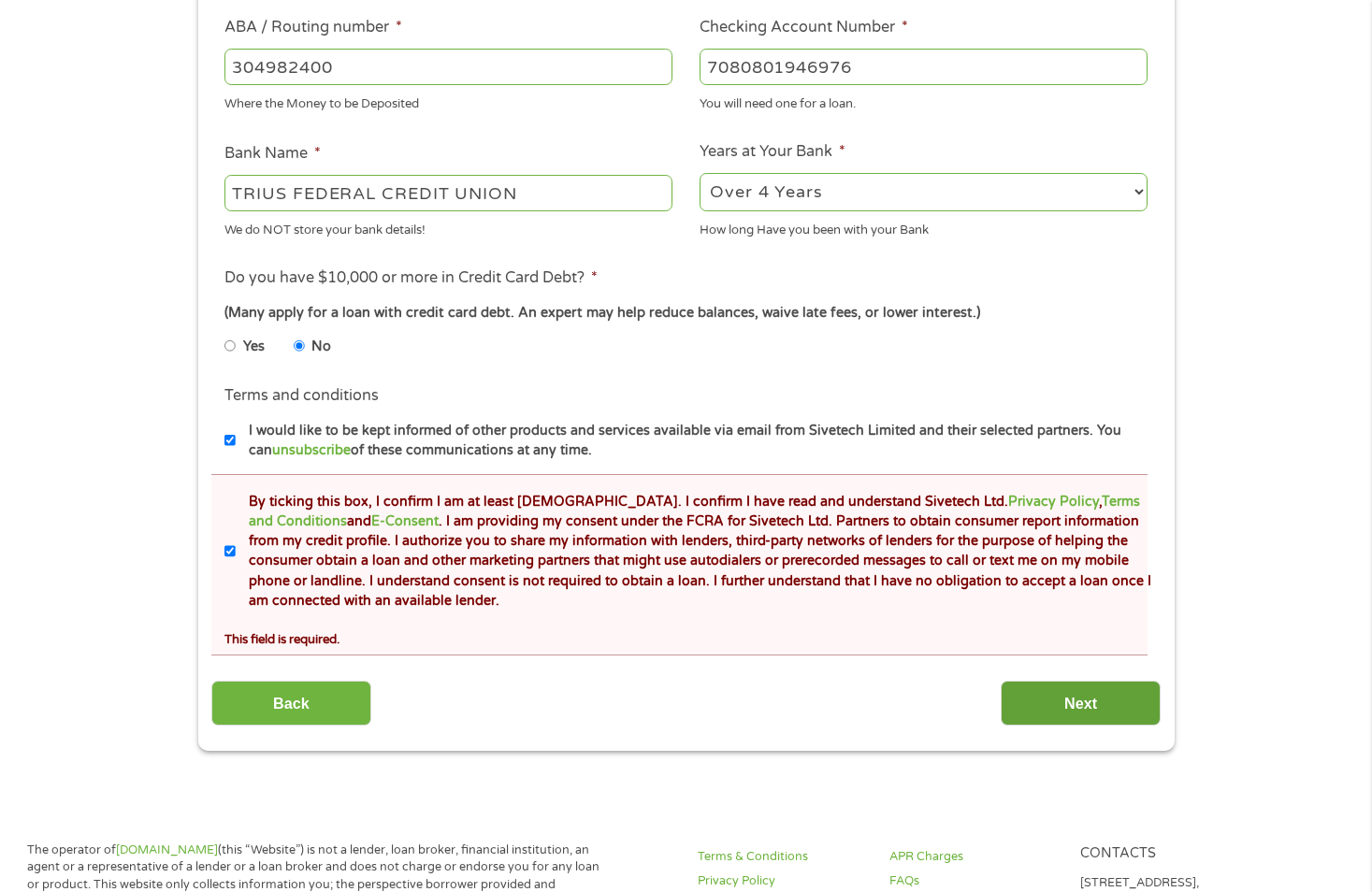
click at [1082, 701] on input "Next" at bounding box center [1081, 704] width 160 height 46
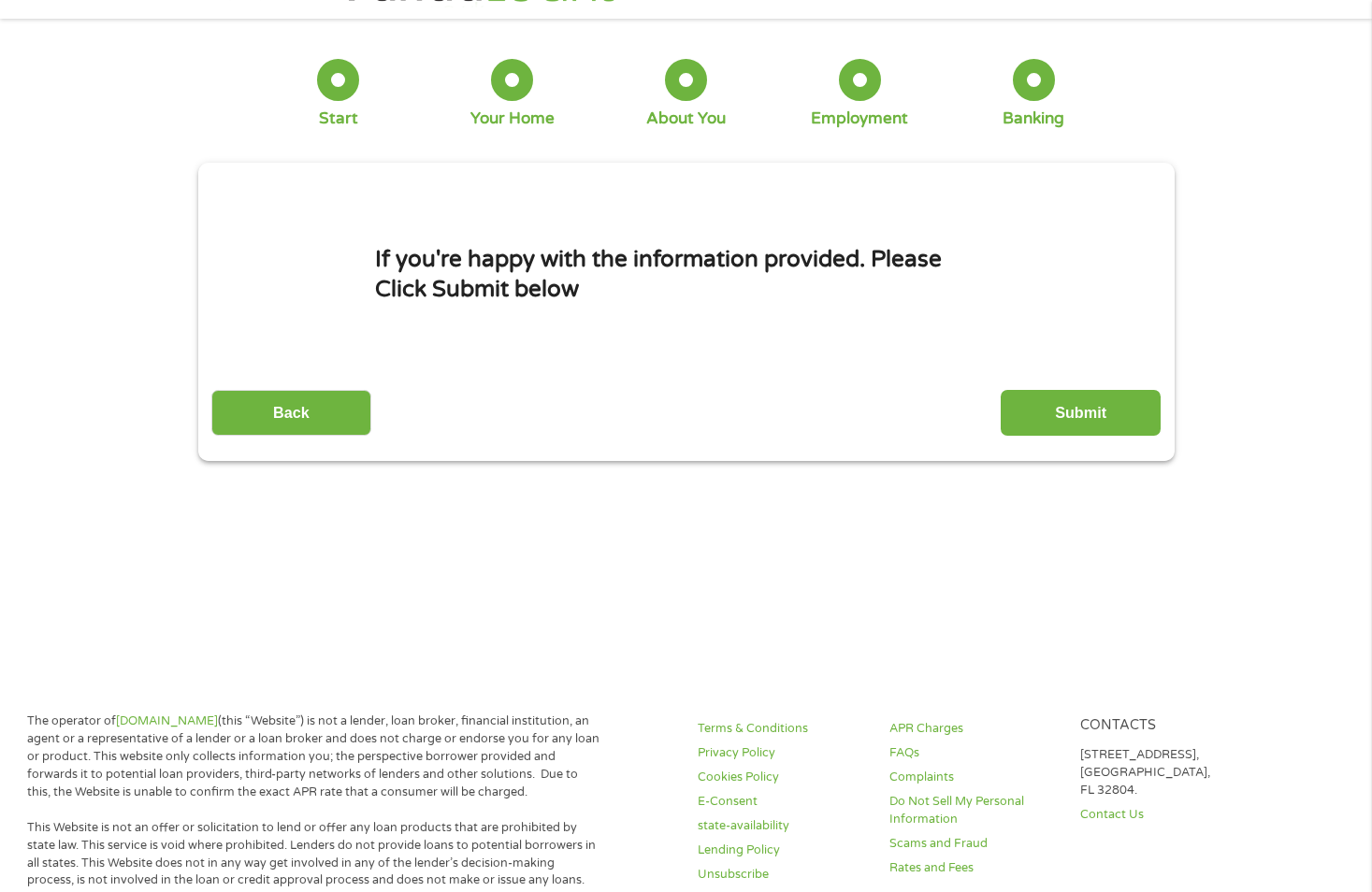
scroll to position [0, 0]
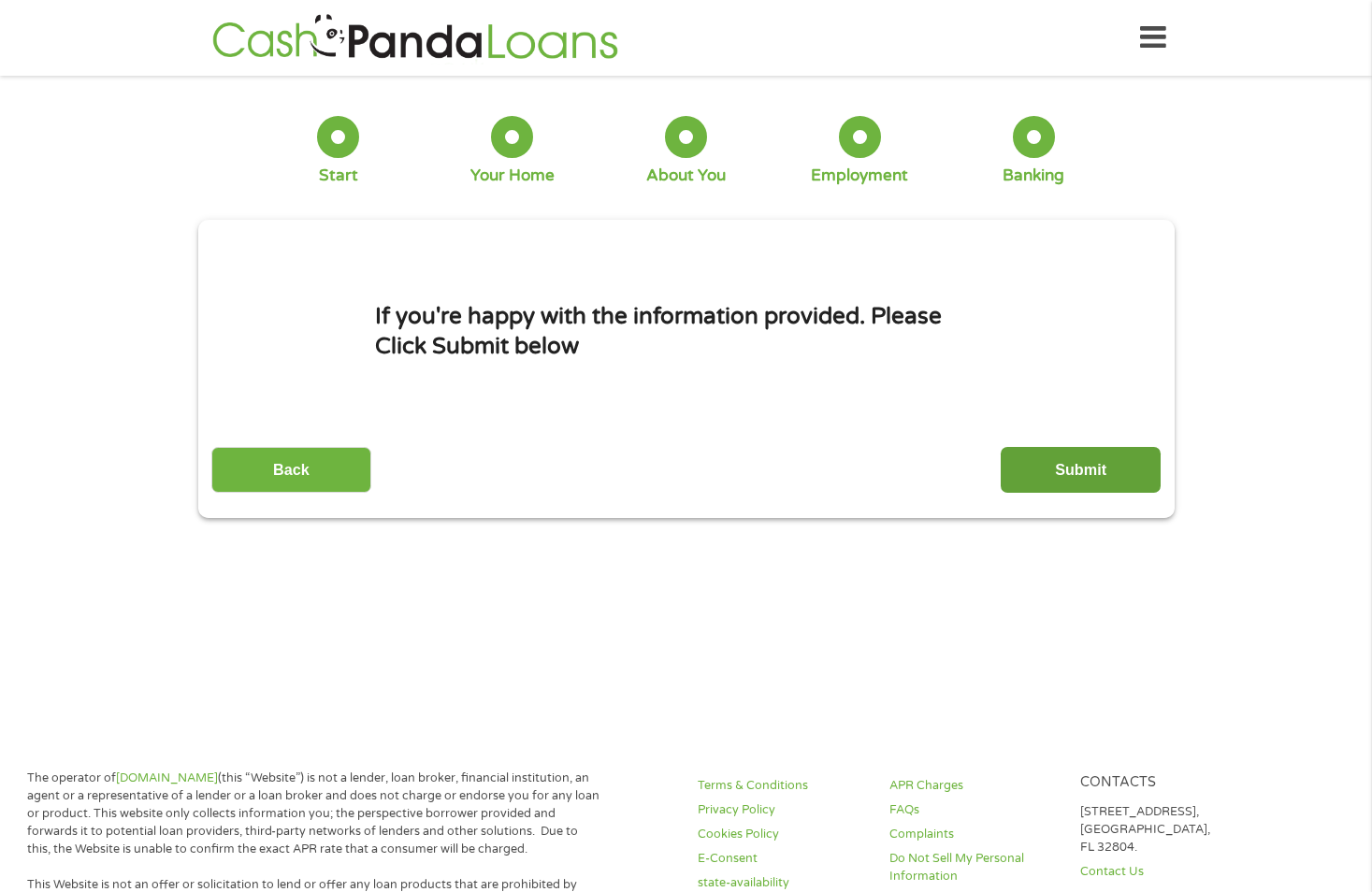
click at [1084, 466] on input "Submit" at bounding box center [1081, 469] width 160 height 46
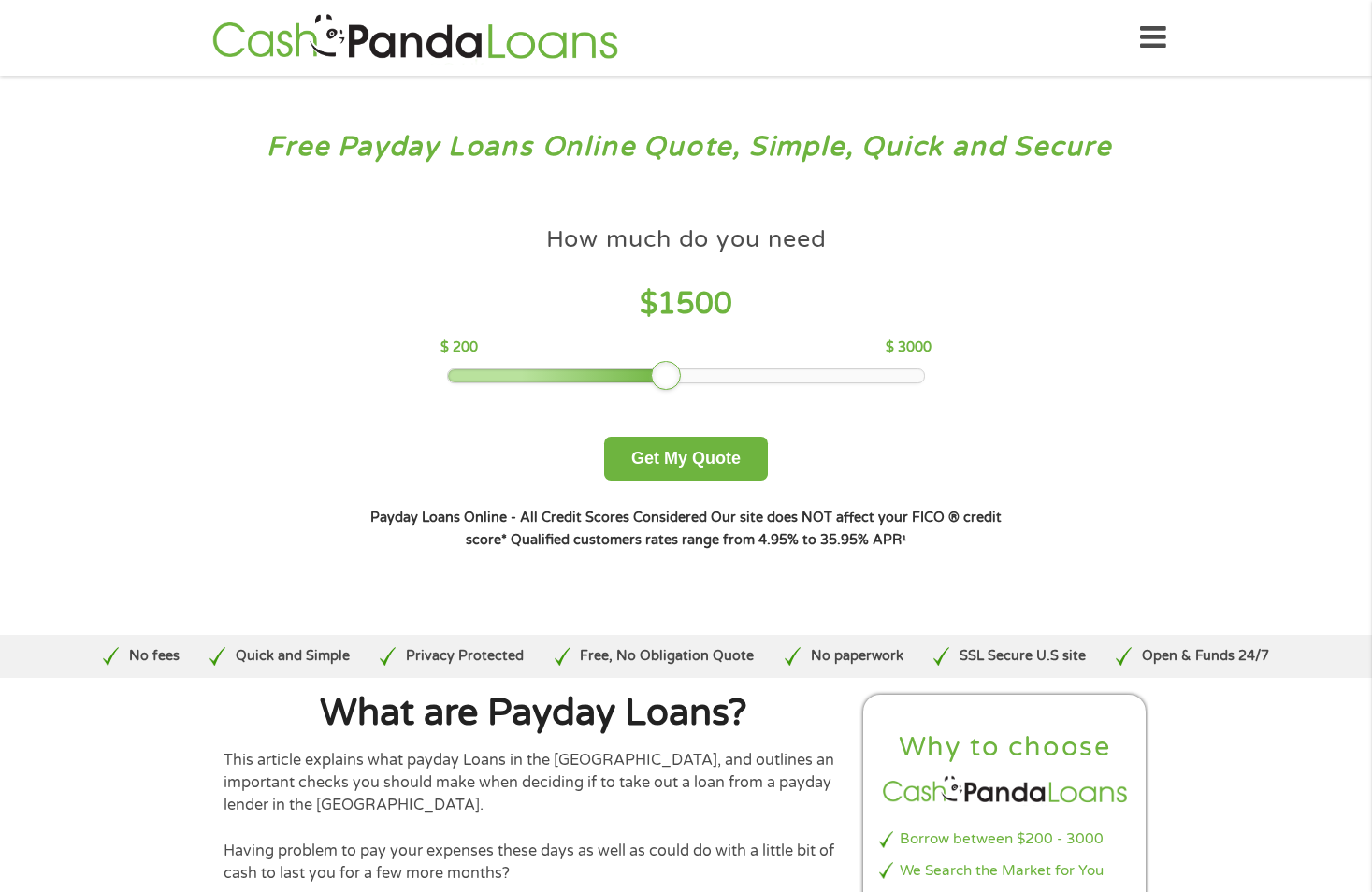
drag, startPoint x: 584, startPoint y: 377, endPoint x: 668, endPoint y: 375, distance: 84.0
click at [668, 375] on div at bounding box center [666, 375] width 30 height 30
click at [661, 453] on button "Get My Quote" at bounding box center [686, 459] width 164 height 44
click at [655, 456] on button "Get My Quote" at bounding box center [686, 459] width 164 height 44
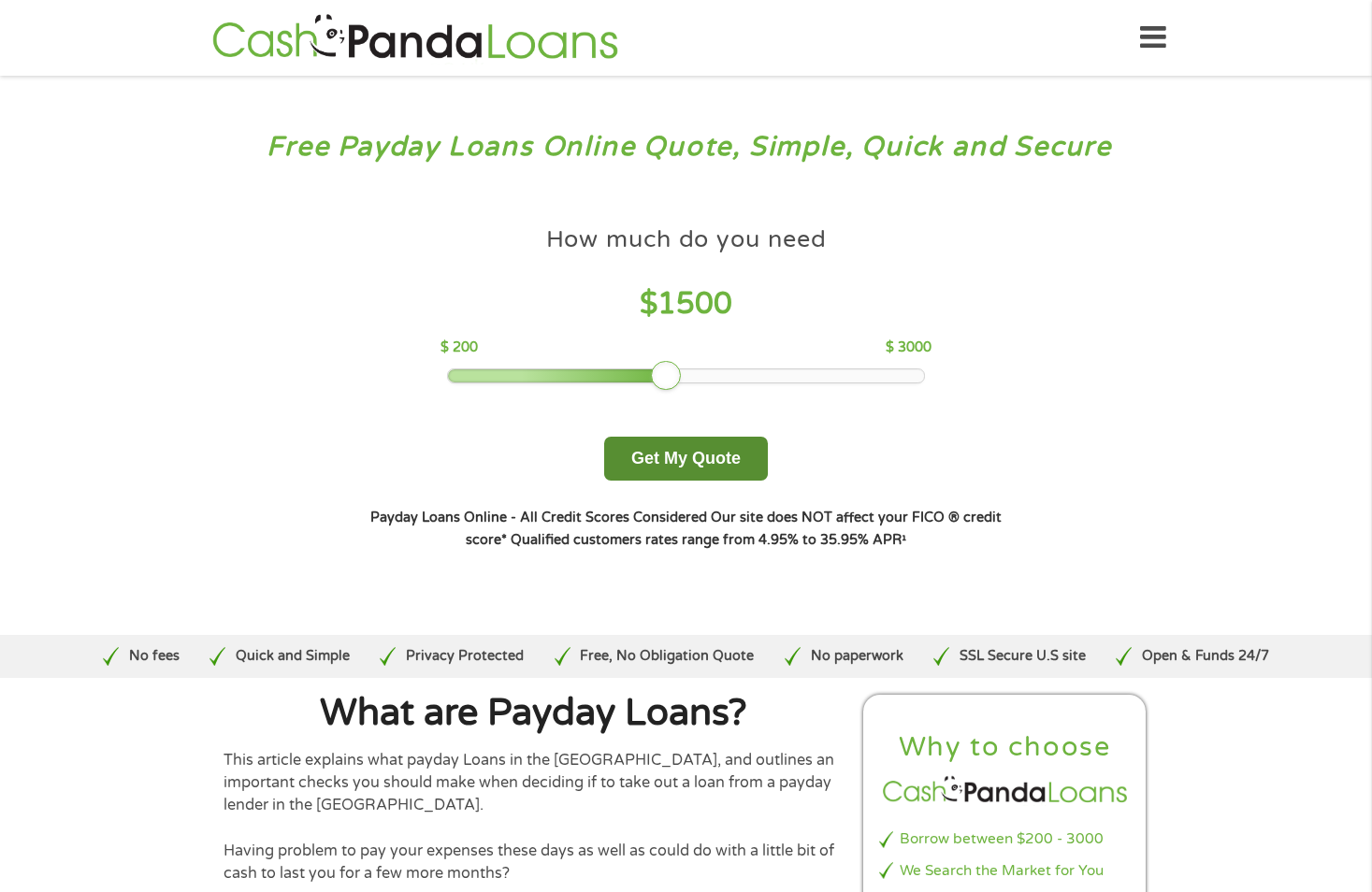
click at [688, 448] on button "Get My Quote" at bounding box center [686, 459] width 164 height 44
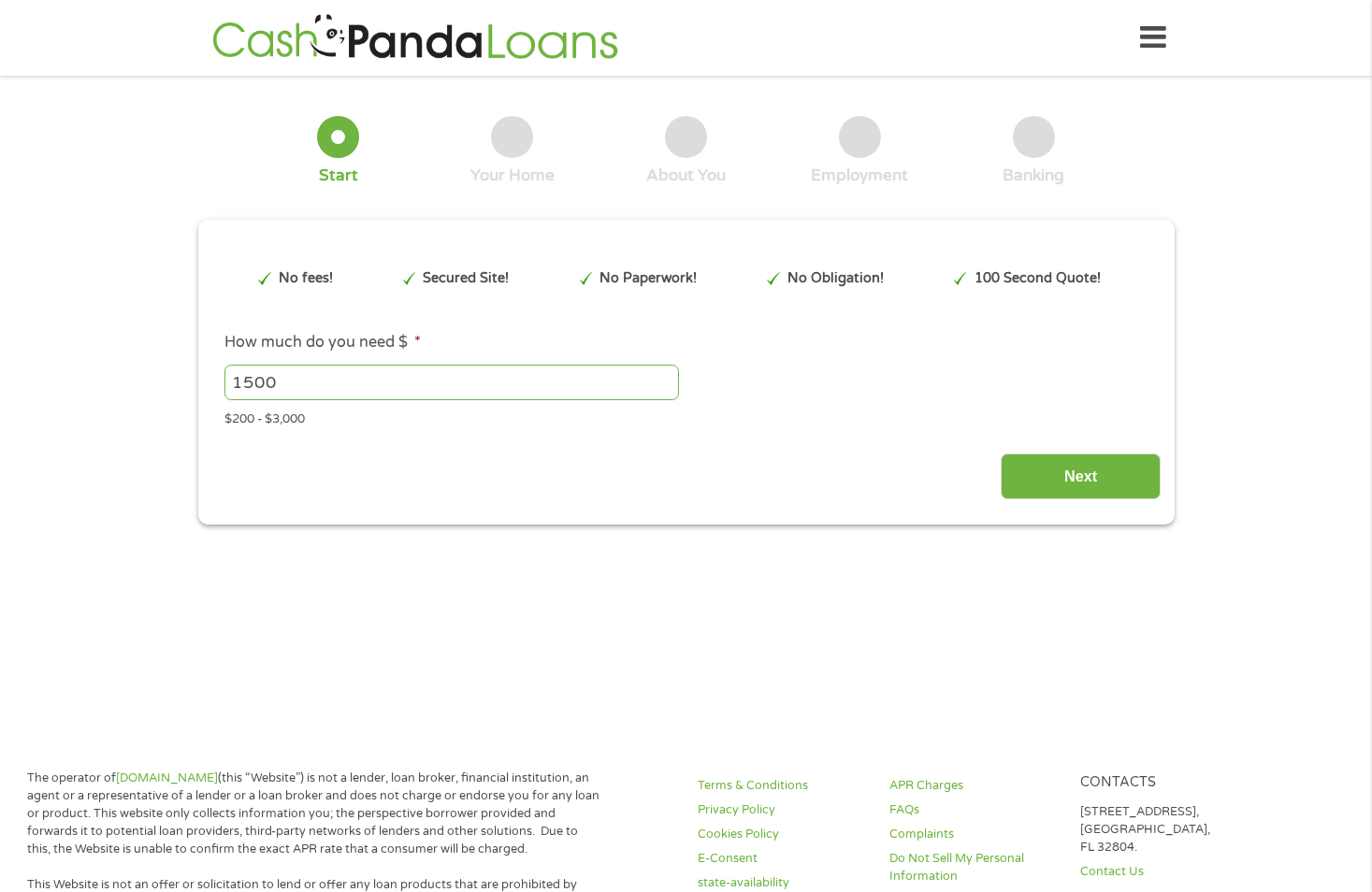
click at [689, 448] on div "Next" at bounding box center [686, 470] width 949 height 59
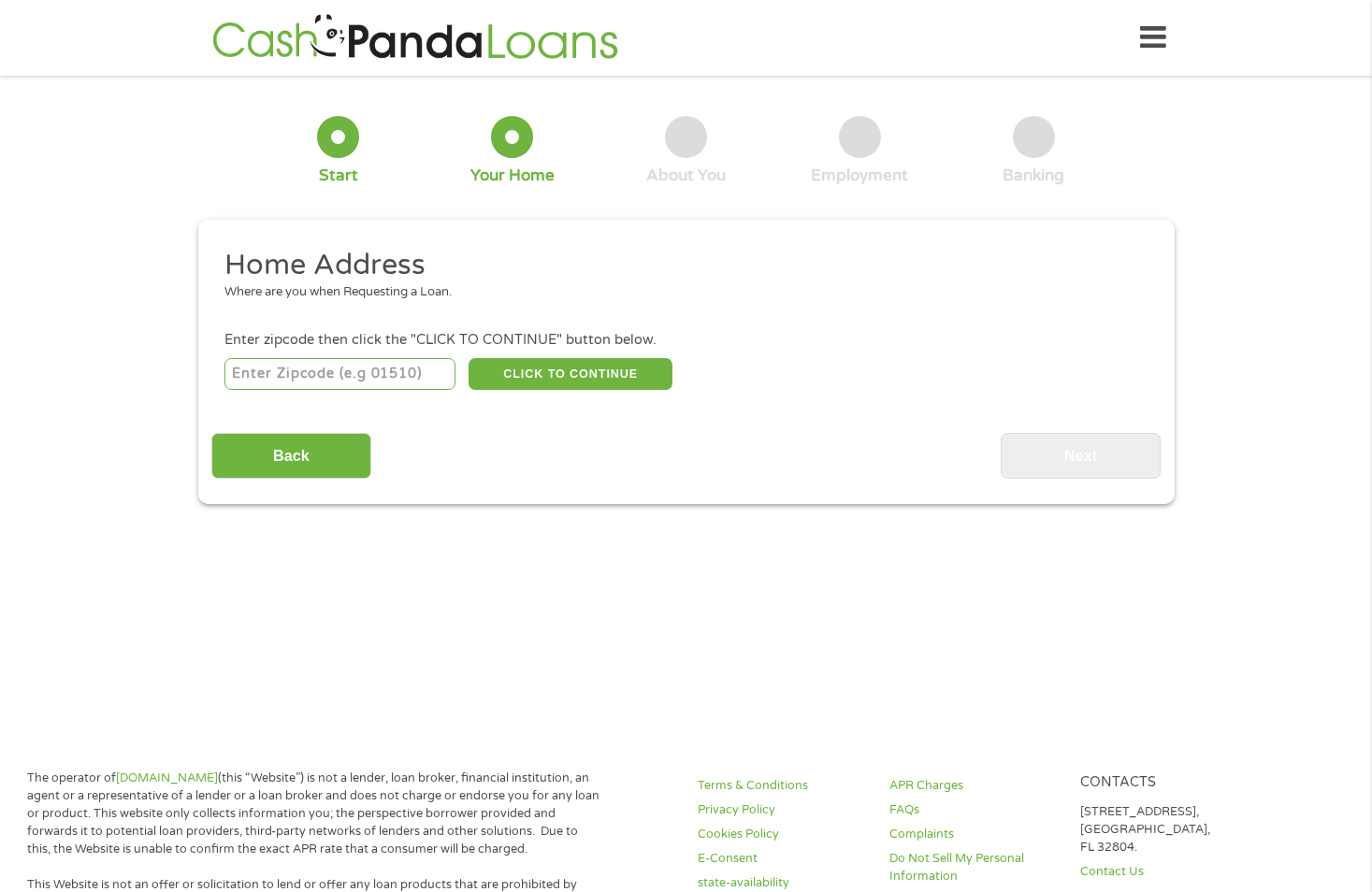
click at [343, 372] on input "number" at bounding box center [340, 373] width 231 height 31
type input "68845"
click at [593, 377] on button "CLICK TO CONTINUE" at bounding box center [570, 373] width 204 height 31
type input "68845"
type input "[PERSON_NAME]"
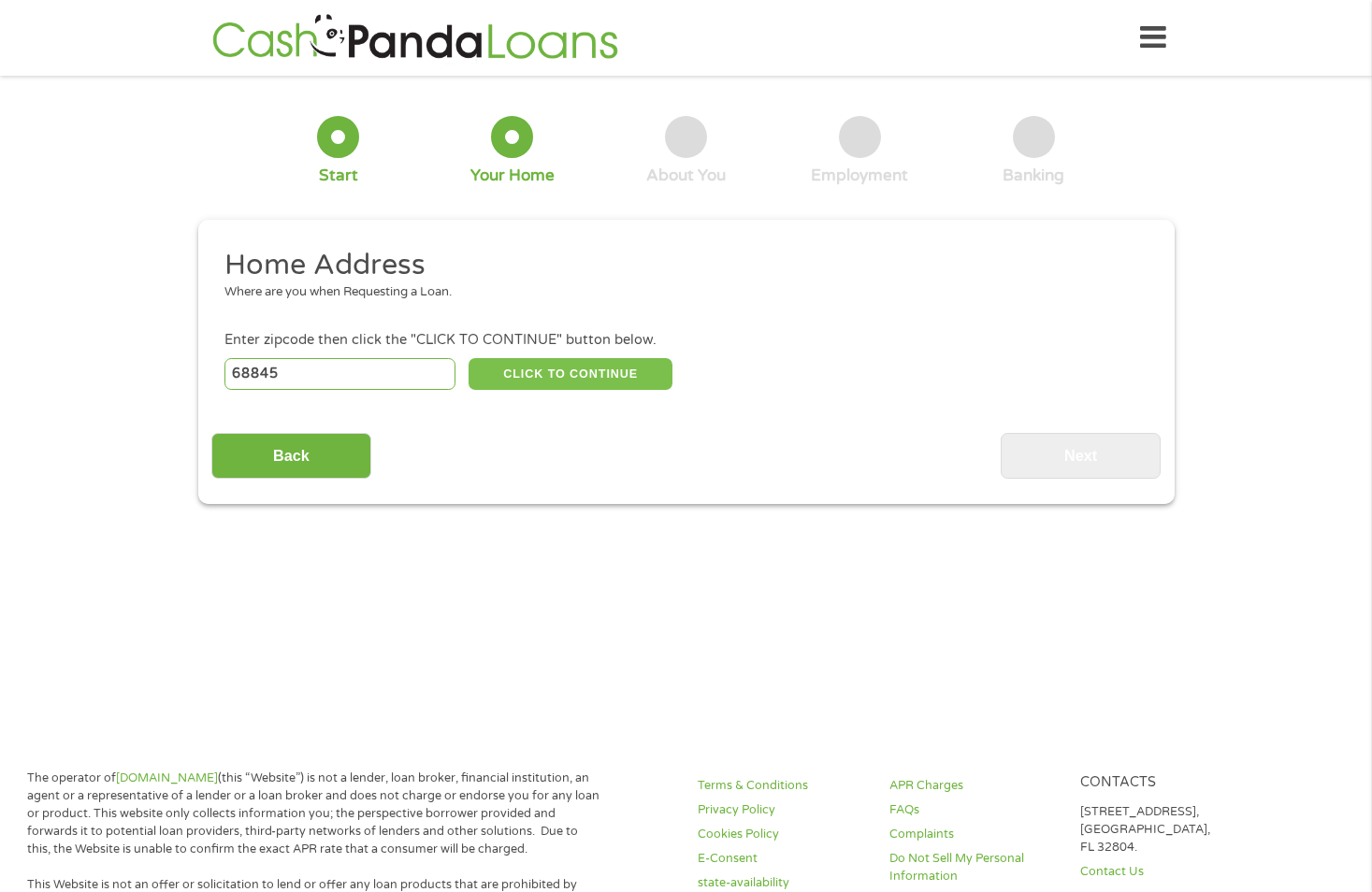
select select "[US_STATE]"
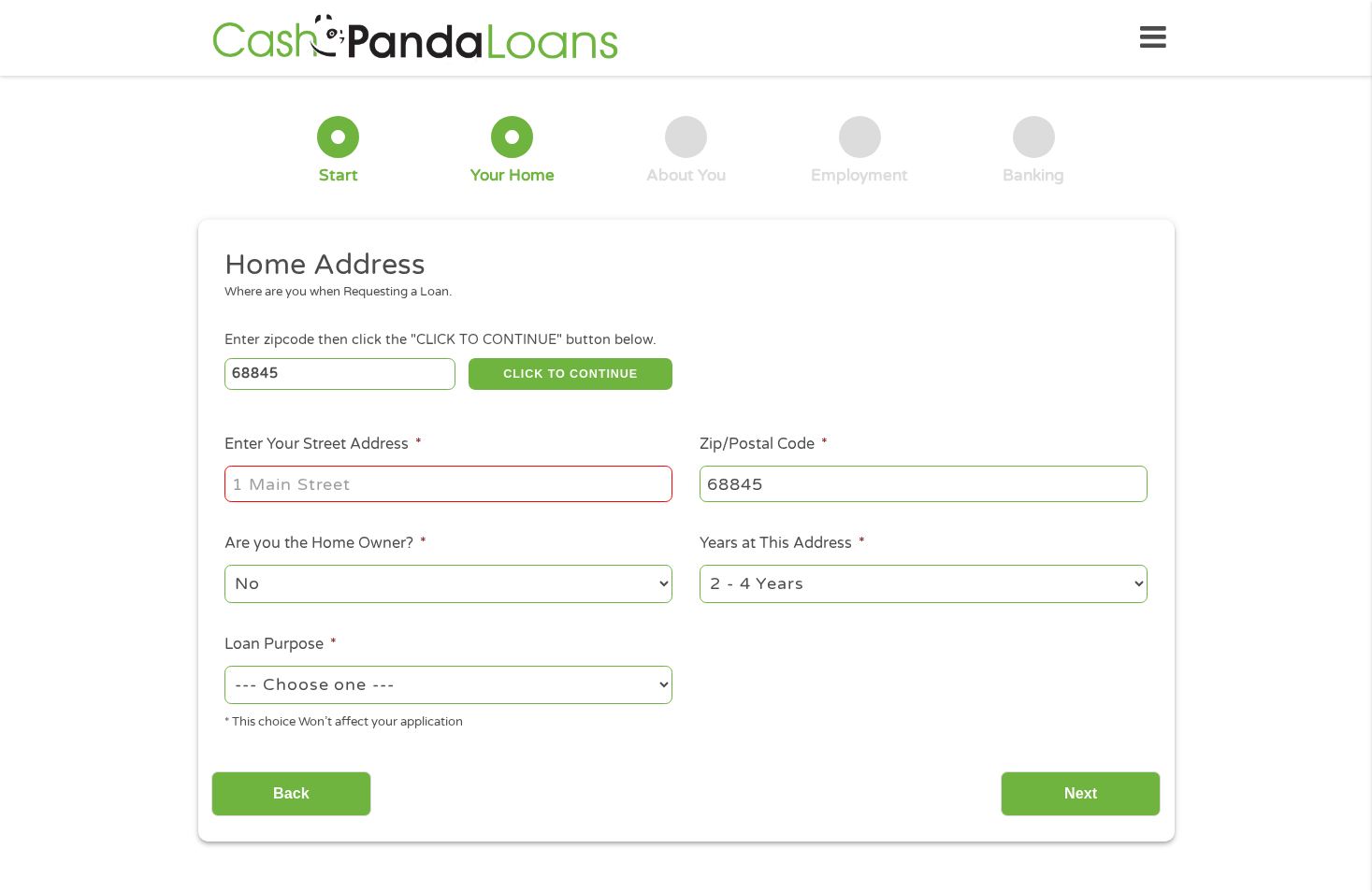
click at [524, 484] on input "Enter Your Street Address *" at bounding box center [448, 483] width 447 height 35
type input "[STREET_ADDRESS]"
click at [666, 580] on select "No Yes" at bounding box center [448, 584] width 447 height 38
select select "yes"
click at [225, 565] on select "No Yes" at bounding box center [448, 584] width 447 height 38
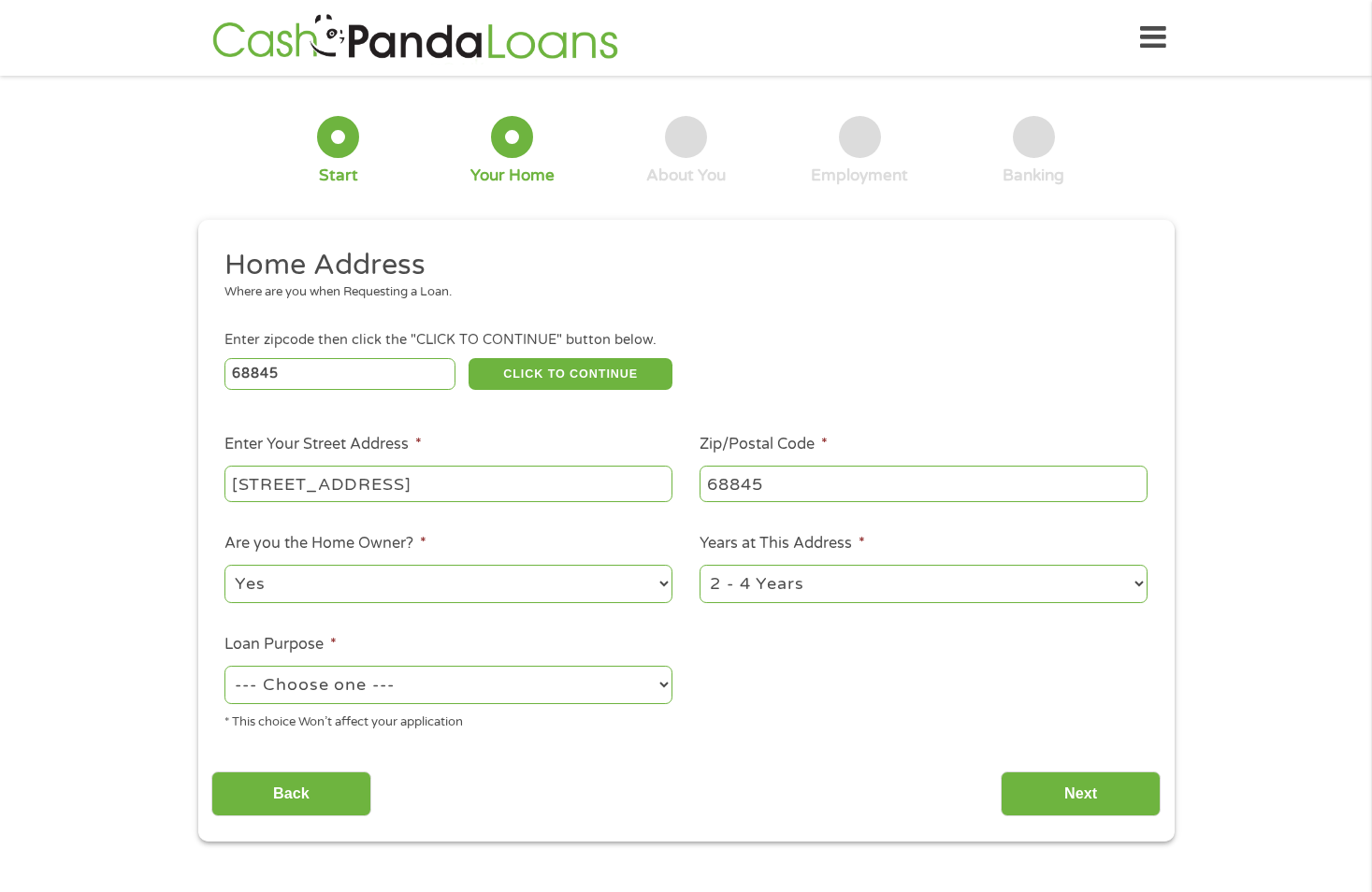
click at [453, 672] on select "--- Choose one --- Pay Bills Debt Consolidation Home Improvement Major Purchase…" at bounding box center [448, 684] width 447 height 38
select select "medicalexpenses"
click at [225, 665] on select "--- Choose one --- Pay Bills Debt Consolidation Home Improvement Major Purchase…" at bounding box center [448, 684] width 447 height 38
click at [1135, 580] on select "1 Year or less 1 - 2 Years 2 - 4 Years Over 4 Years" at bounding box center [924, 584] width 447 height 38
select select "60months"
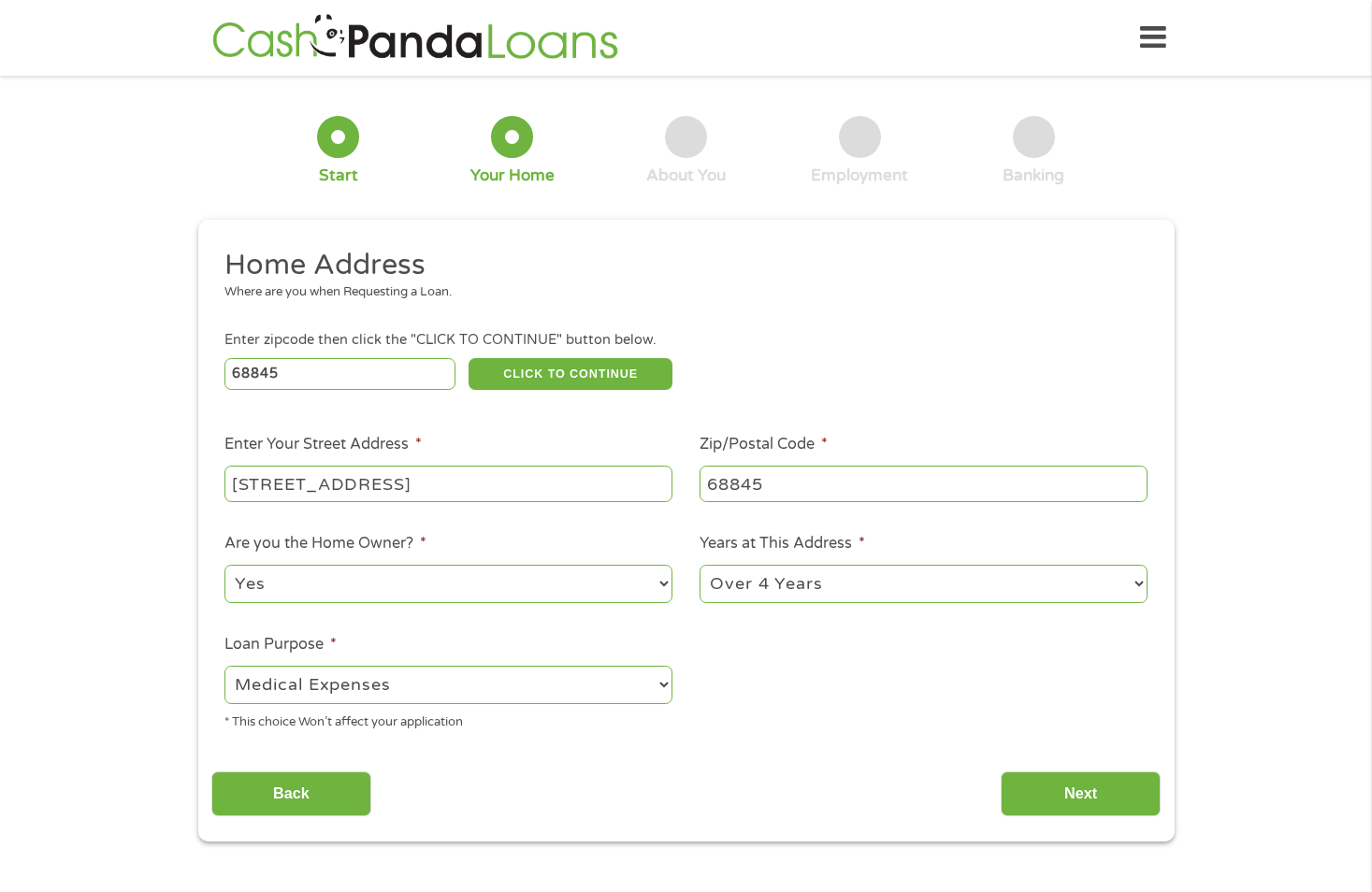
click at [700, 565] on select "1 Year or less 1 - 2 Years 2 - 4 Years Over 4 Years" at bounding box center [924, 584] width 447 height 38
click at [1104, 783] on input "Next" at bounding box center [1081, 794] width 160 height 46
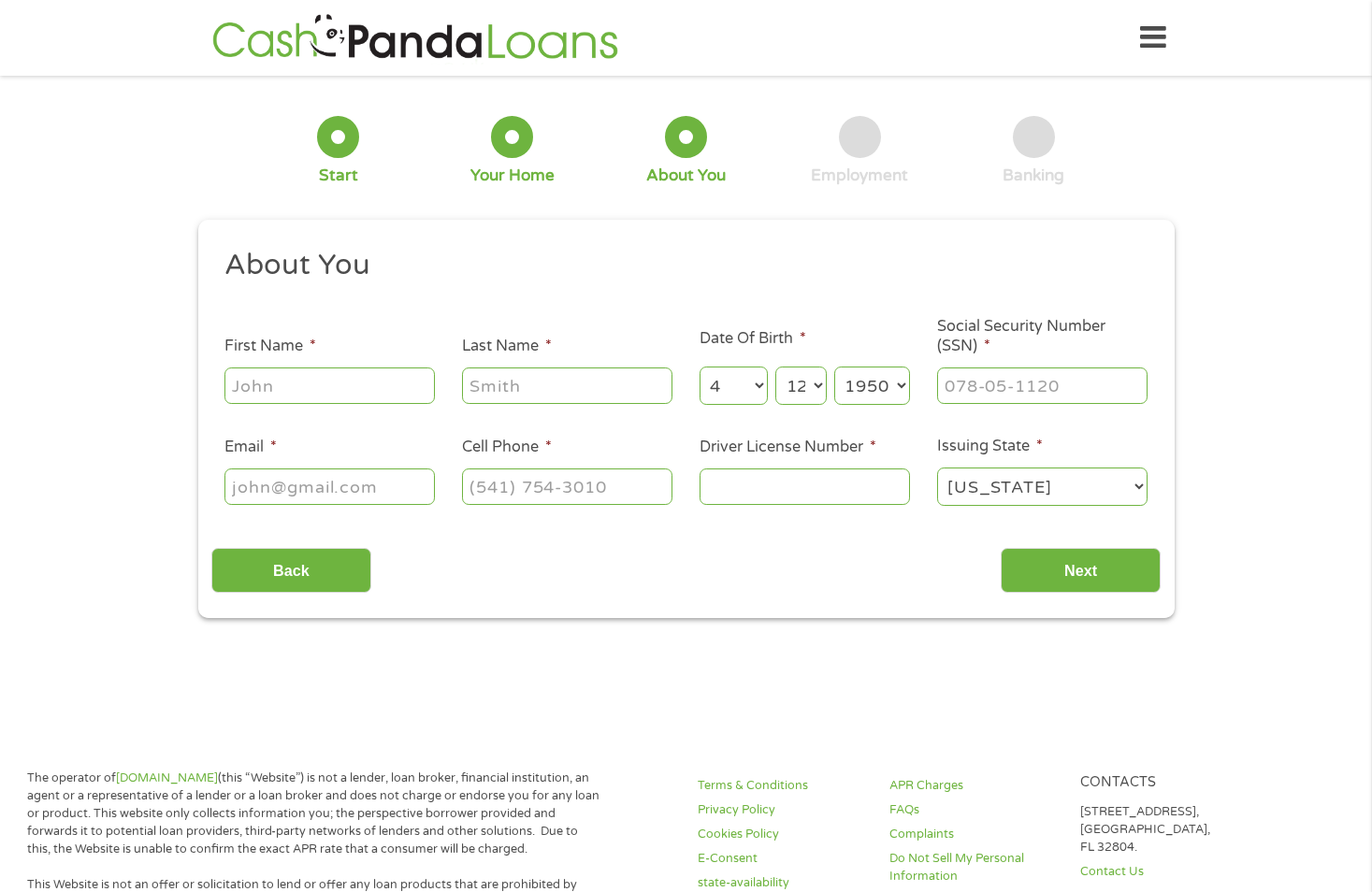
click at [368, 376] on input "First Name *" at bounding box center [329, 385] width 210 height 35
type input "Debi"
type input "Blue"
select select "12"
select select "23"
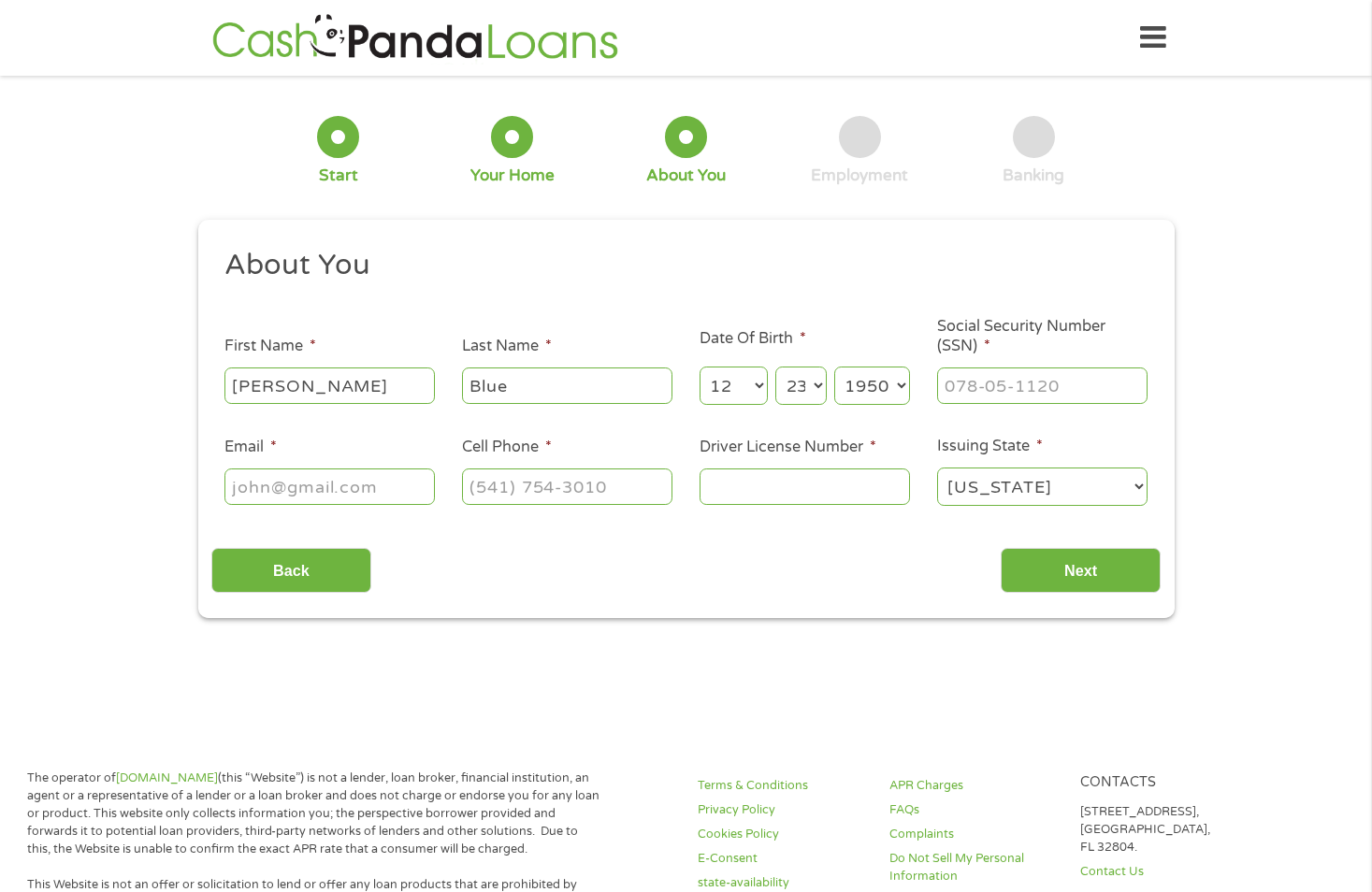
select select "1949"
type input "[EMAIL_ADDRESS][DOMAIN_NAME]"
type input "1308293213"
select select "[US_STATE]"
click at [623, 483] on input "(130) 829-3213" at bounding box center [567, 486] width 210 height 35
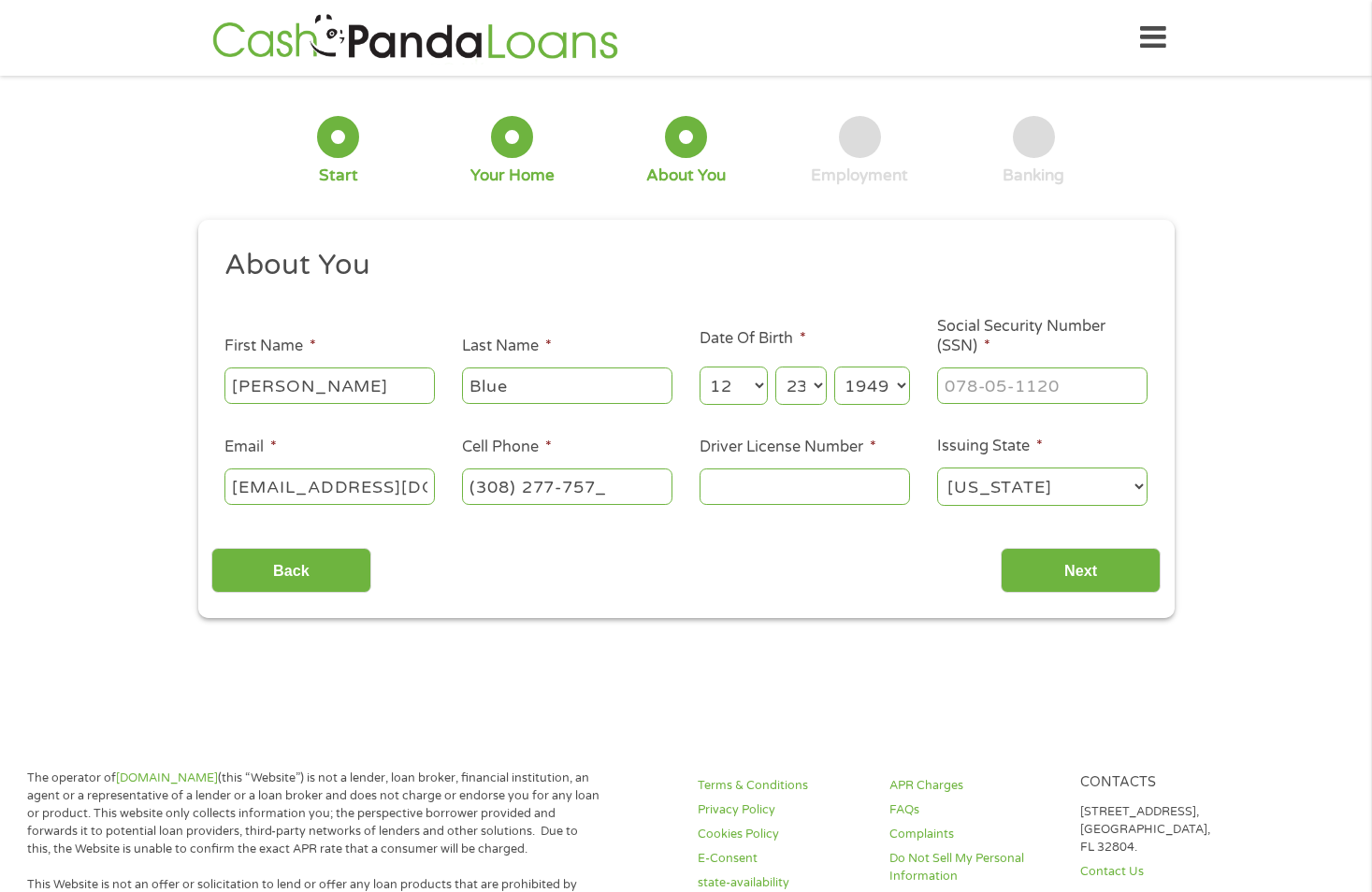
type input "[PHONE_NUMBER]"
click at [828, 489] on input "Driver License Number *" at bounding box center [805, 486] width 210 height 35
type input "76000358"
click at [1031, 484] on select "[US_STATE] [US_STATE] [US_STATE] [US_STATE] [US_STATE] [US_STATE] [US_STATE] [U…" at bounding box center [1042, 486] width 210 height 38
click at [937, 467] on select "[US_STATE] [US_STATE] [US_STATE] [US_STATE] [US_STATE] [US_STATE] [US_STATE] [U…" at bounding box center [1042, 486] width 210 height 38
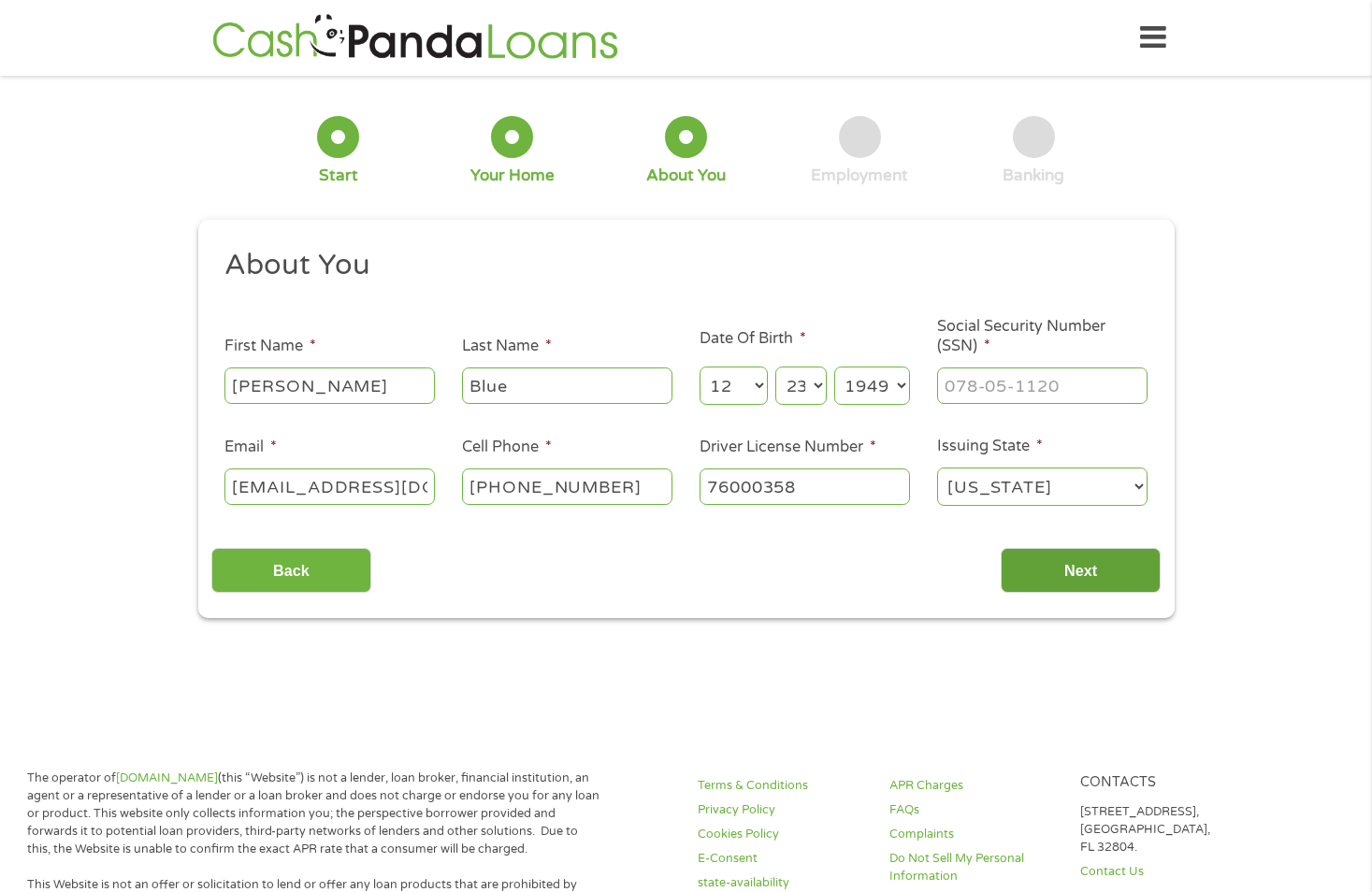
click at [1039, 575] on input "Next" at bounding box center [1081, 570] width 160 height 46
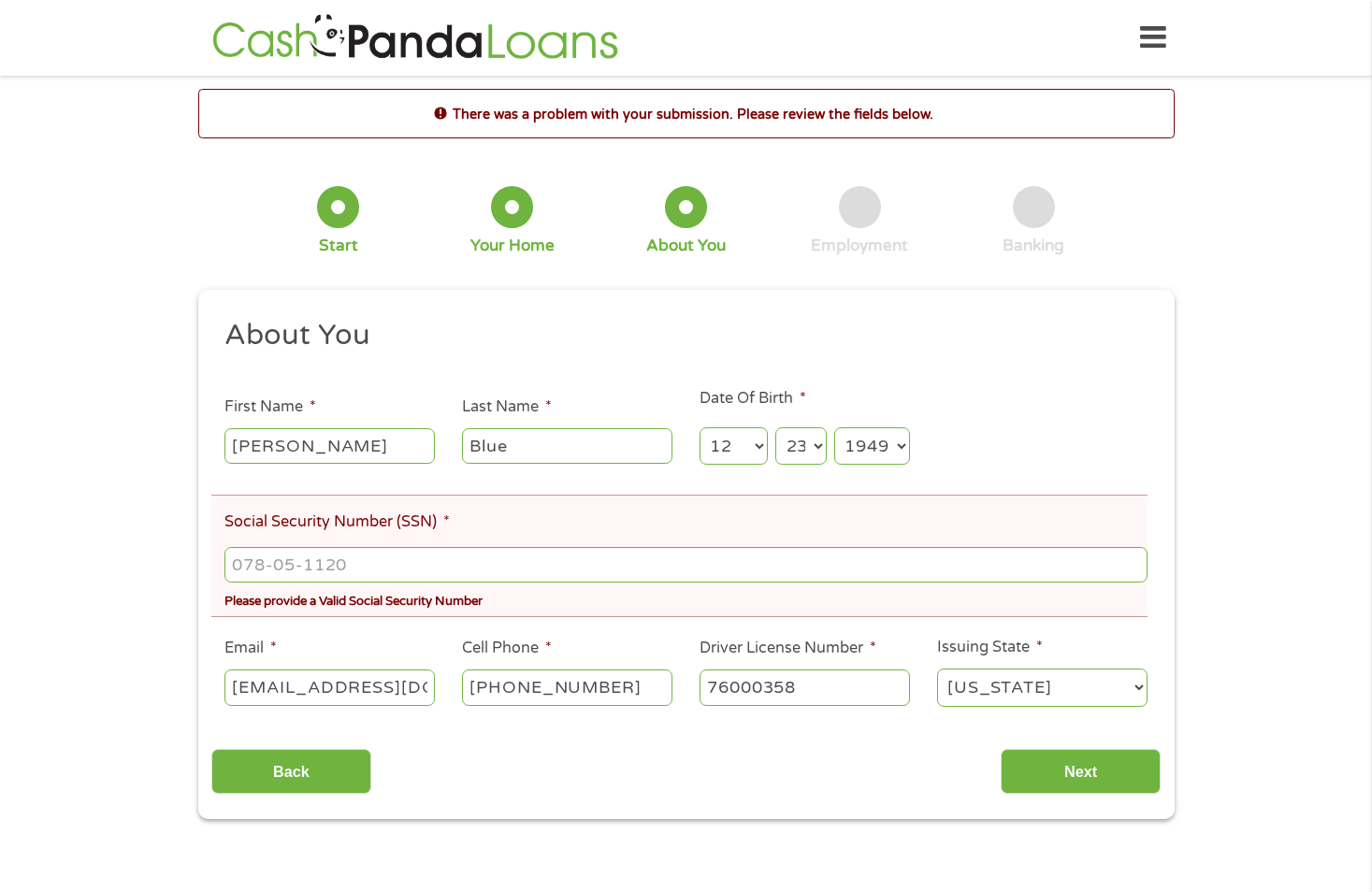
drag, startPoint x: 290, startPoint y: 445, endPoint x: 62, endPoint y: 429, distance: 228.6
click at [62, 429] on div "There was a problem with your submission. Please review the fields below. 1 Sta…" at bounding box center [686, 453] width 1372 height 730
select select "4"
select select "12"
select select "1950"
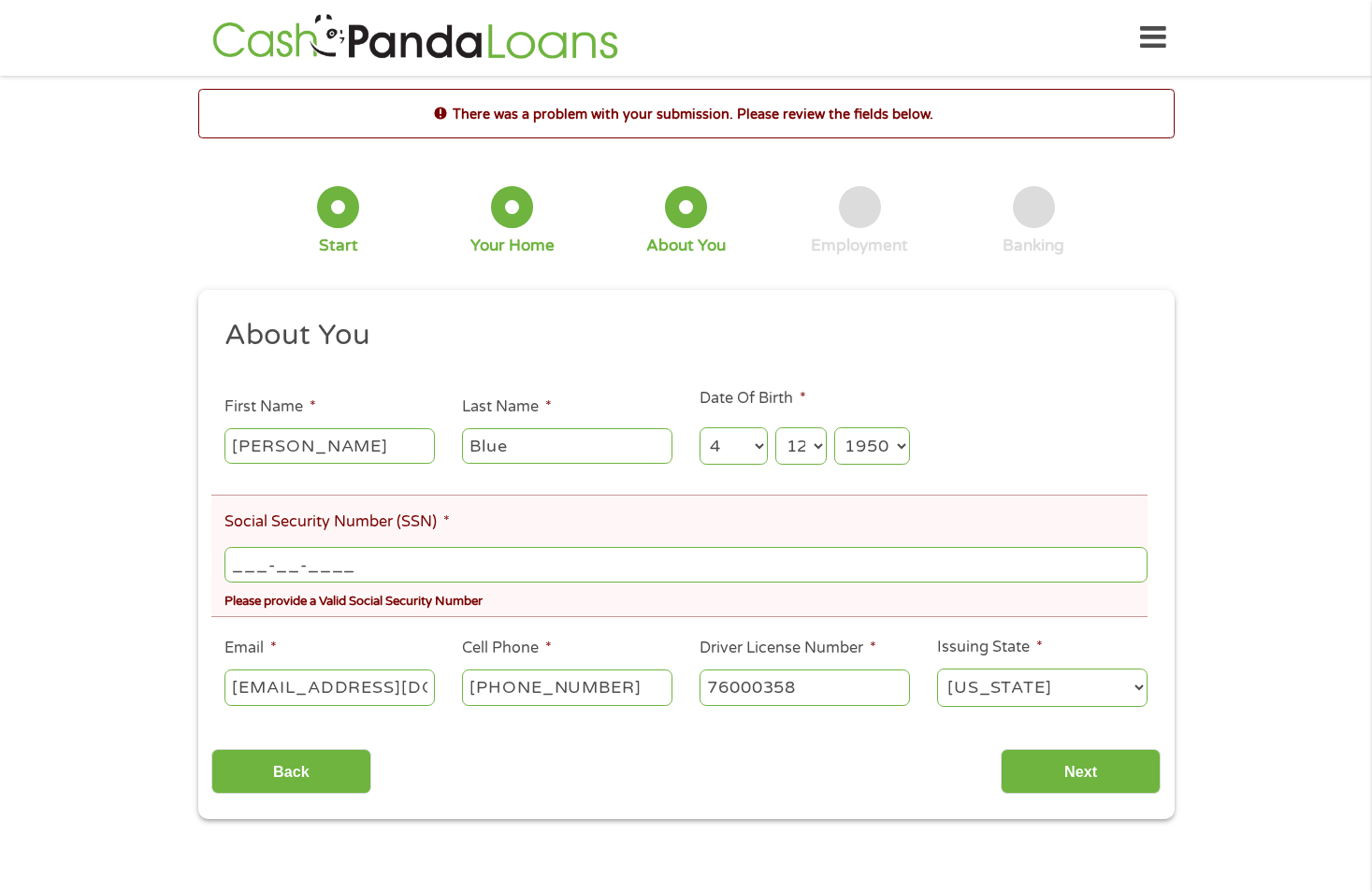
click at [348, 565] on input "___-__-____" at bounding box center [686, 565] width 922 height 35
drag, startPoint x: 373, startPoint y: 562, endPoint x: -4, endPoint y: 520, distance: 379.3
type input "522-72-9389"
click at [1079, 755] on input "Next" at bounding box center [1081, 772] width 160 height 46
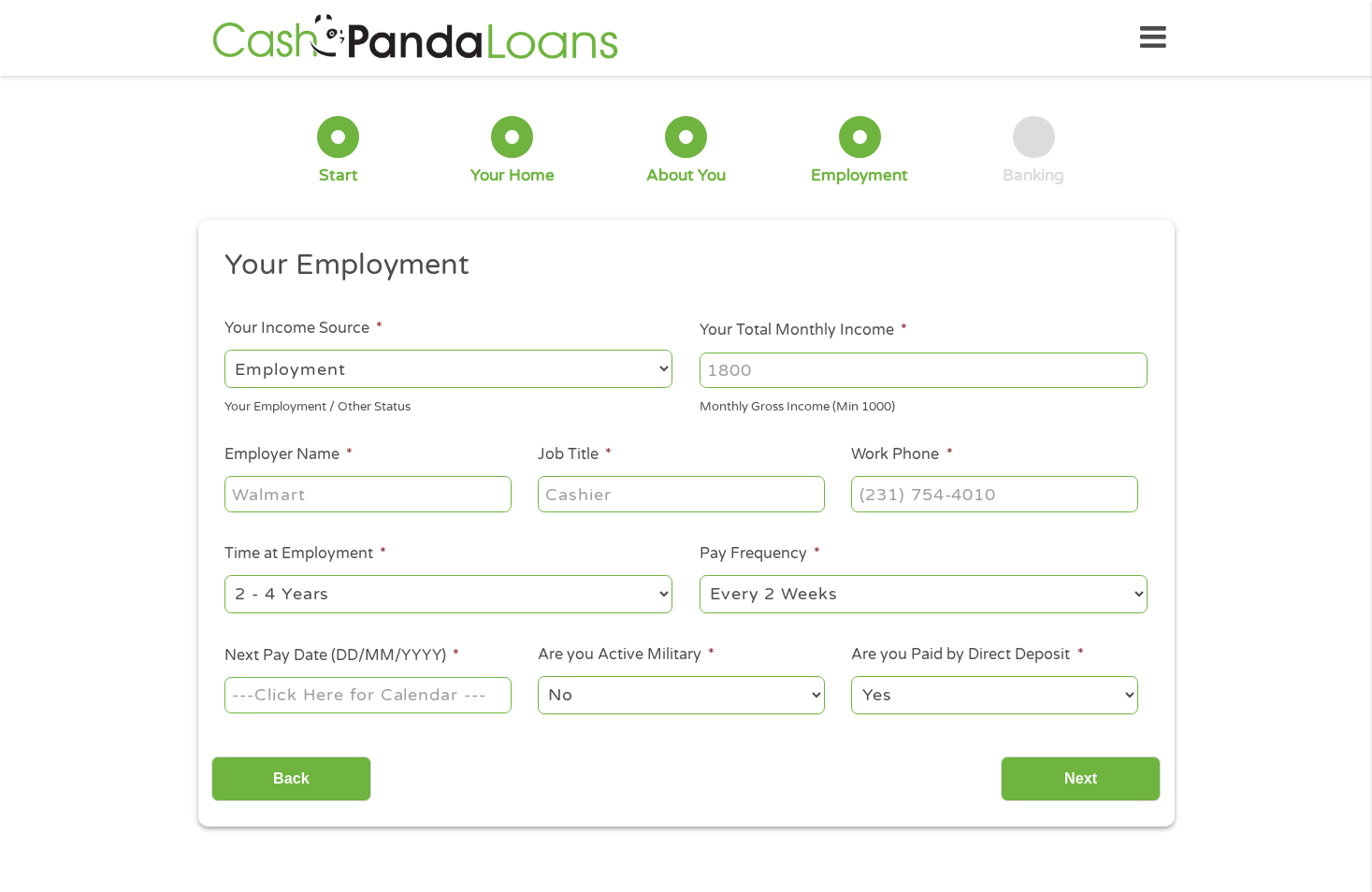
click at [663, 368] on select "--- Choose one --- Employment Self Employed Benefits" at bounding box center [448, 368] width 447 height 38
select select "benefits"
click at [225, 349] on select "--- Choose one --- Employment Self Employed Benefits" at bounding box center [448, 368] width 447 height 38
type input "Other"
type input "[PHONE_NUMBER]"
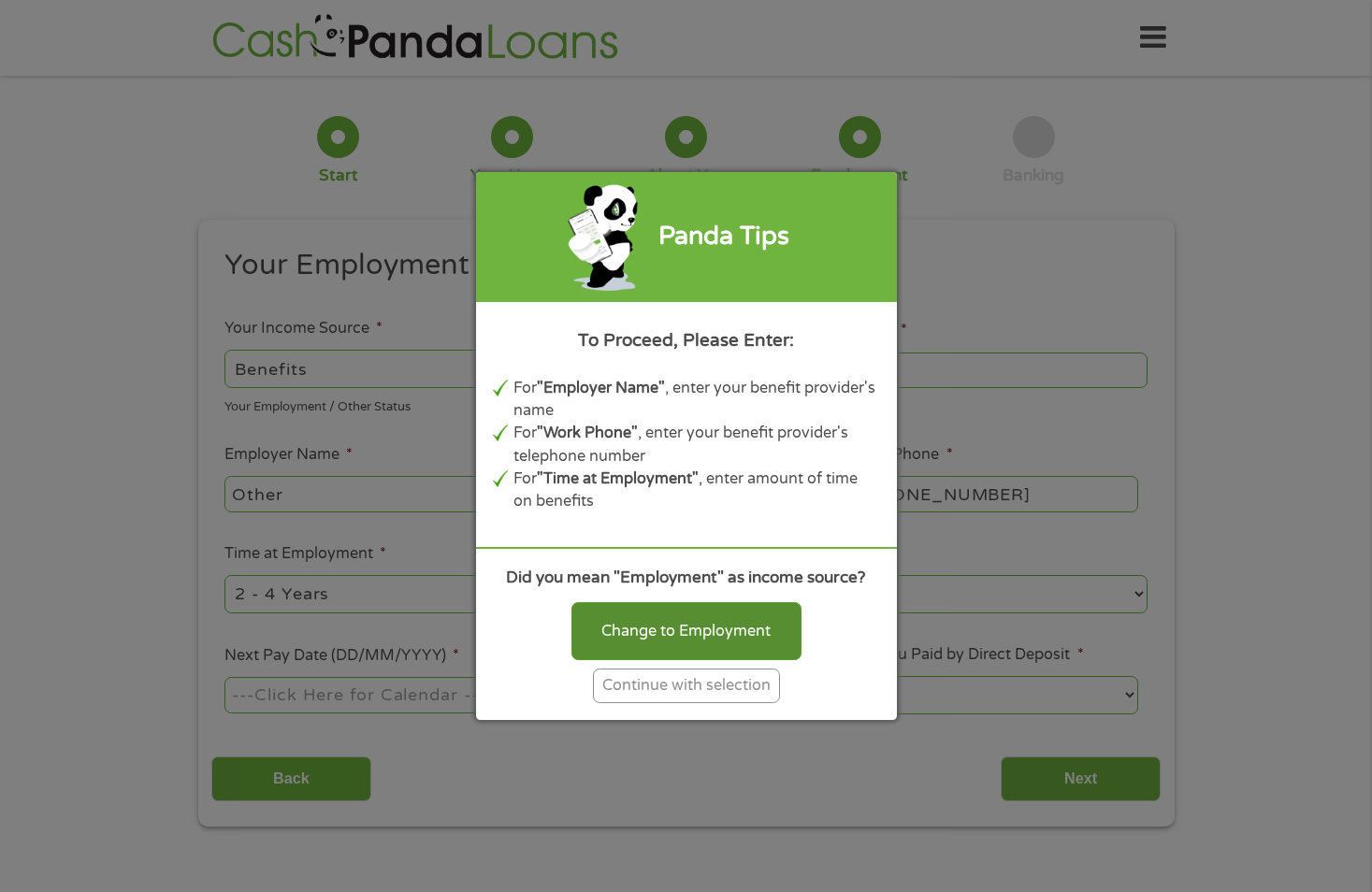
click at [695, 630] on div "Change to Employment" at bounding box center [686, 630] width 230 height 58
select select "fullTime"
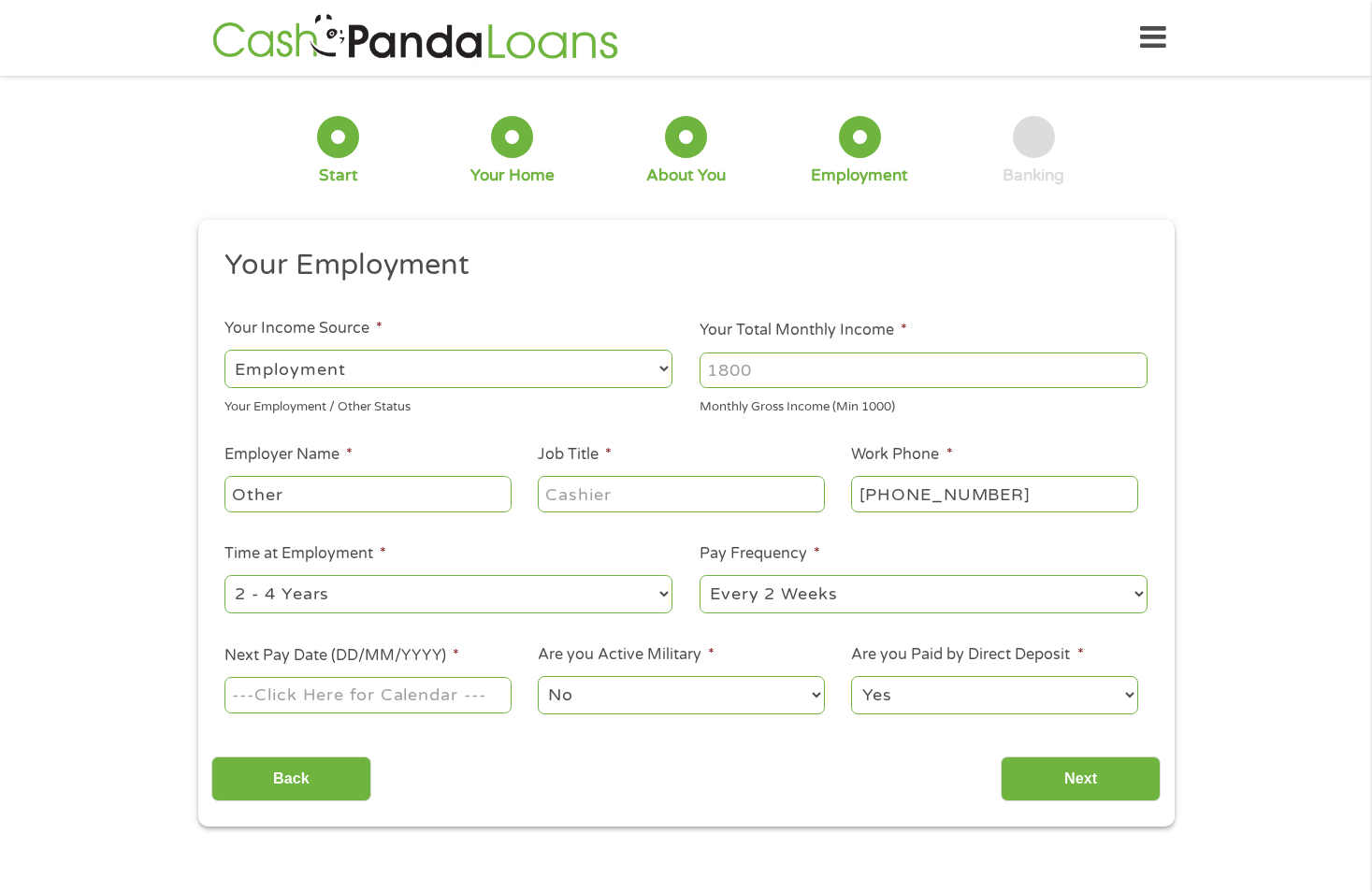
click at [845, 370] on input "Your Total Monthly Income *" at bounding box center [924, 369] width 447 height 35
type input "6500"
click at [309, 487] on input "Other" at bounding box center [368, 493] width 287 height 35
type input "O"
type input "[PERSON_NAME] Construction"
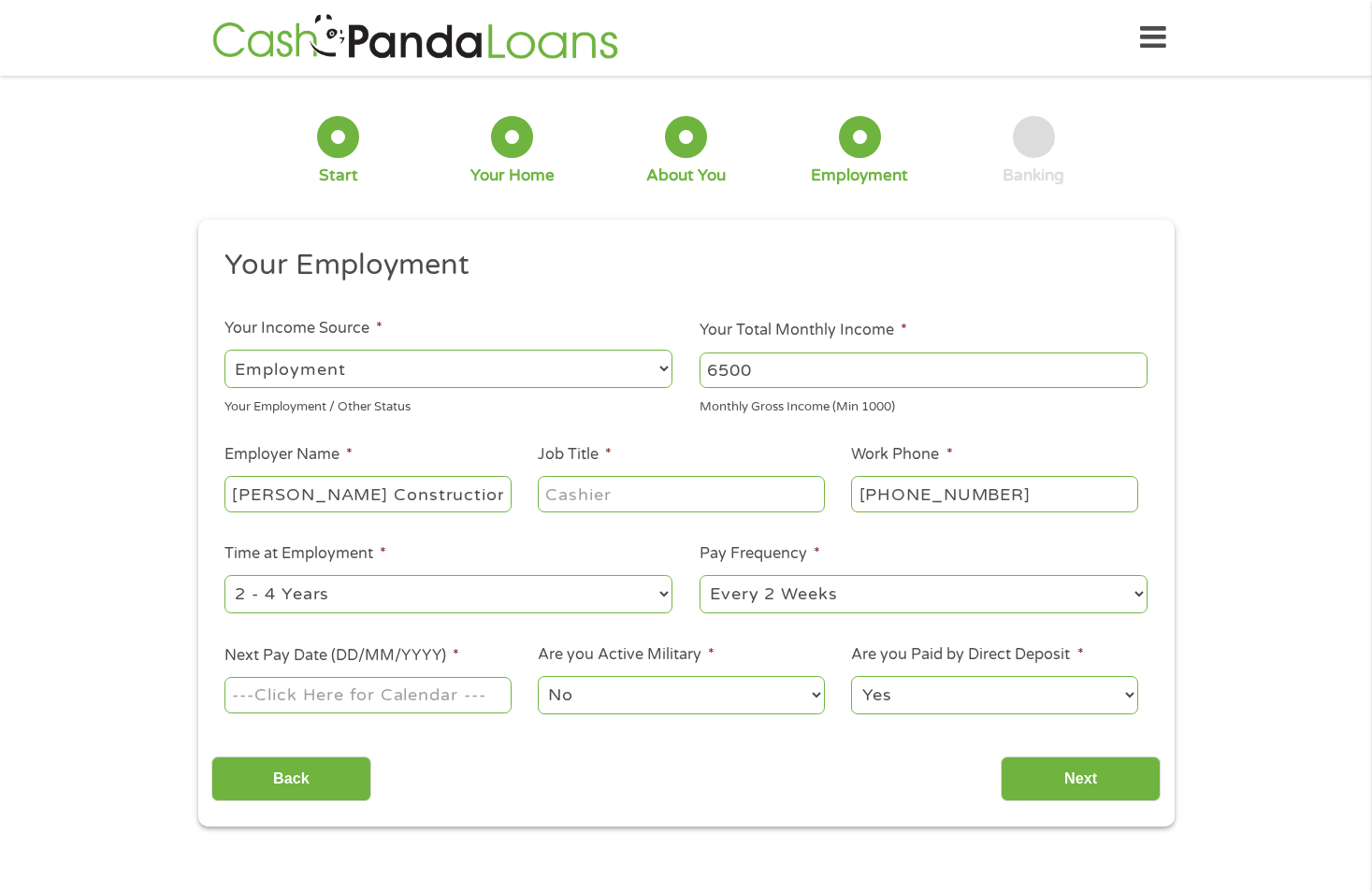
click at [633, 495] on input "Job Title *" at bounding box center [681, 493] width 287 height 35
type input "[PERSON_NAME]"
click at [390, 692] on input "Next Pay Date (DD/MM/YYYY) *" at bounding box center [368, 694] width 287 height 35
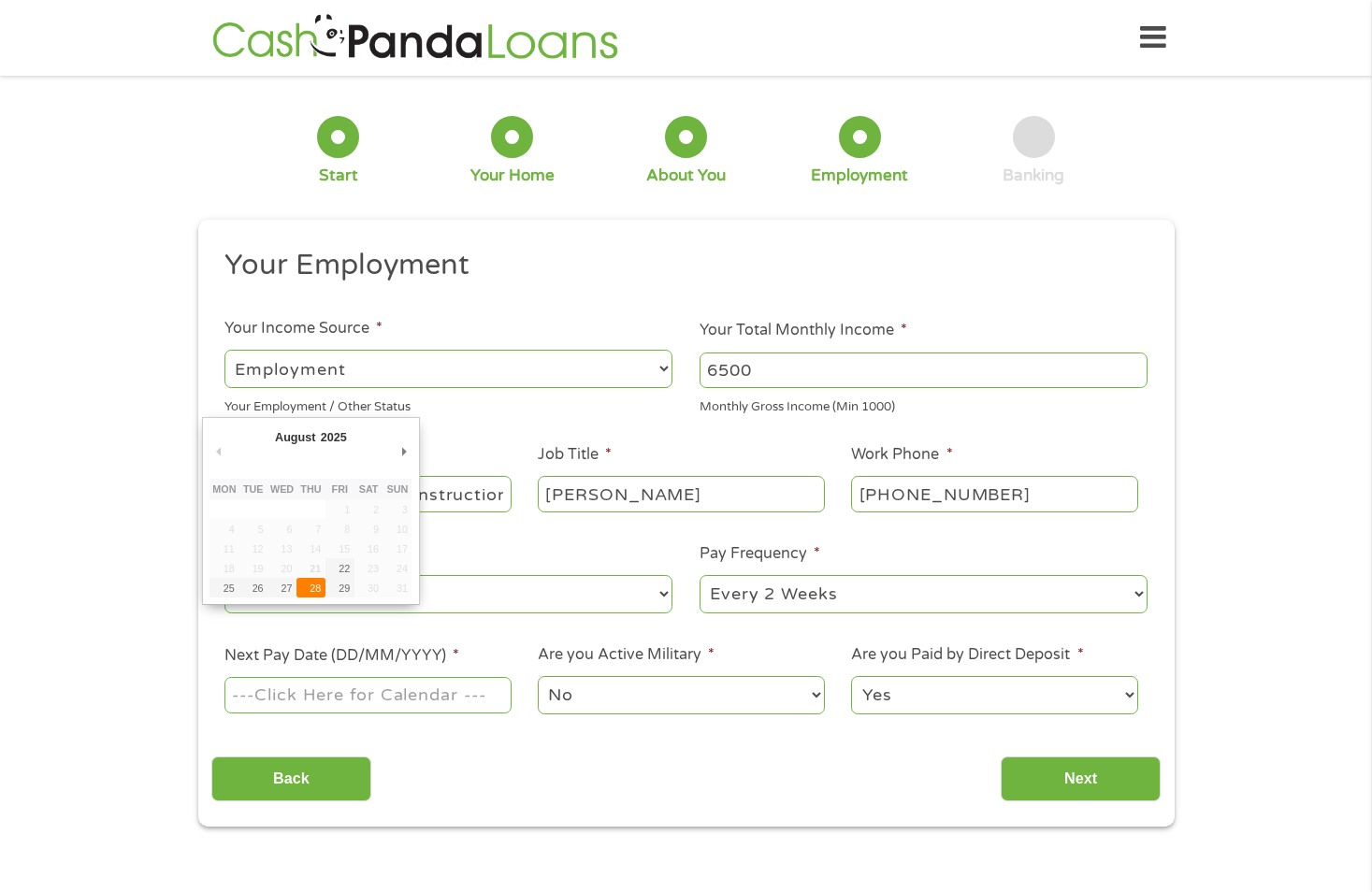
type input "[DATE]"
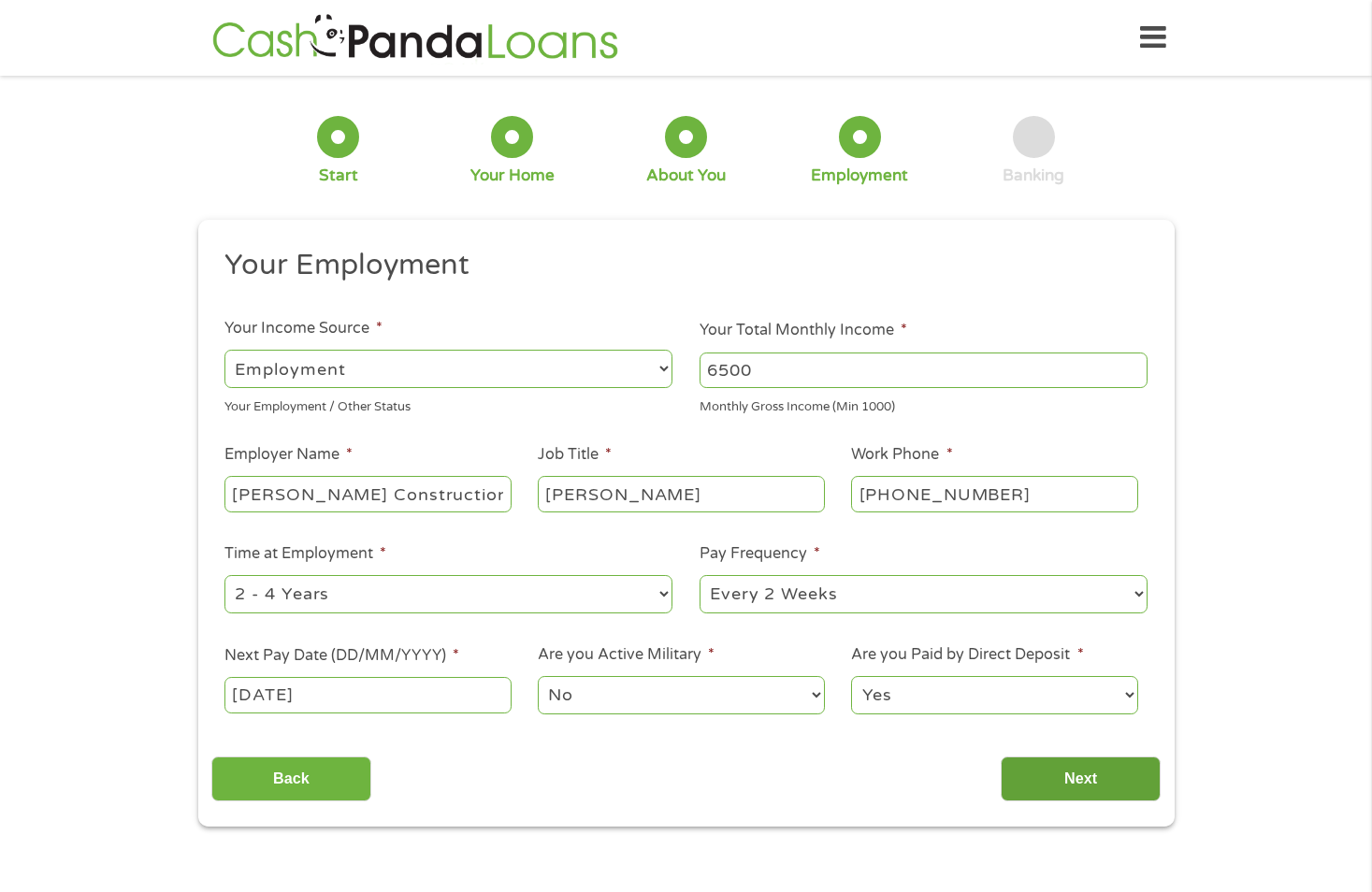
click at [1089, 777] on input "Next" at bounding box center [1081, 779] width 160 height 46
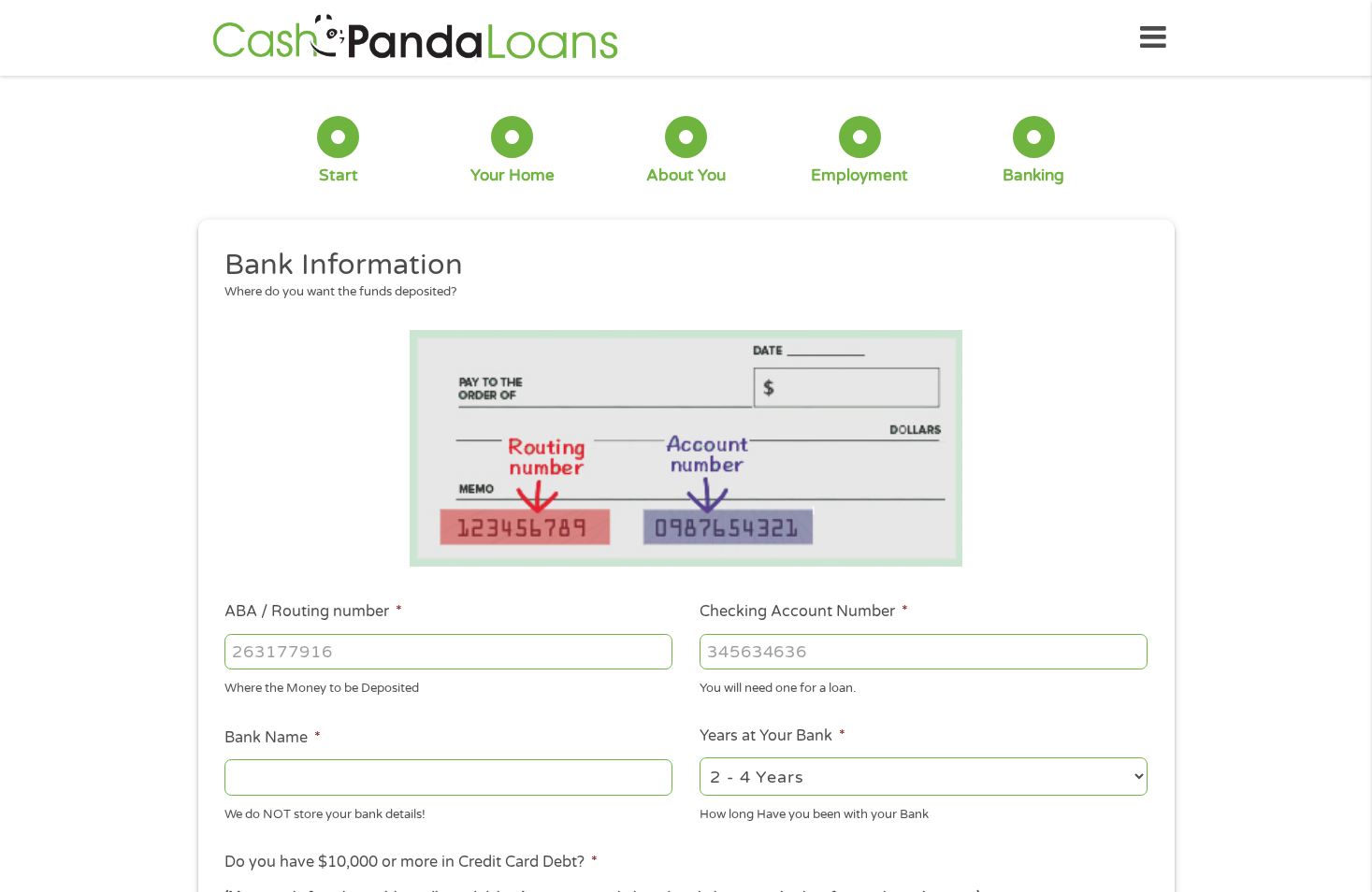
click at [445, 644] on input "ABA / Routing number *" at bounding box center [448, 651] width 447 height 35
type input "304982400"
type input "TRIUS FEDERAL CREDIT UNION"
type input "304982400"
click at [783, 653] on input "Checking Account Number *" at bounding box center [924, 651] width 447 height 35
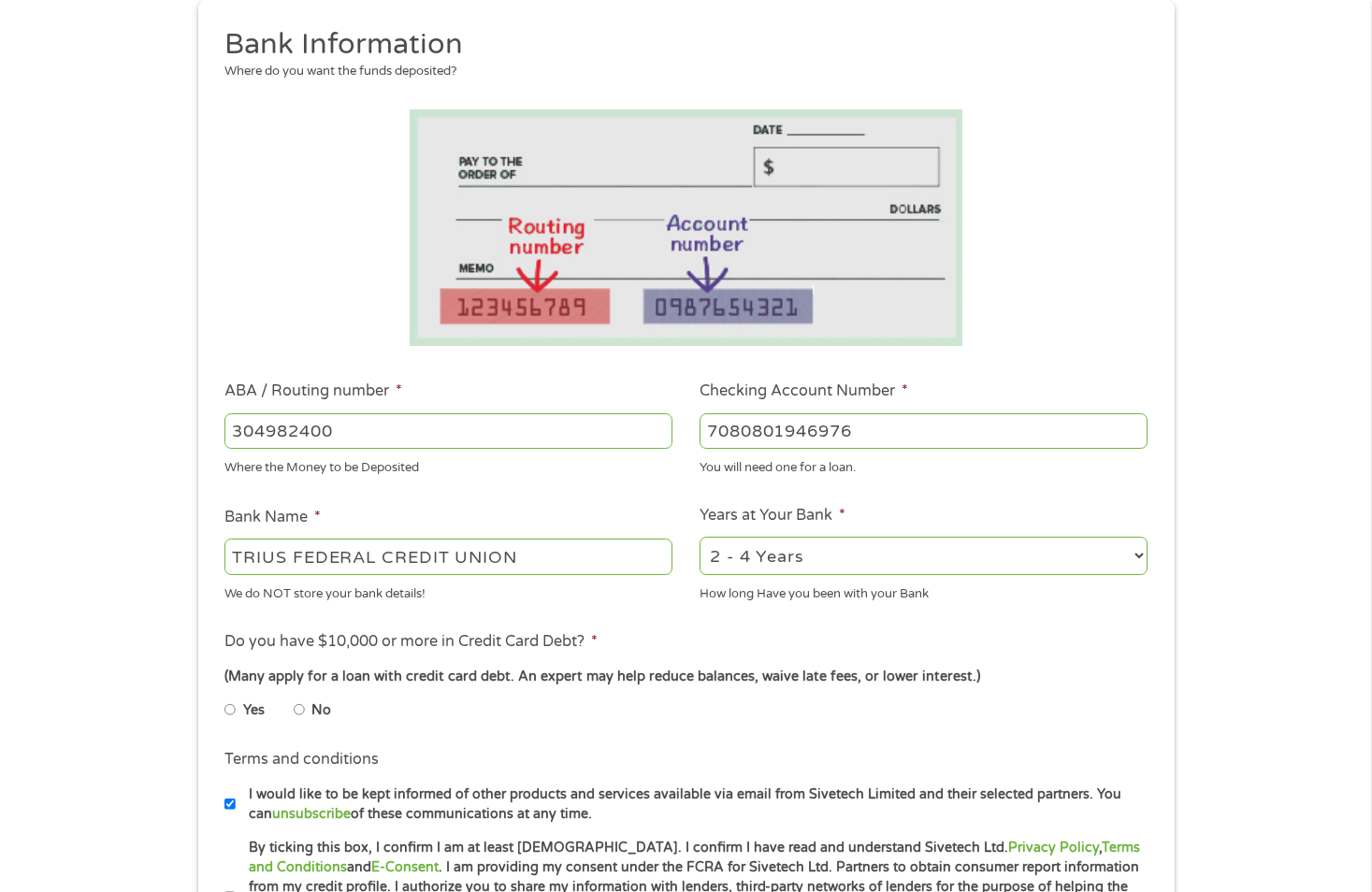
scroll to position [281, 0]
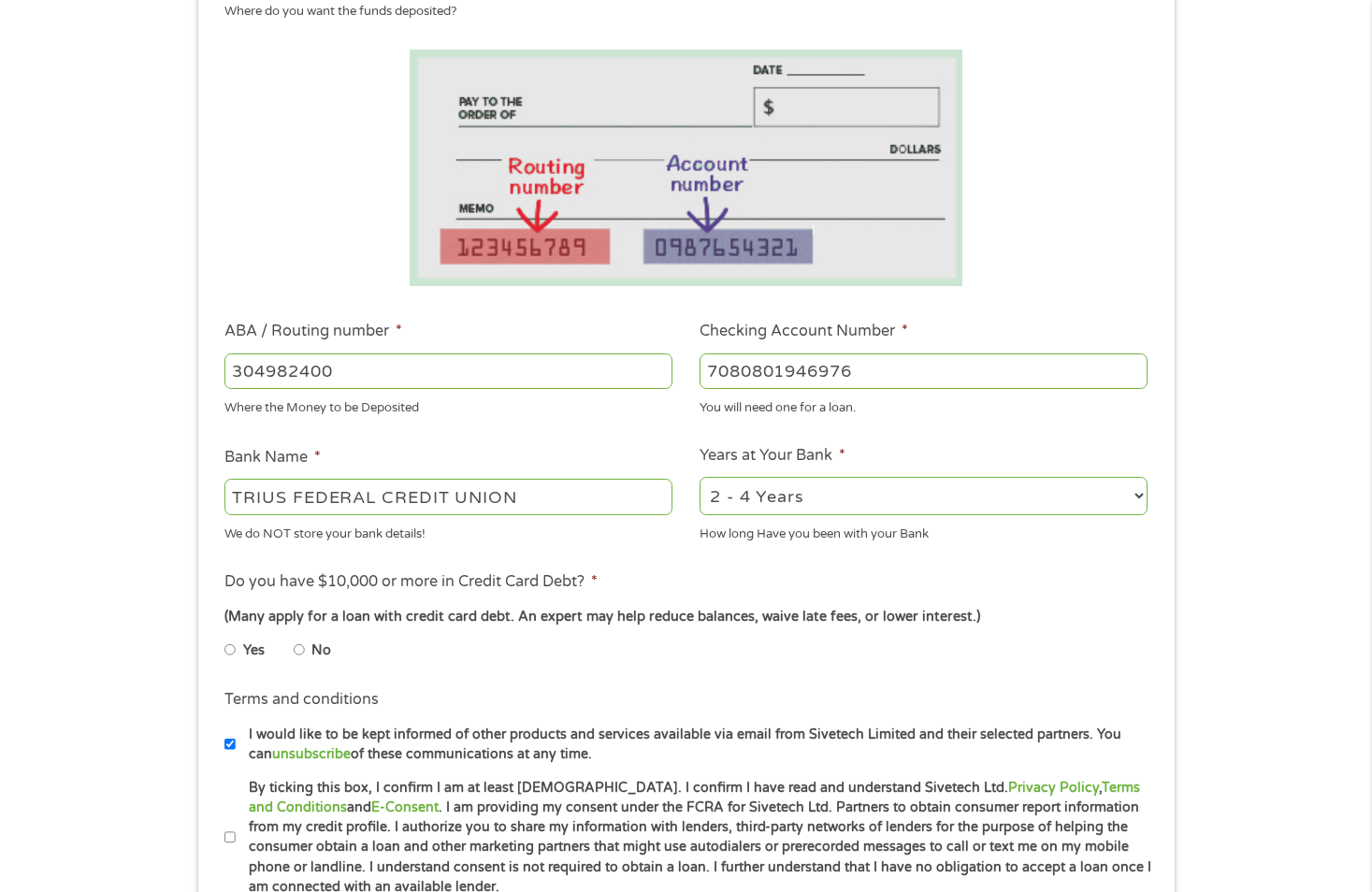
type input "7080801946976"
click at [299, 647] on input "No" at bounding box center [299, 649] width 11 height 30
radio input "true"
click at [1145, 495] on select "2 - 4 Years 6 - 12 Months 1 - 2 Years Over 4 Years" at bounding box center [924, 496] width 447 height 38
select select "60months"
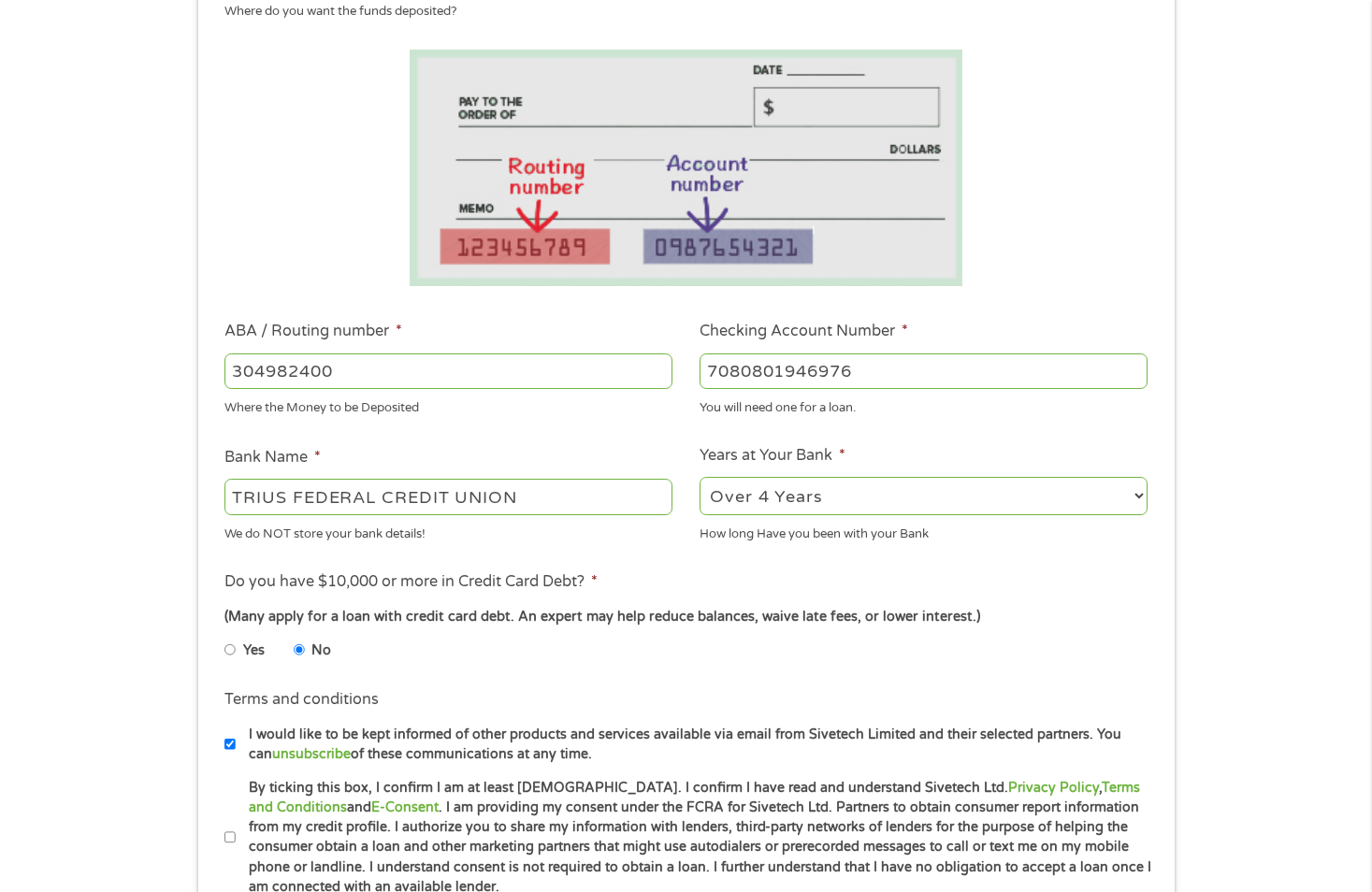
click at [700, 477] on select "2 - 4 Years 6 - 12 Months 1 - 2 Years Over 4 Years" at bounding box center [924, 496] width 447 height 38
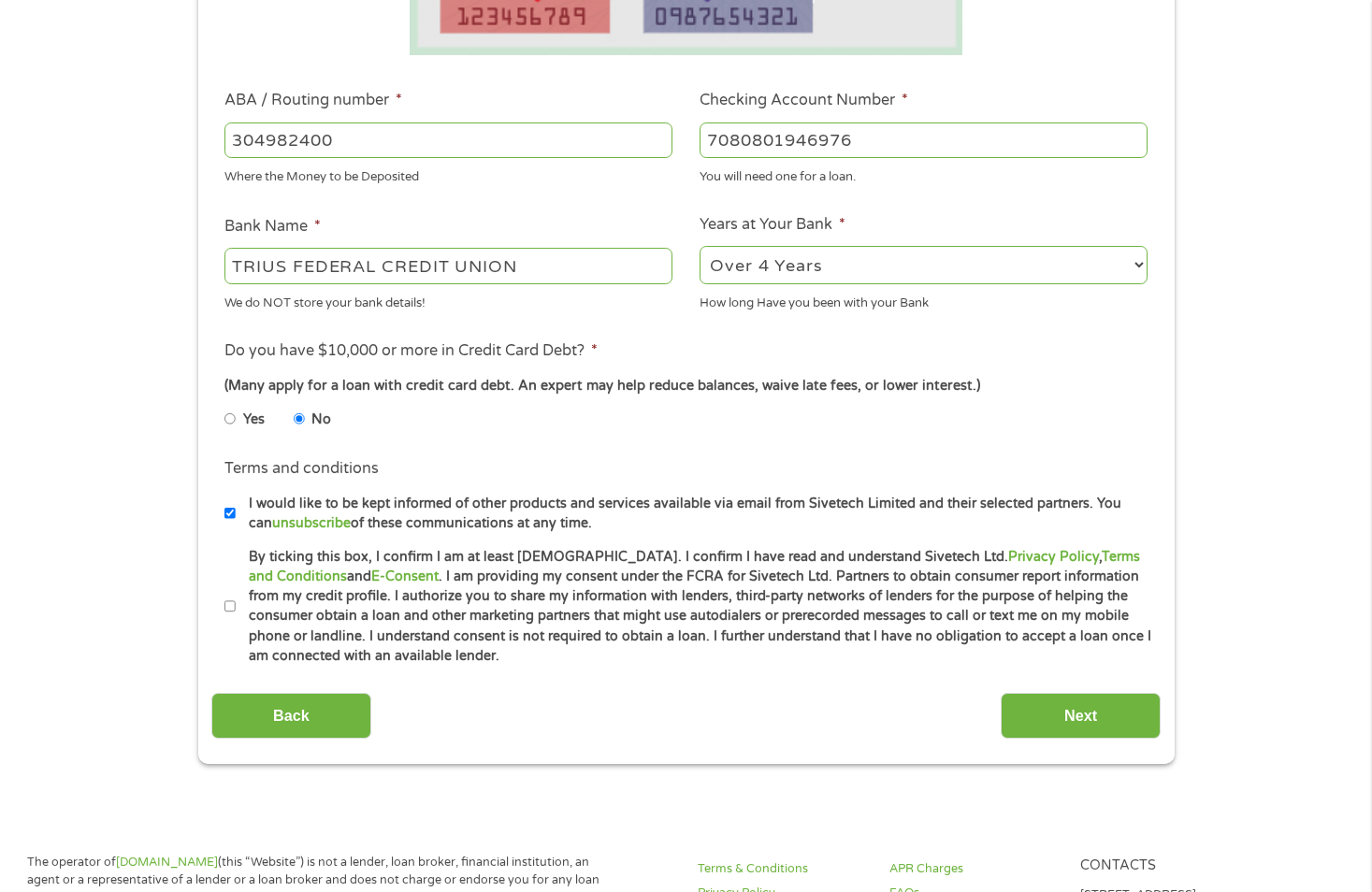
scroll to position [561, 0]
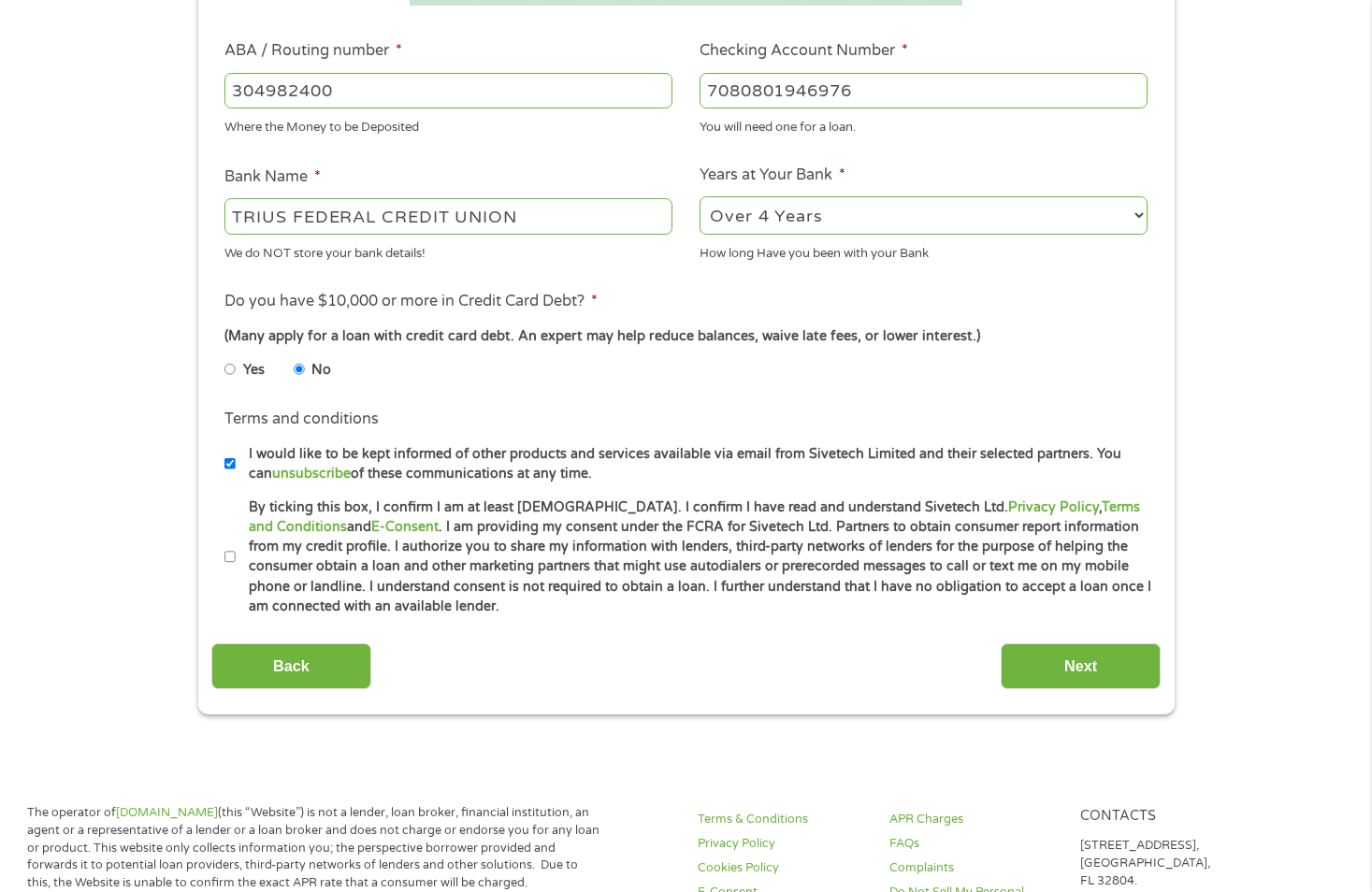
click at [229, 548] on input "By ticking this box, I confirm I am at least [DEMOGRAPHIC_DATA]. I confirm I ha…" at bounding box center [230, 557] width 11 height 30
checkbox input "true"
click at [1086, 664] on input "Next" at bounding box center [1081, 666] width 160 height 46
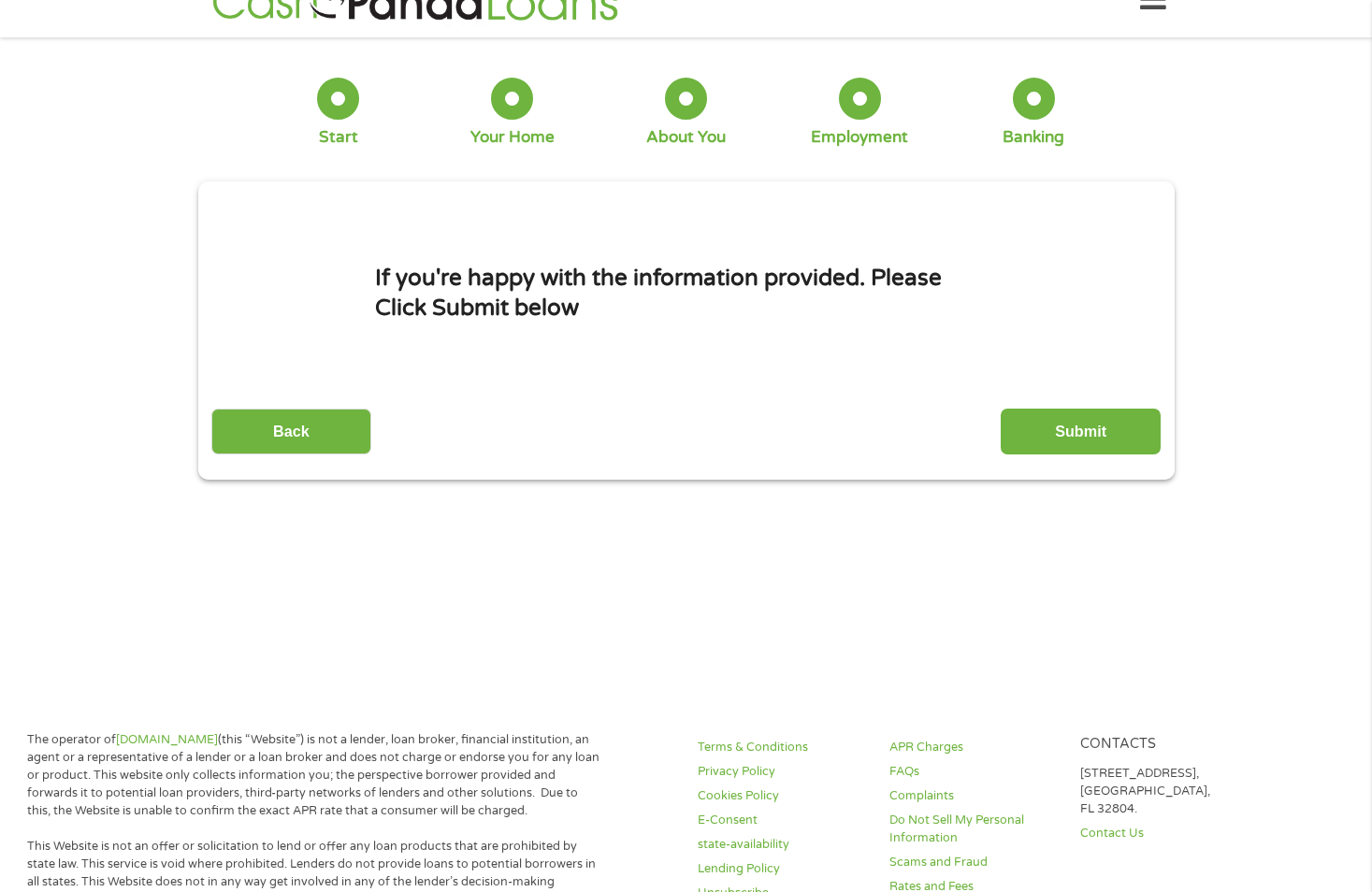
scroll to position [0, 0]
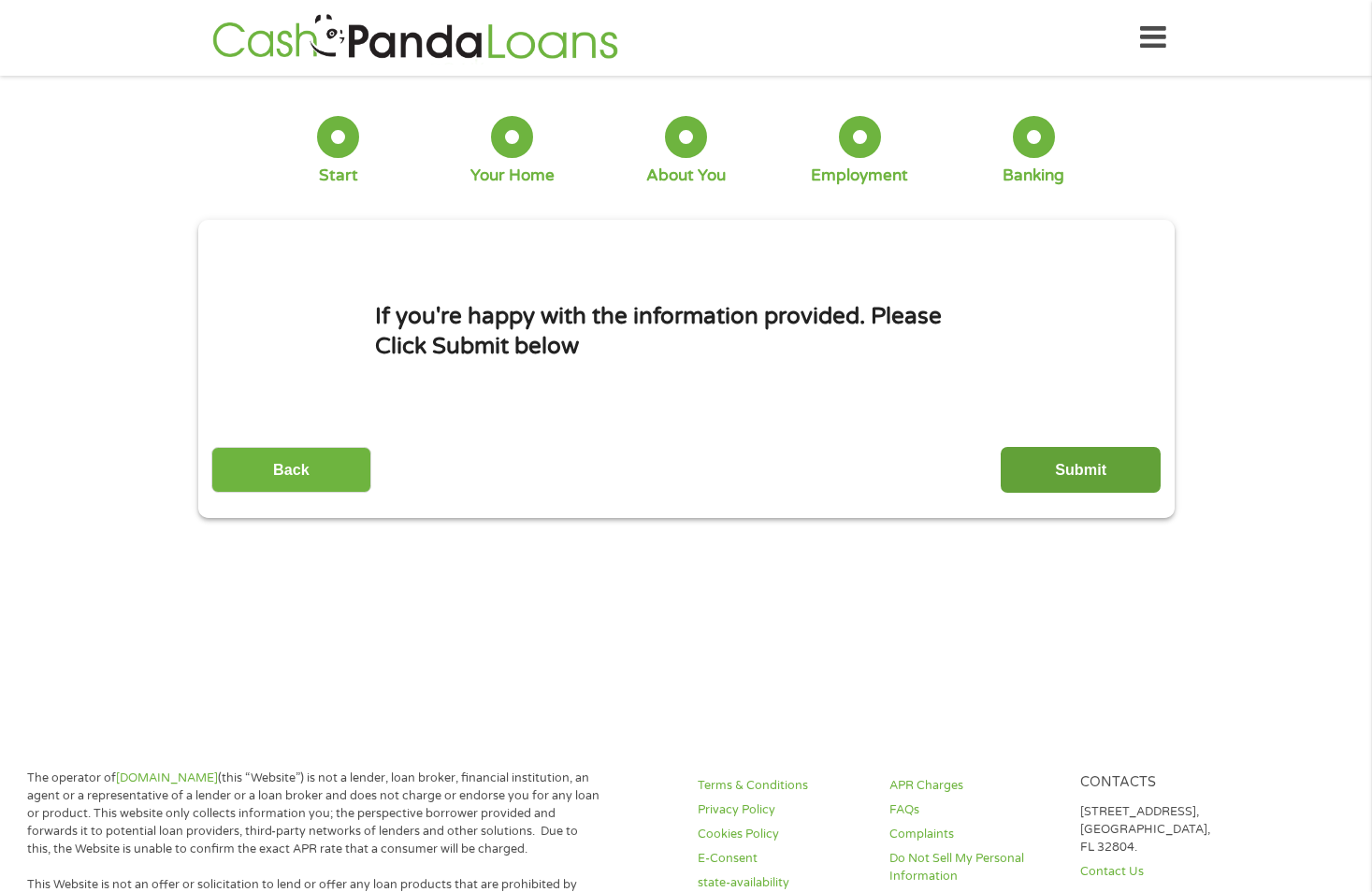
click at [1101, 458] on input "Submit" at bounding box center [1081, 469] width 160 height 46
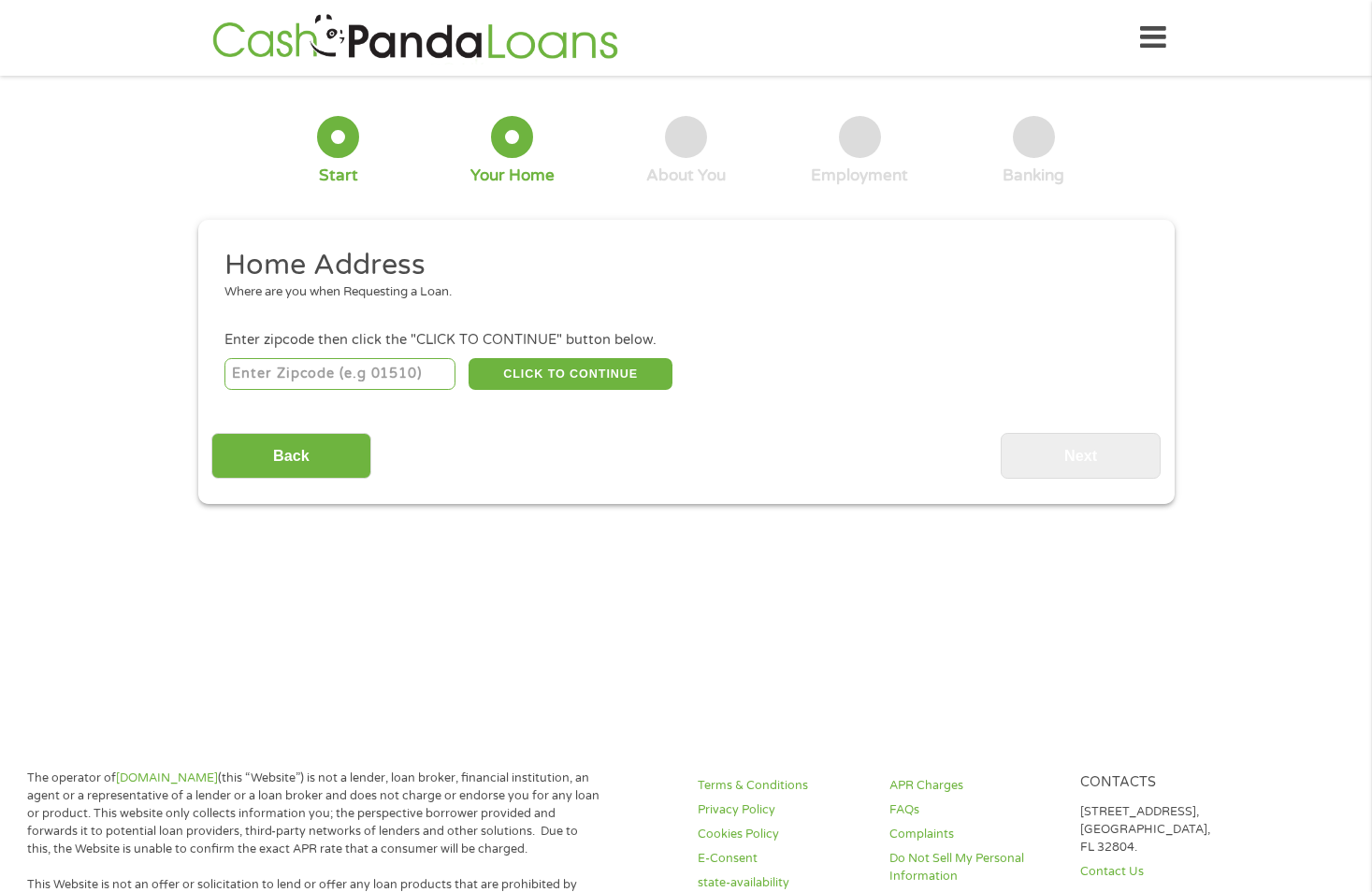
click at [311, 364] on input "number" at bounding box center [340, 373] width 231 height 31
type input "68845"
click at [555, 358] on button "CLICK TO CONTINUE" at bounding box center [570, 373] width 204 height 31
type input "68845"
type input "[PERSON_NAME]"
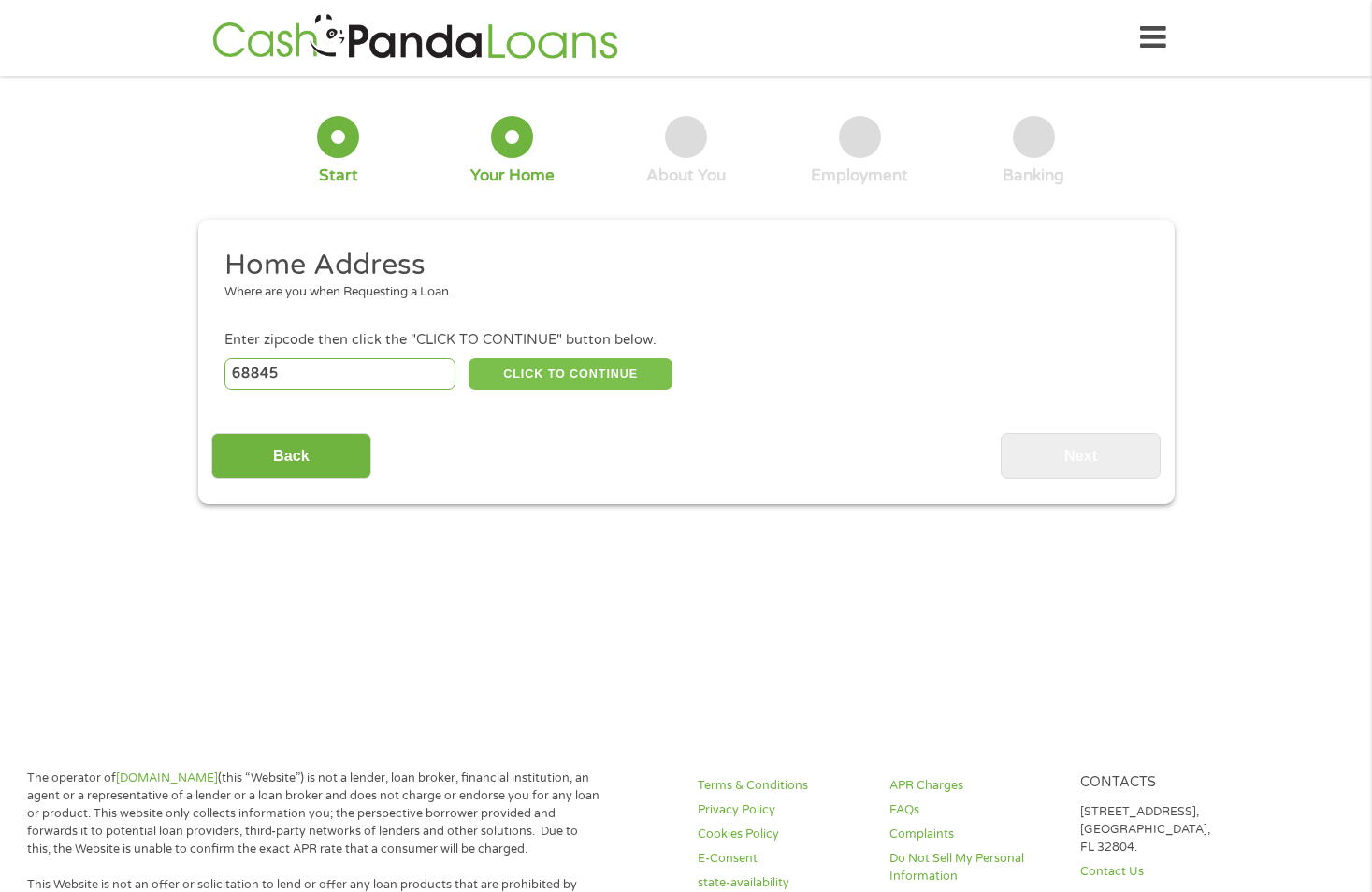
select select "[US_STATE]"
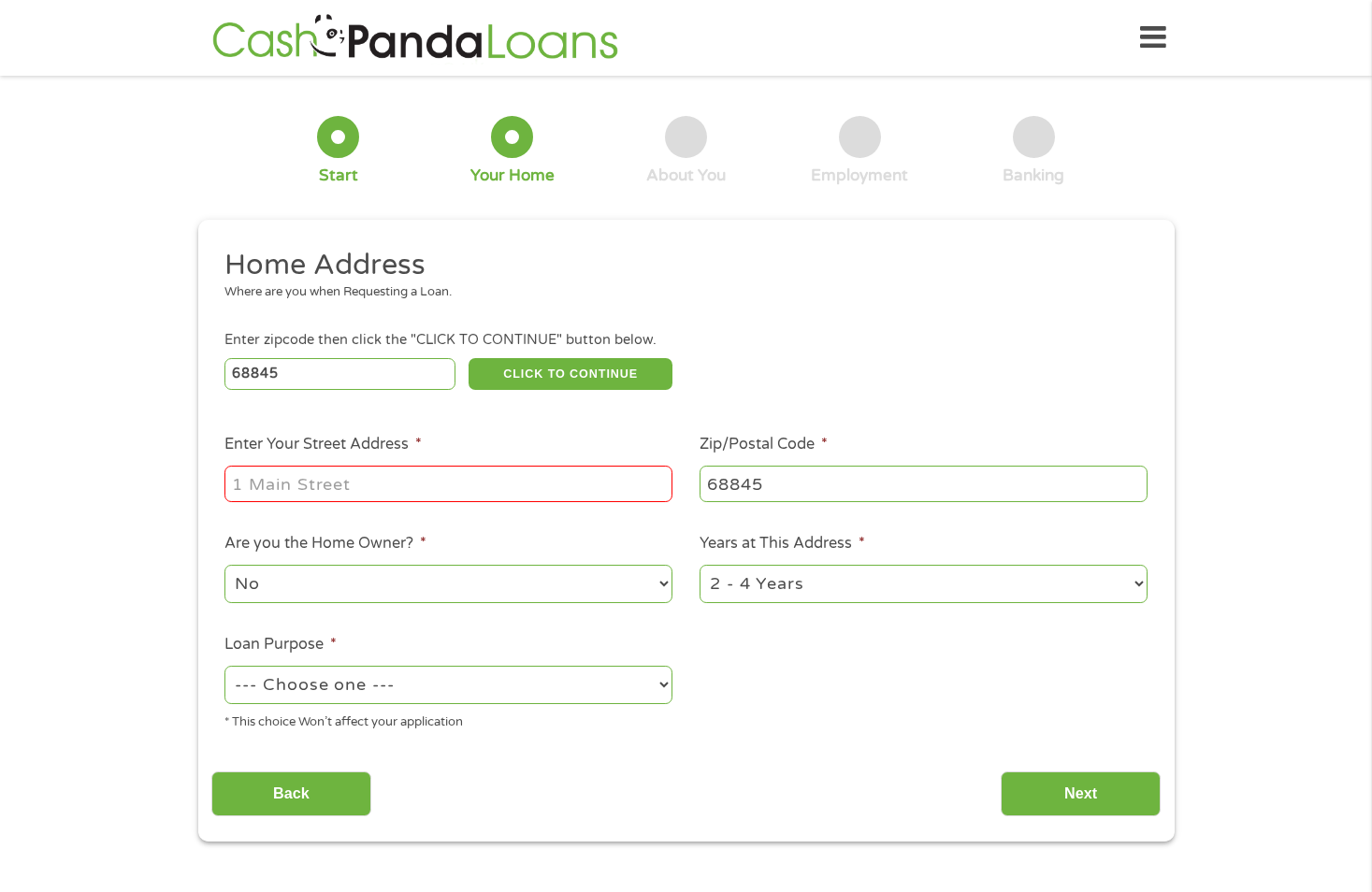
click at [484, 483] on input "Enter Your Street Address *" at bounding box center [448, 483] width 447 height 35
type input "[STREET_ADDRESS]"
click at [666, 581] on select "No Yes" at bounding box center [448, 584] width 447 height 38
select select "yes"
click at [225, 565] on select "No Yes" at bounding box center [448, 584] width 447 height 38
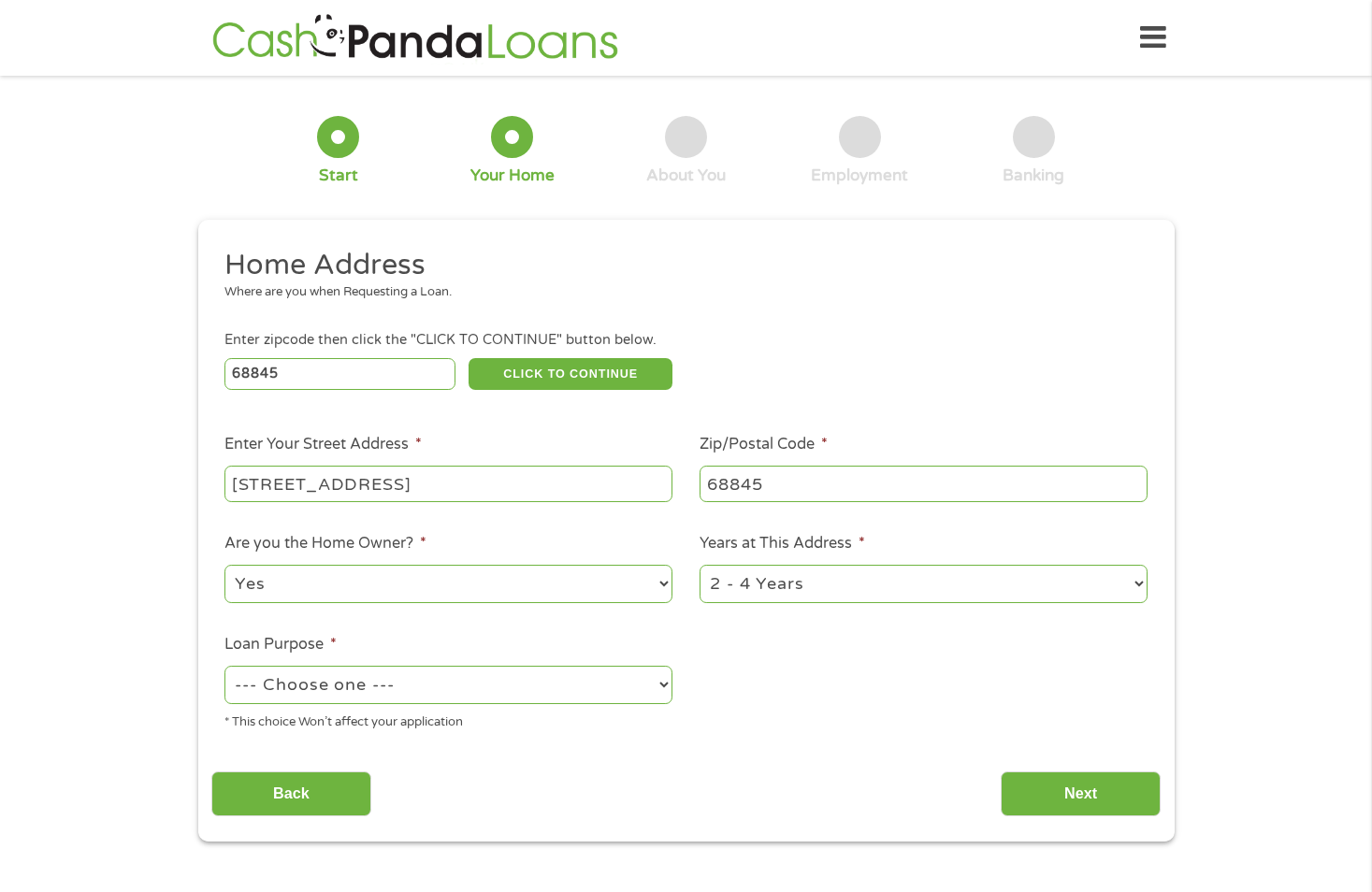
click at [662, 683] on select "--- Choose one --- Pay Bills Debt Consolidation Home Improvement Major Purchase…" at bounding box center [448, 684] width 447 height 38
select select "medicalexpenses"
click at [225, 665] on select "--- Choose one --- Pay Bills Debt Consolidation Home Improvement Major Purchase…" at bounding box center [448, 684] width 447 height 38
click at [1140, 581] on select "1 Year or less 1 - 2 Years 2 - 4 Years Over 4 Years" at bounding box center [924, 584] width 447 height 38
select select "60months"
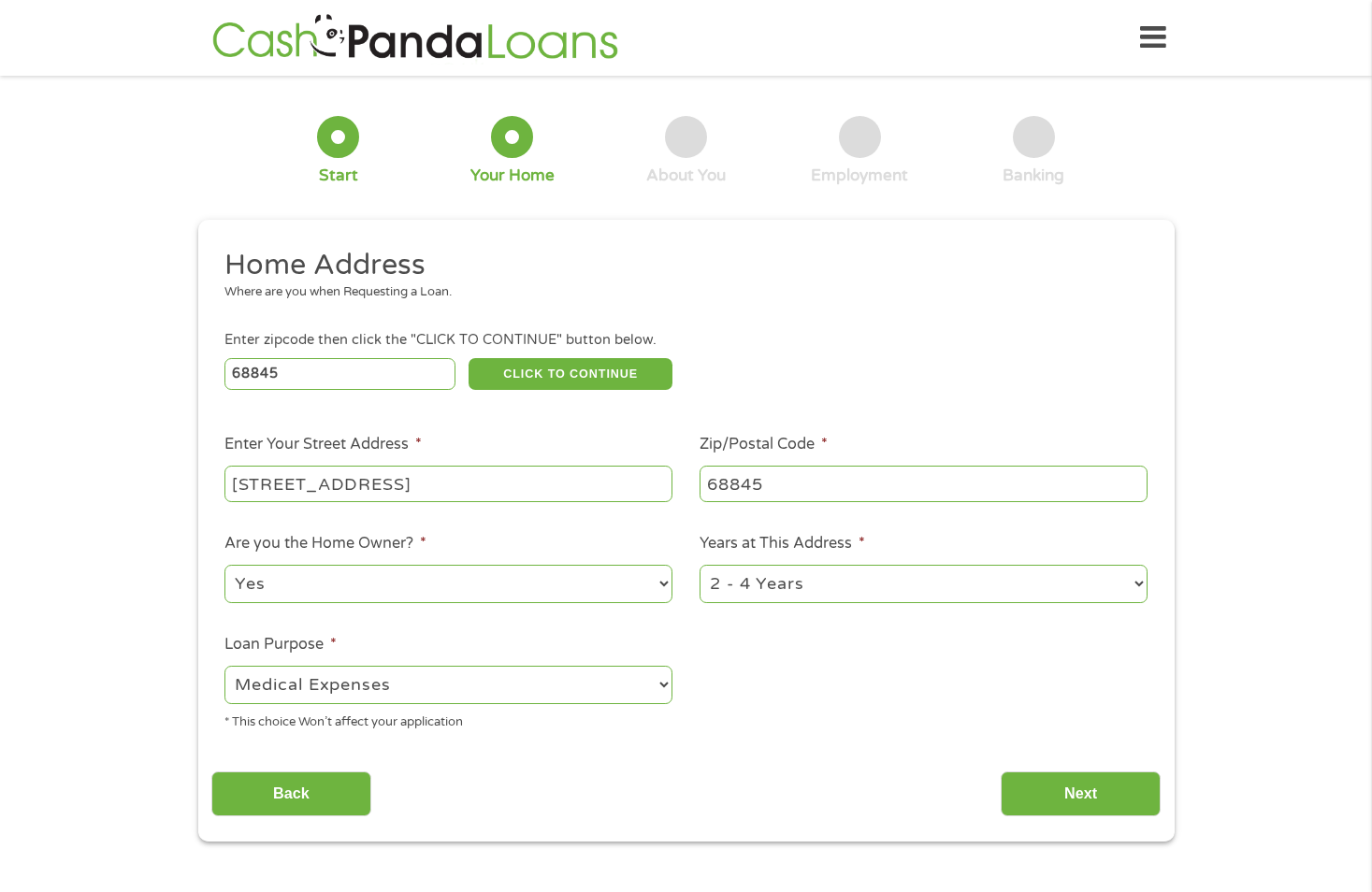
click at [700, 565] on select "1 Year or less 1 - 2 Years 2 - 4 Years Over 4 Years" at bounding box center [924, 584] width 447 height 38
click at [1076, 789] on input "Next" at bounding box center [1081, 794] width 160 height 46
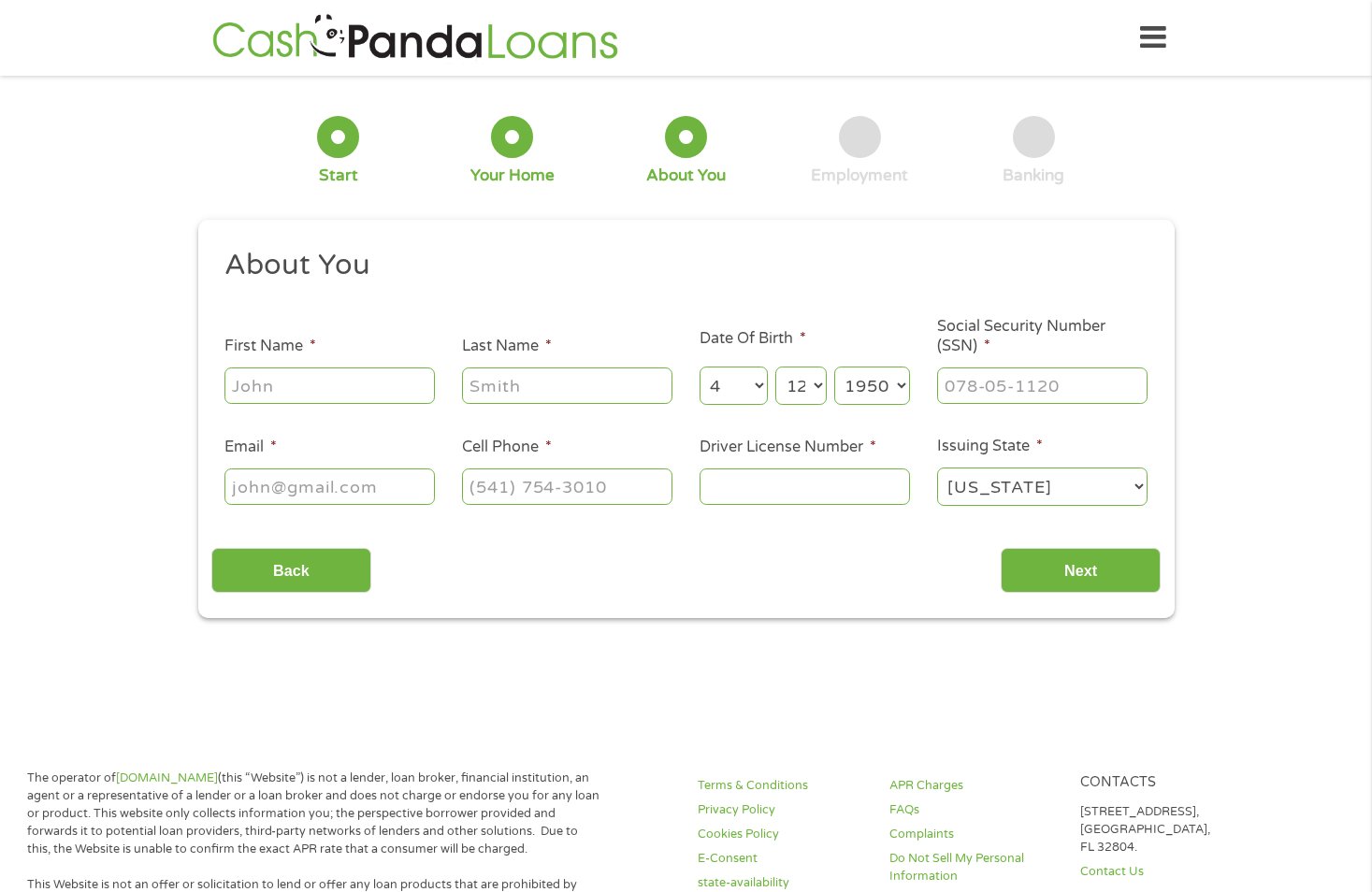
click at [391, 370] on input "First Name *" at bounding box center [329, 385] width 210 height 35
type input "[PERSON_NAME]"
type input "Blue"
type input "[EMAIL_ADDRESS][DOMAIN_NAME]"
type input "3082777577"
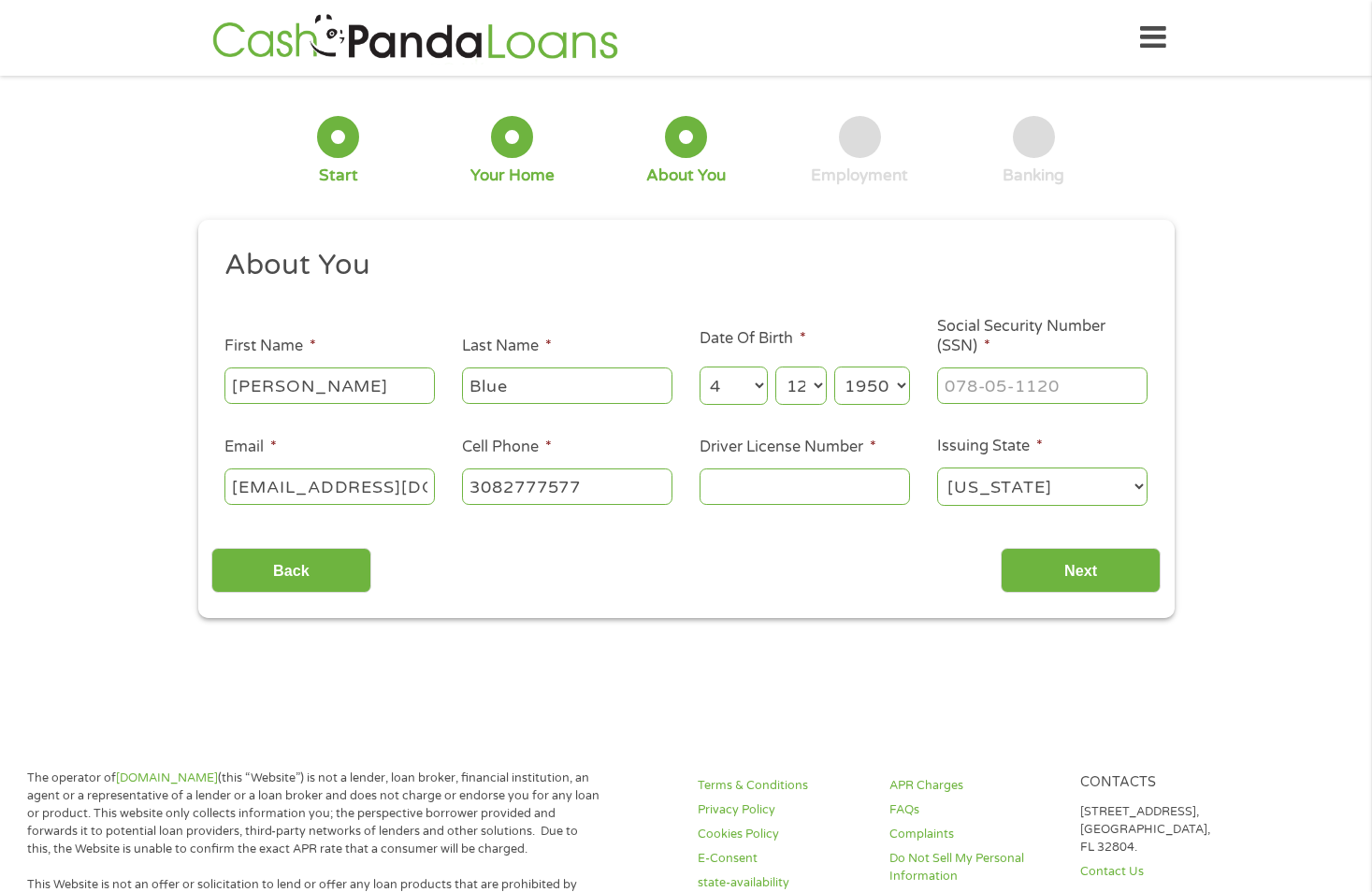
select select "[US_STATE]"
type input "[PHONE_NUMBER]"
click at [733, 482] on input "Driver License Number *" at bounding box center [805, 486] width 210 height 35
type input "76000358"
click at [1094, 562] on input "Next" at bounding box center [1081, 570] width 160 height 46
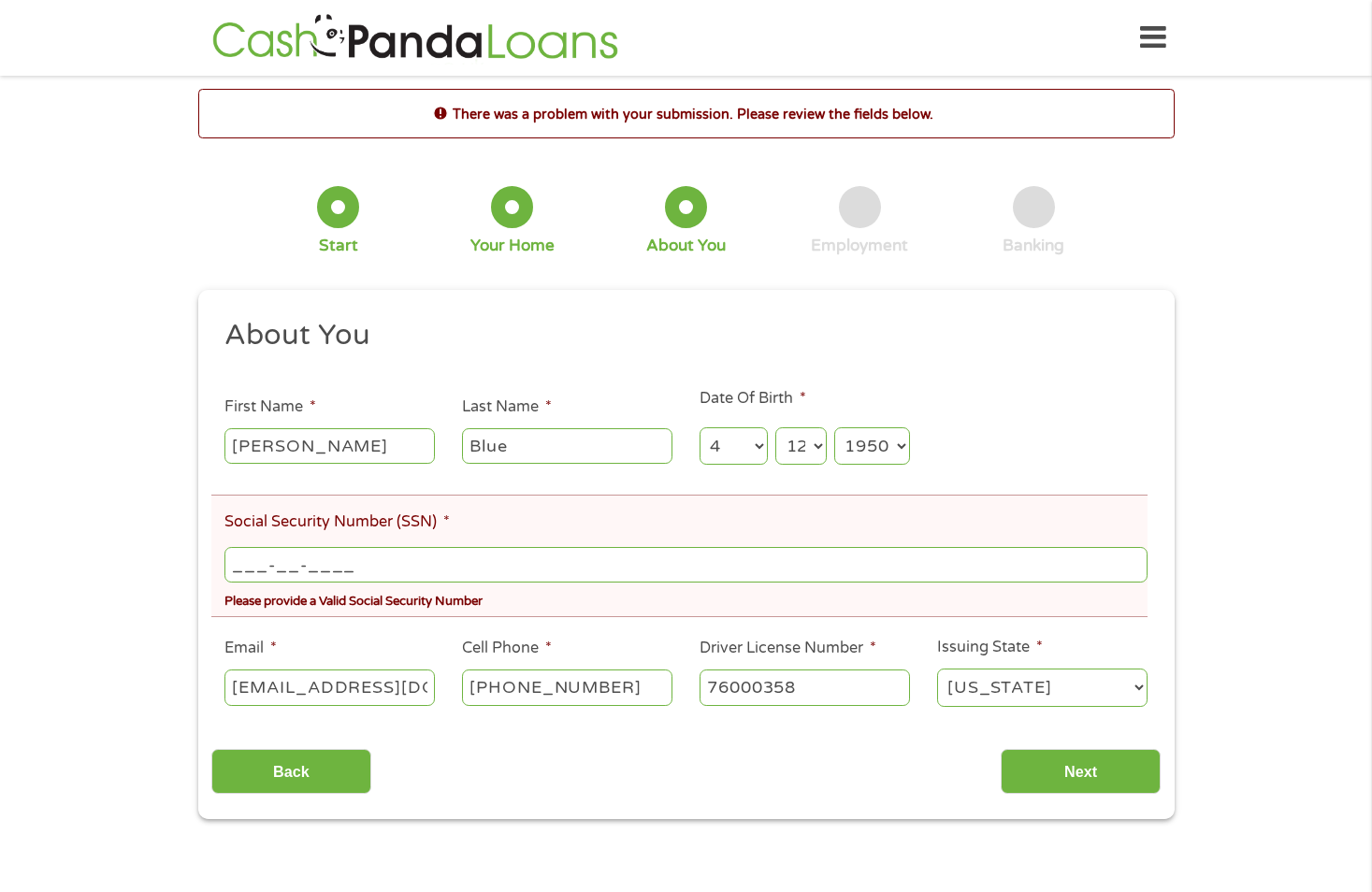
click at [301, 556] on input "___-__-____" at bounding box center [686, 565] width 922 height 35
type input "522-72-9389"
click at [1070, 771] on input "Next" at bounding box center [1081, 772] width 160 height 46
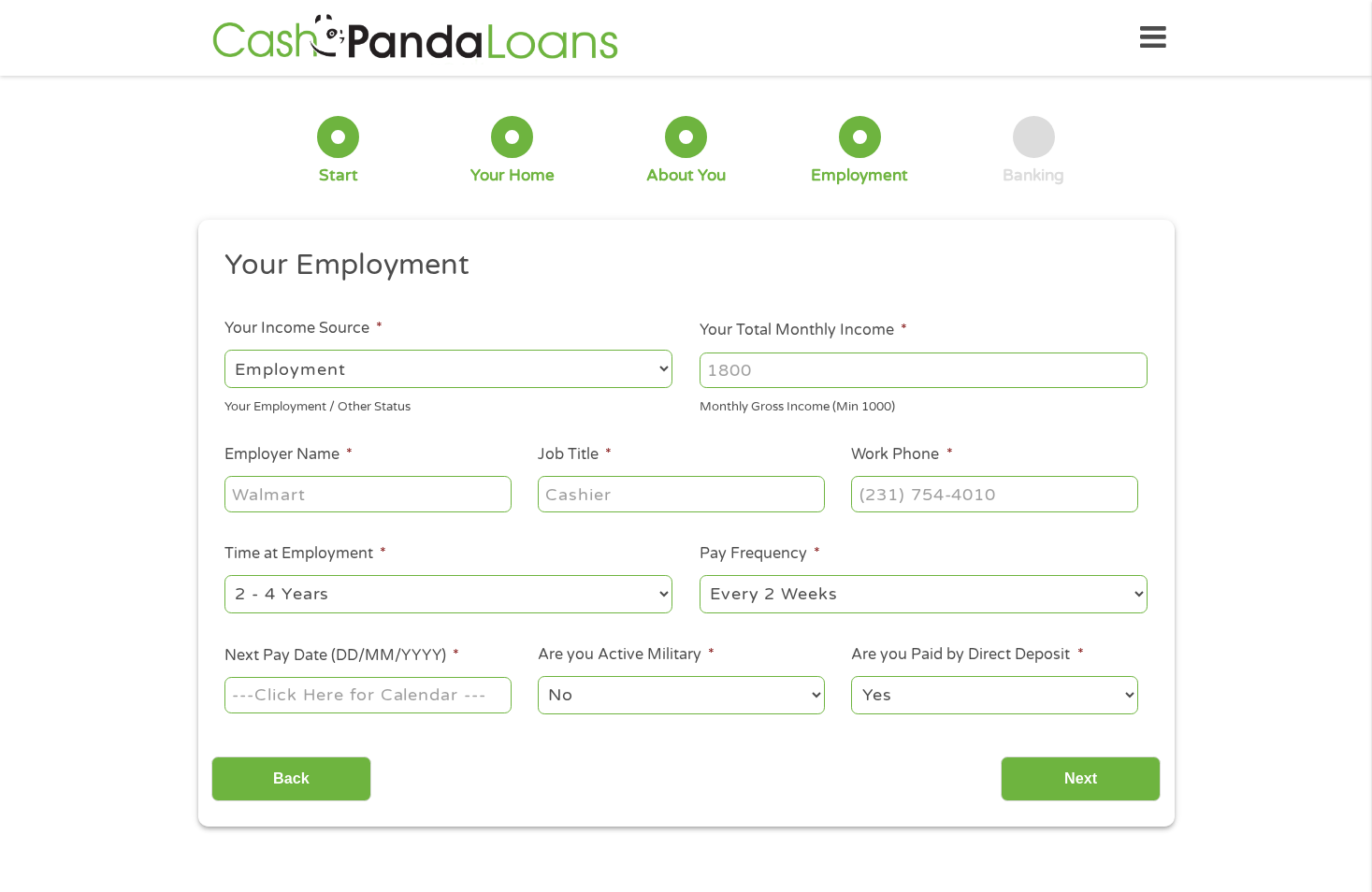
click at [763, 361] on input "Your Total Monthly Income *" at bounding box center [924, 369] width 447 height 35
type input "6500"
click at [434, 497] on input "Employer Name *" at bounding box center [368, 493] width 287 height 35
type input "[PERSON_NAME] Construction"
click at [623, 504] on input "Job Title *" at bounding box center [681, 493] width 287 height 35
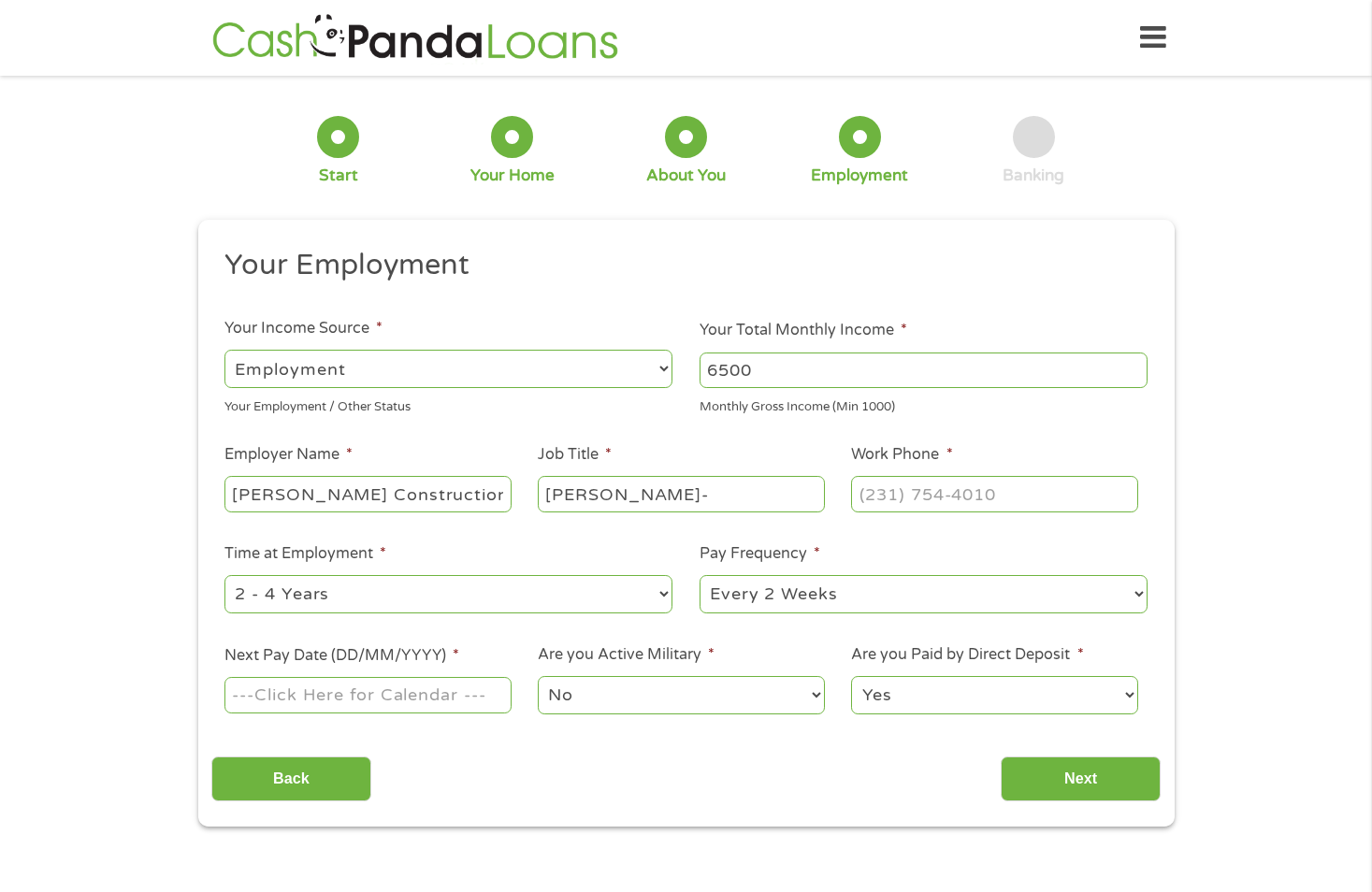
type input "[PERSON_NAME]-"
click at [1001, 499] on input "(___) ___-____" at bounding box center [994, 493] width 287 height 35
type input "[PHONE_NUMBER]"
click at [479, 594] on select "--- Choose one --- 1 Year or less 1 - 2 Years 2 - 4 Years Over 4 Years" at bounding box center [448, 594] width 447 height 38
select select "60months"
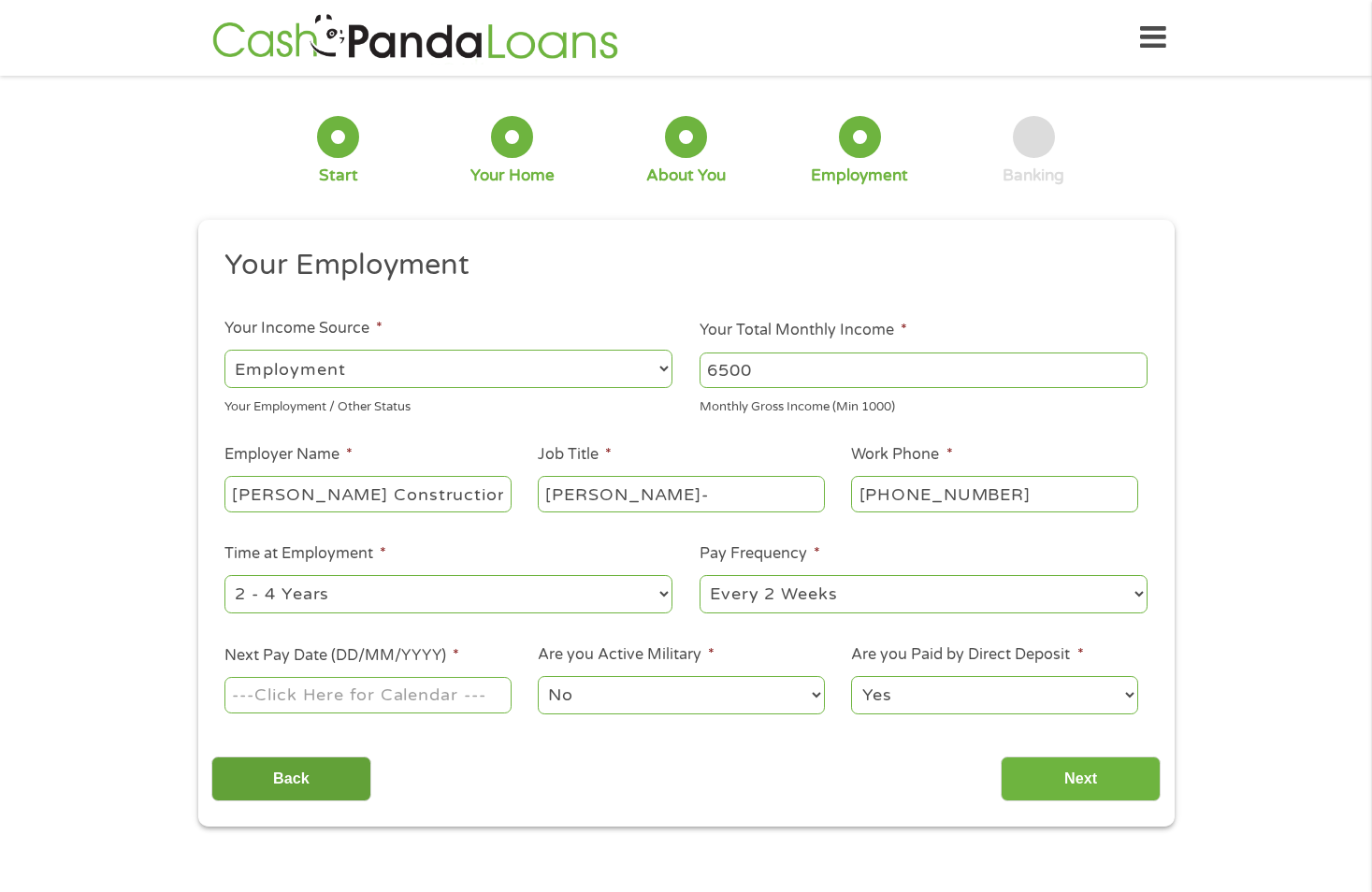
click at [225, 575] on select "--- Choose one --- 1 Year or less 1 - 2 Years 2 - 4 Years Over 4 Years" at bounding box center [448, 594] width 447 height 38
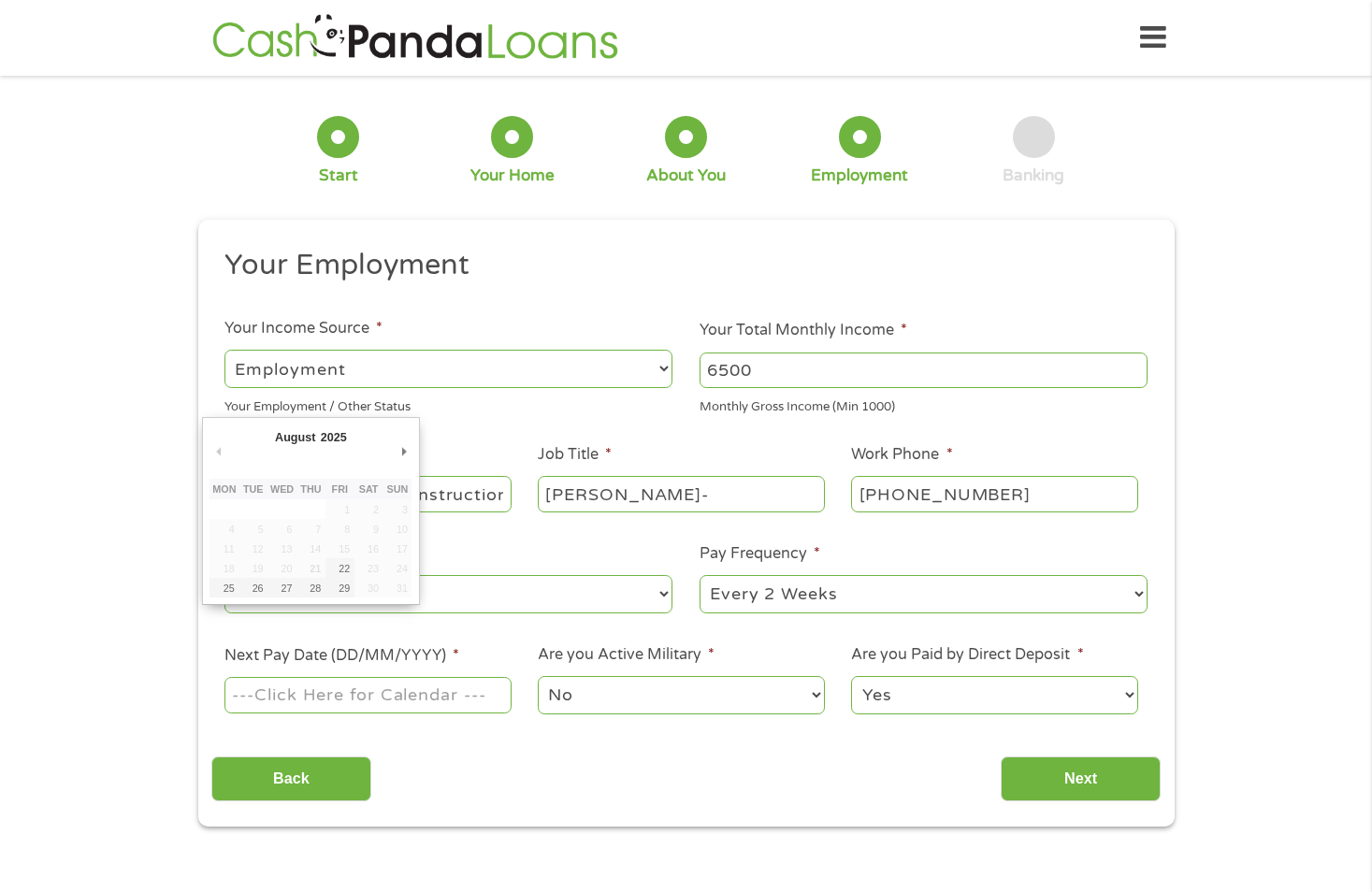
click at [391, 700] on input "Next Pay Date (DD/MM/YYYY) *" at bounding box center [368, 694] width 287 height 35
type input "[DATE]"
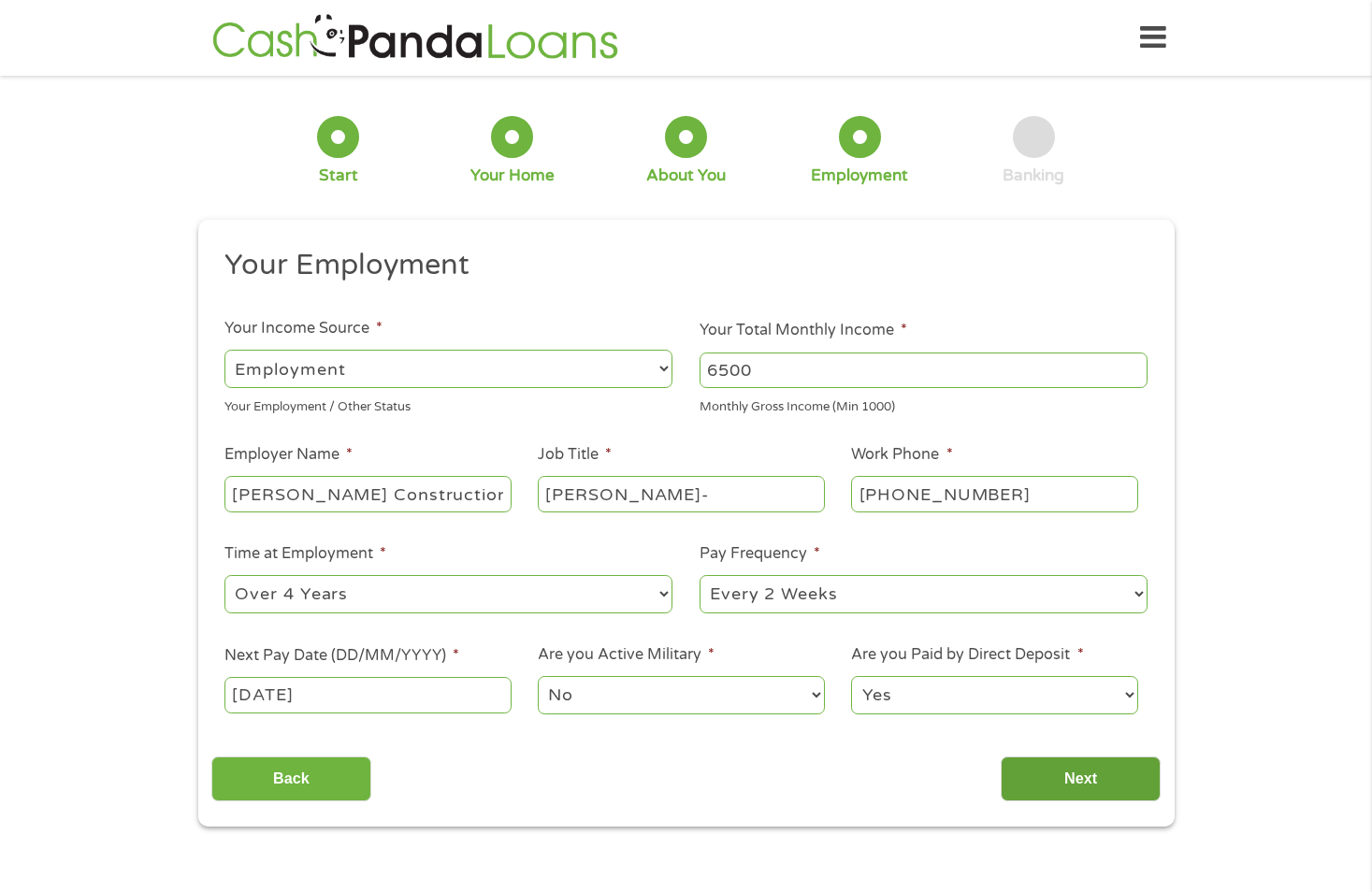
click at [1086, 771] on input "Next" at bounding box center [1081, 779] width 160 height 46
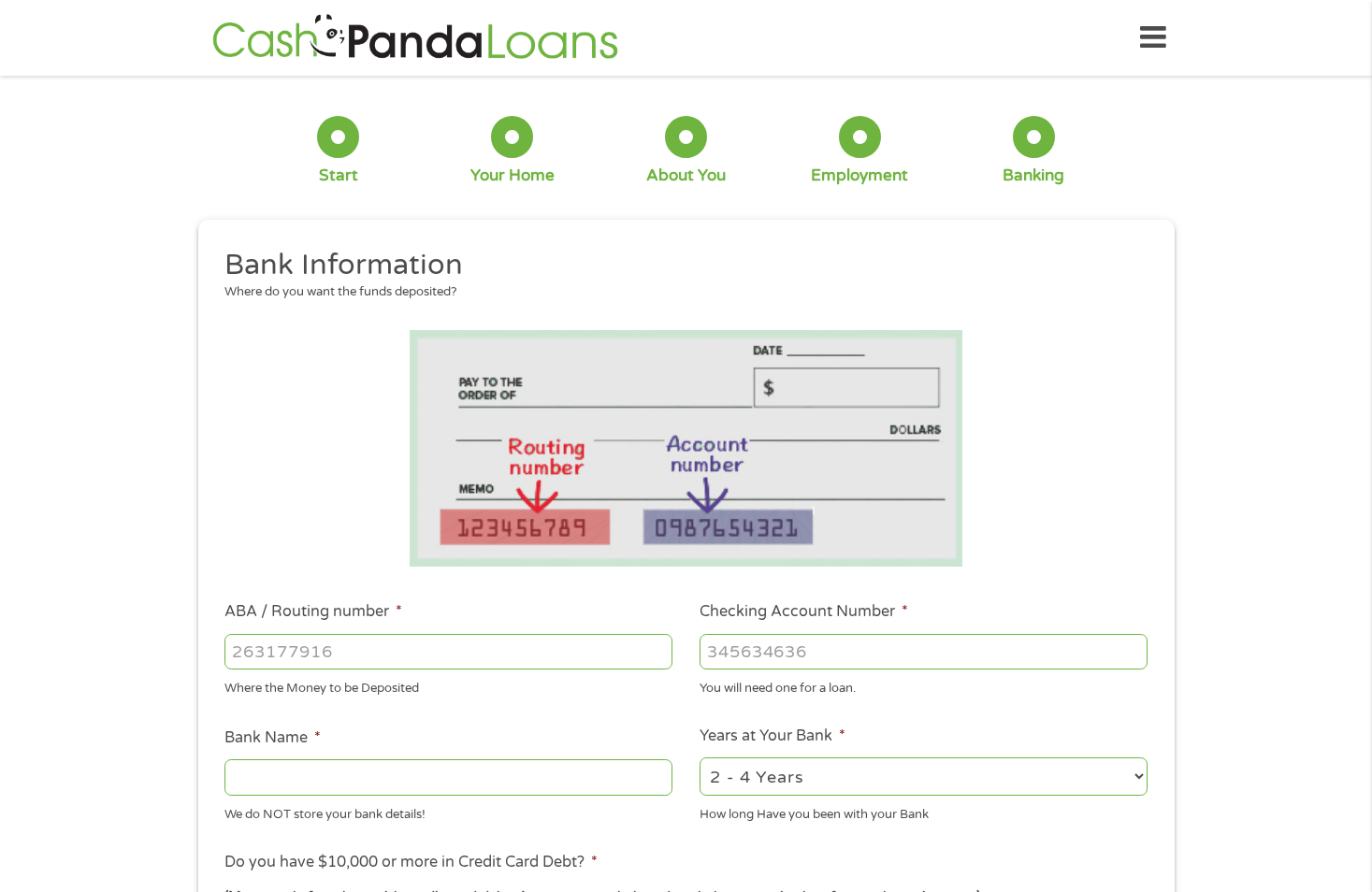
click at [479, 653] on input "ABA / Routing number *" at bounding box center [448, 651] width 447 height 35
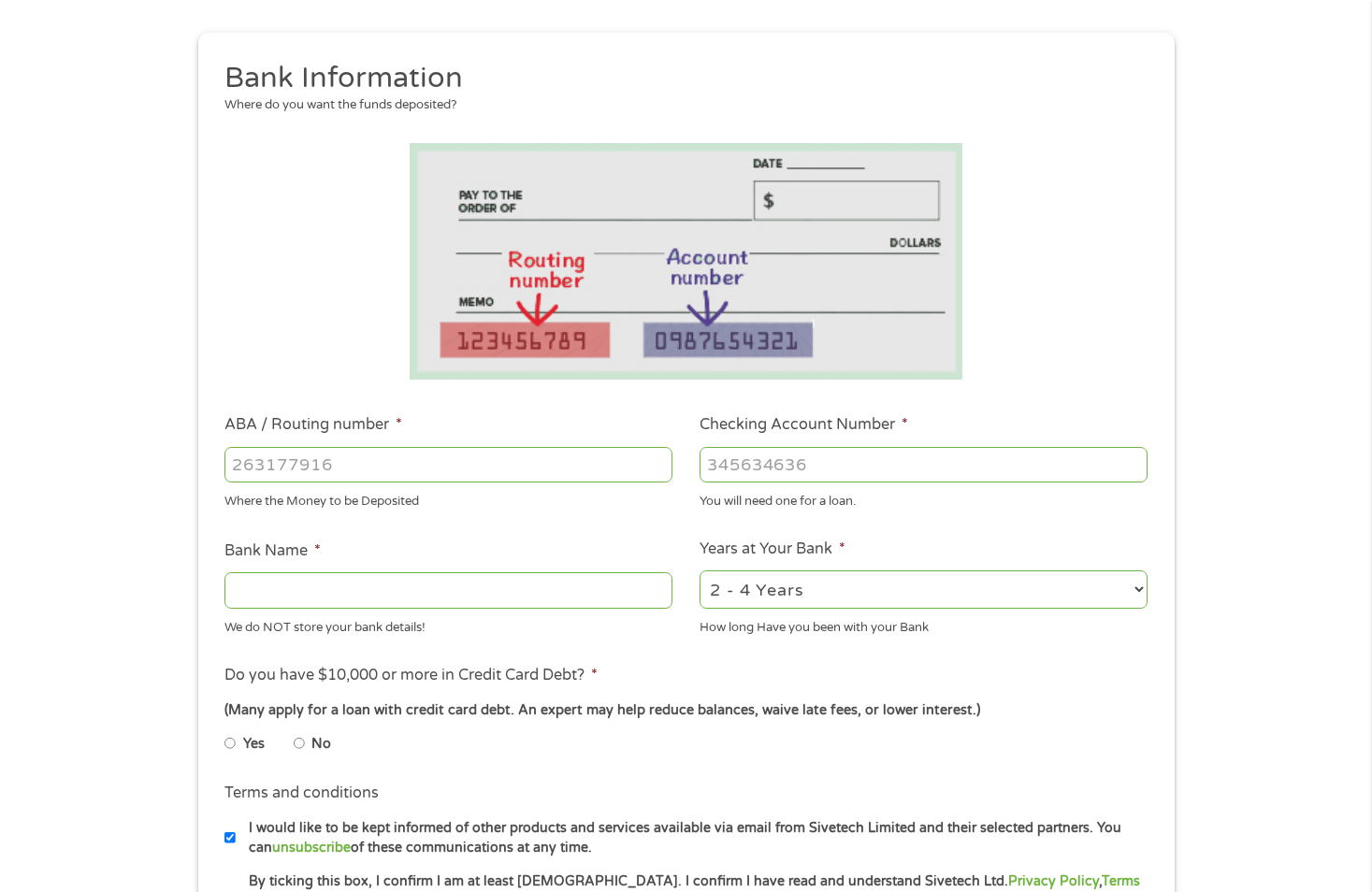
click at [301, 741] on input "No" at bounding box center [299, 743] width 11 height 30
radio input "true"
click at [367, 461] on input "ABA / Routing number *" at bounding box center [448, 464] width 447 height 35
type input "304982400"
type input "TRIUS FEDERAL CREDIT UNION"
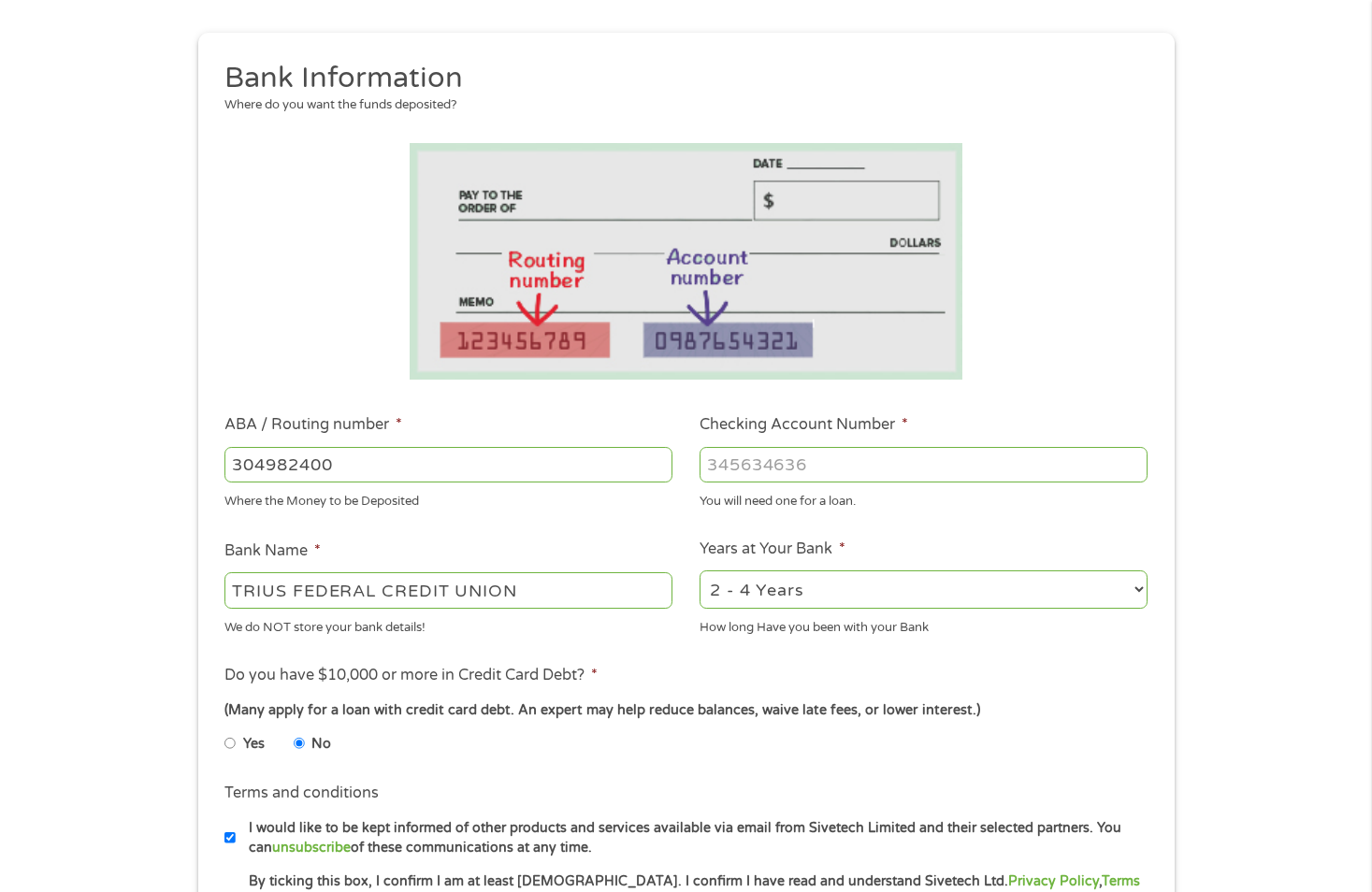
type input "304982400"
click at [813, 461] on input "Checking Account Number *" at bounding box center [924, 464] width 447 height 35
type input "7080801946976"
click at [1137, 588] on select "2 - 4 Years 6 - 12 Months 1 - 2 Years Over 4 Years" at bounding box center [924, 589] width 447 height 38
select select "60months"
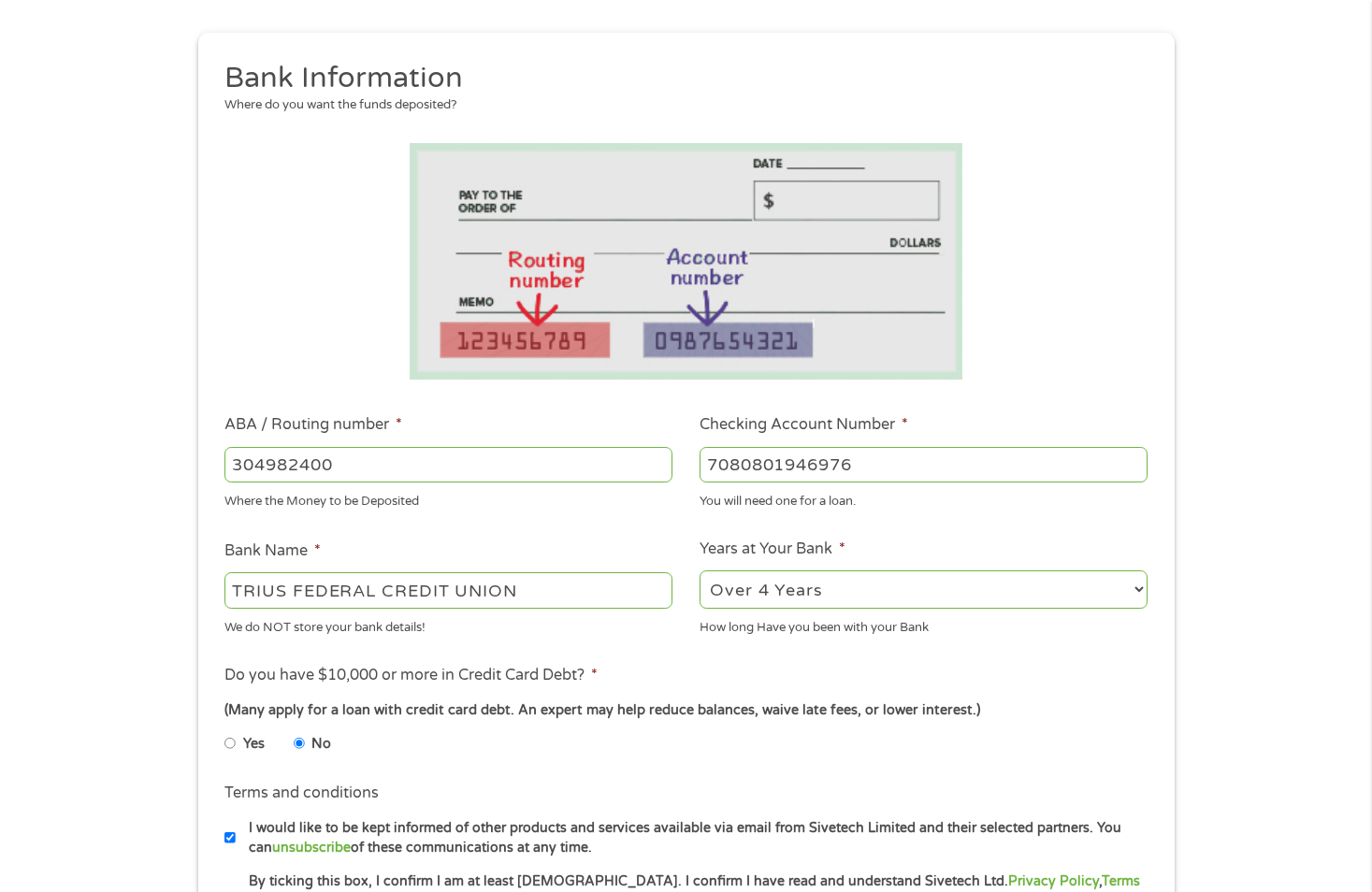
click at [700, 570] on select "2 - 4 Years 6 - 12 Months 1 - 2 Years Over 4 Years" at bounding box center [924, 589] width 447 height 38
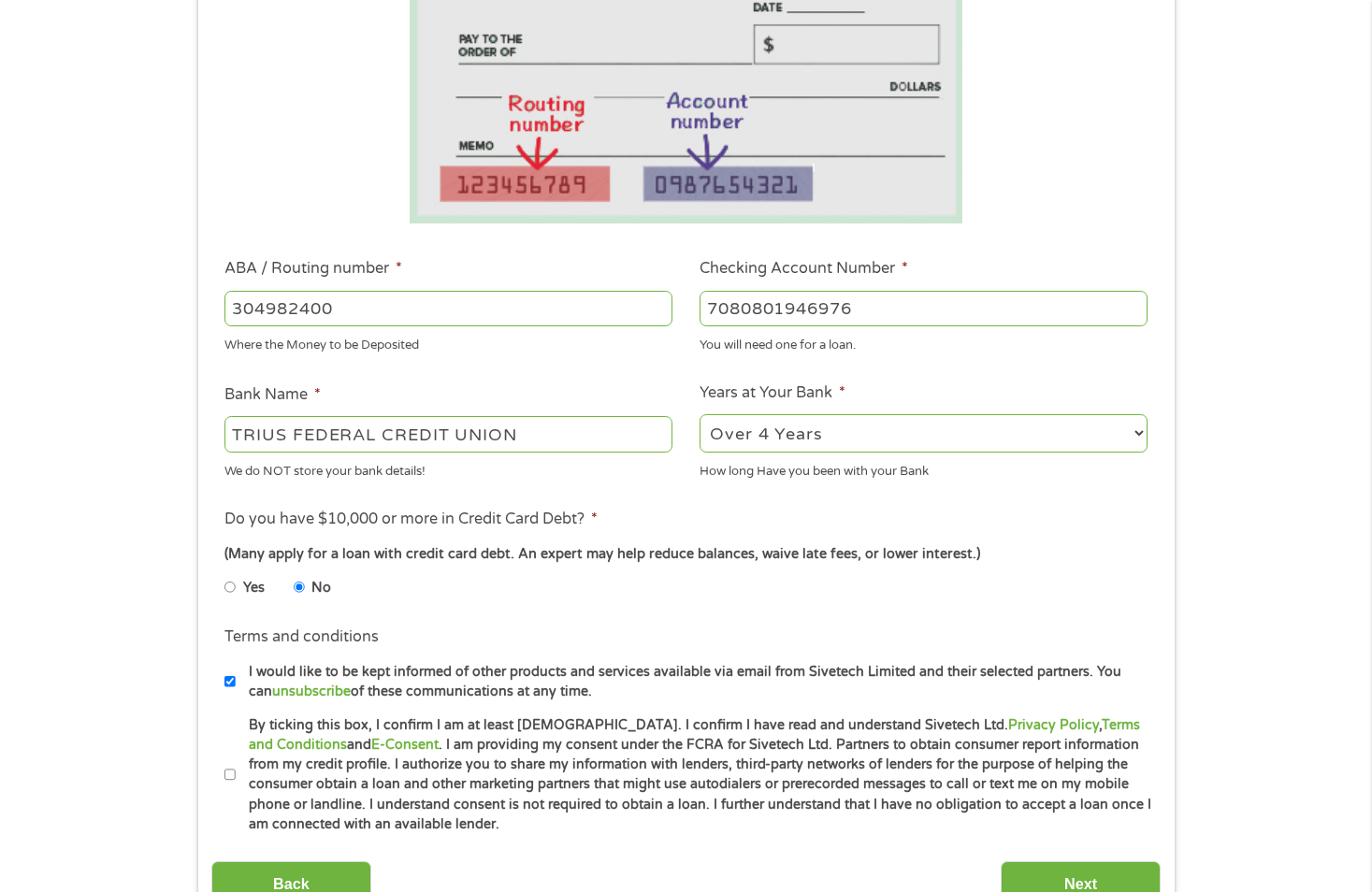
scroll to position [374, 0]
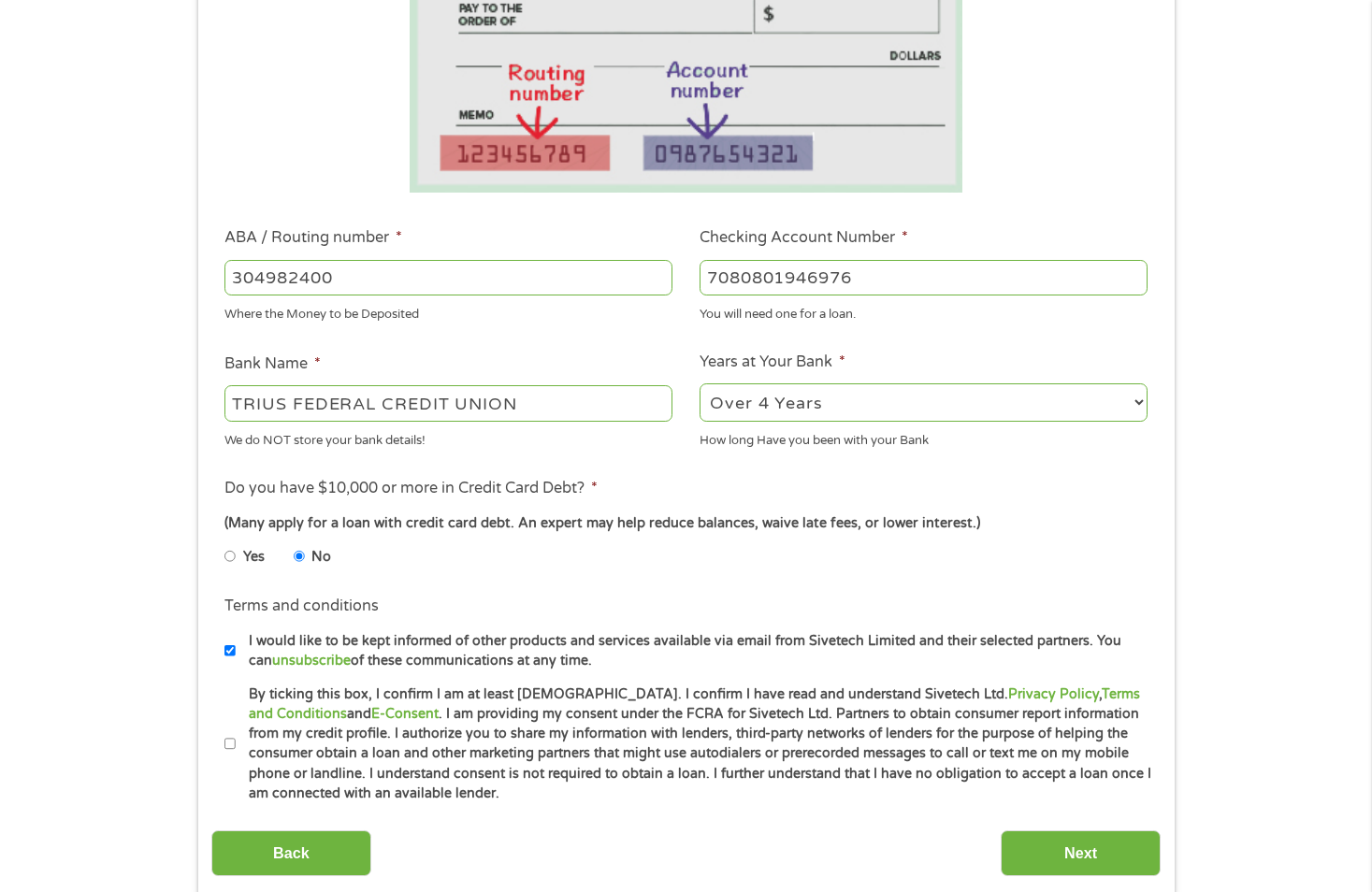
click at [231, 743] on input "By ticking this box, I confirm I am at least [DEMOGRAPHIC_DATA]. I confirm I ha…" at bounding box center [230, 743] width 11 height 30
checkbox input "true"
click at [1073, 852] on input "Next" at bounding box center [1081, 853] width 160 height 46
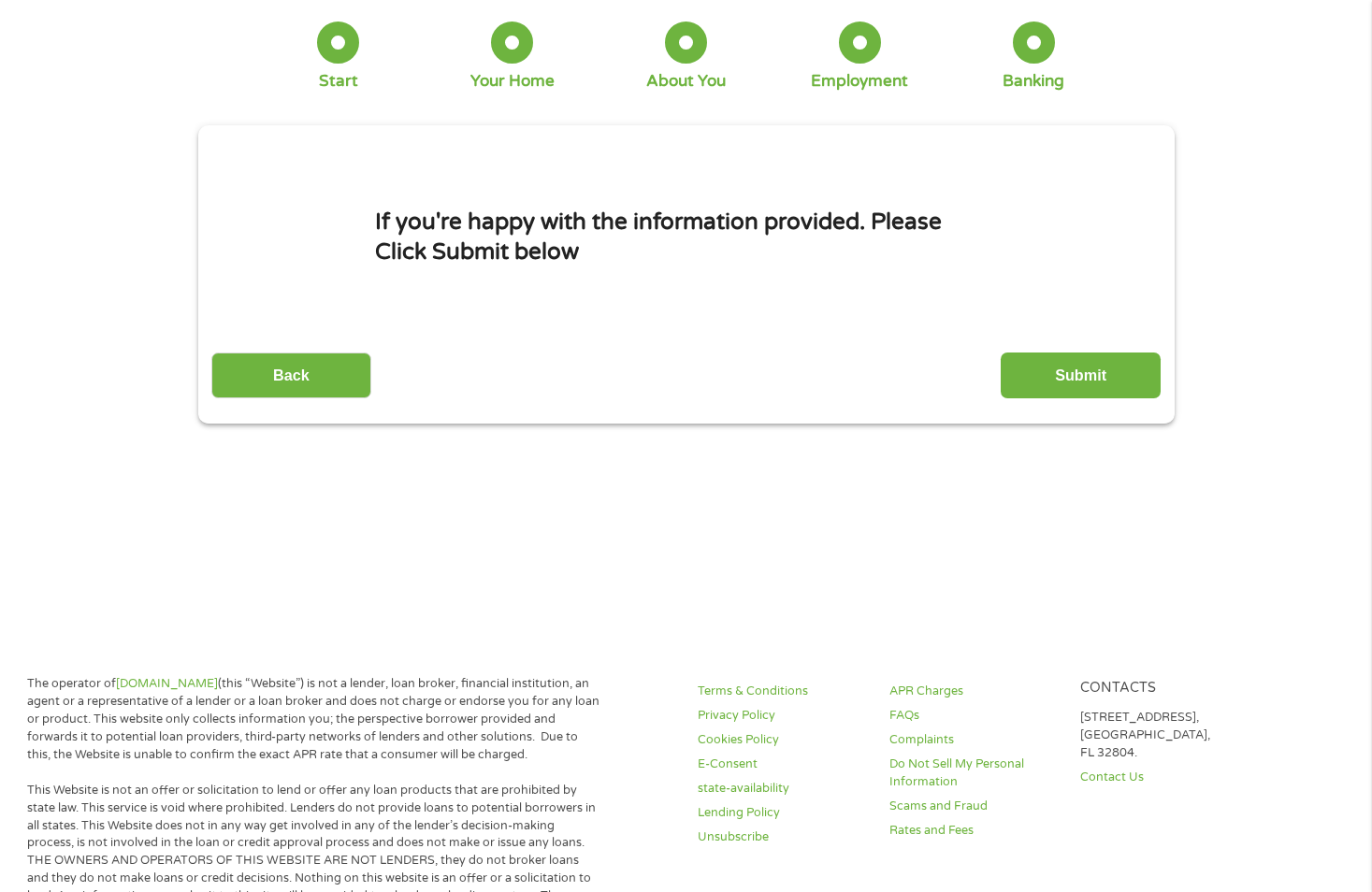
scroll to position [0, 0]
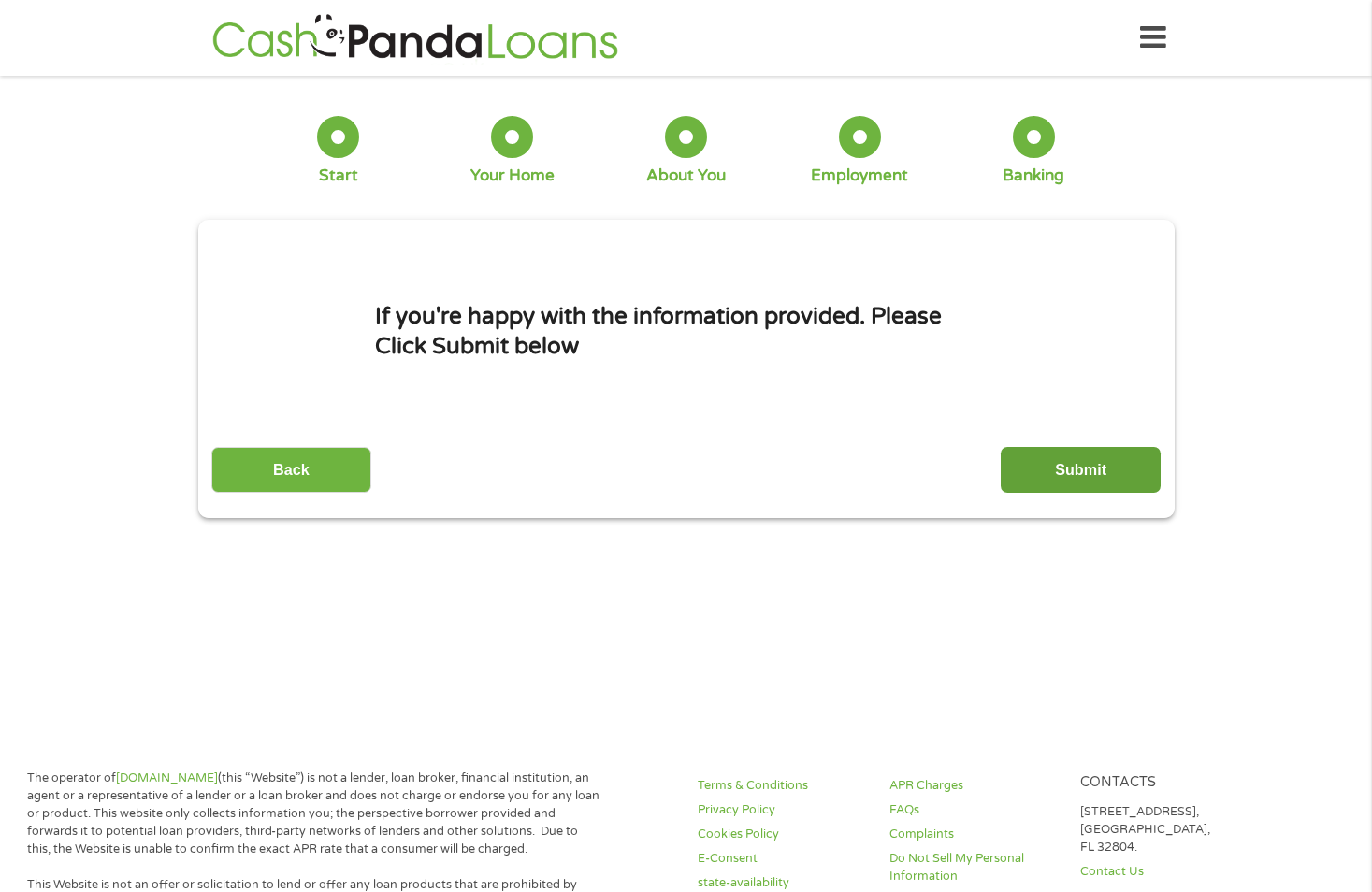
click at [1074, 454] on input "Submit" at bounding box center [1081, 469] width 160 height 46
